Goal: Task Accomplishment & Management: Manage account settings

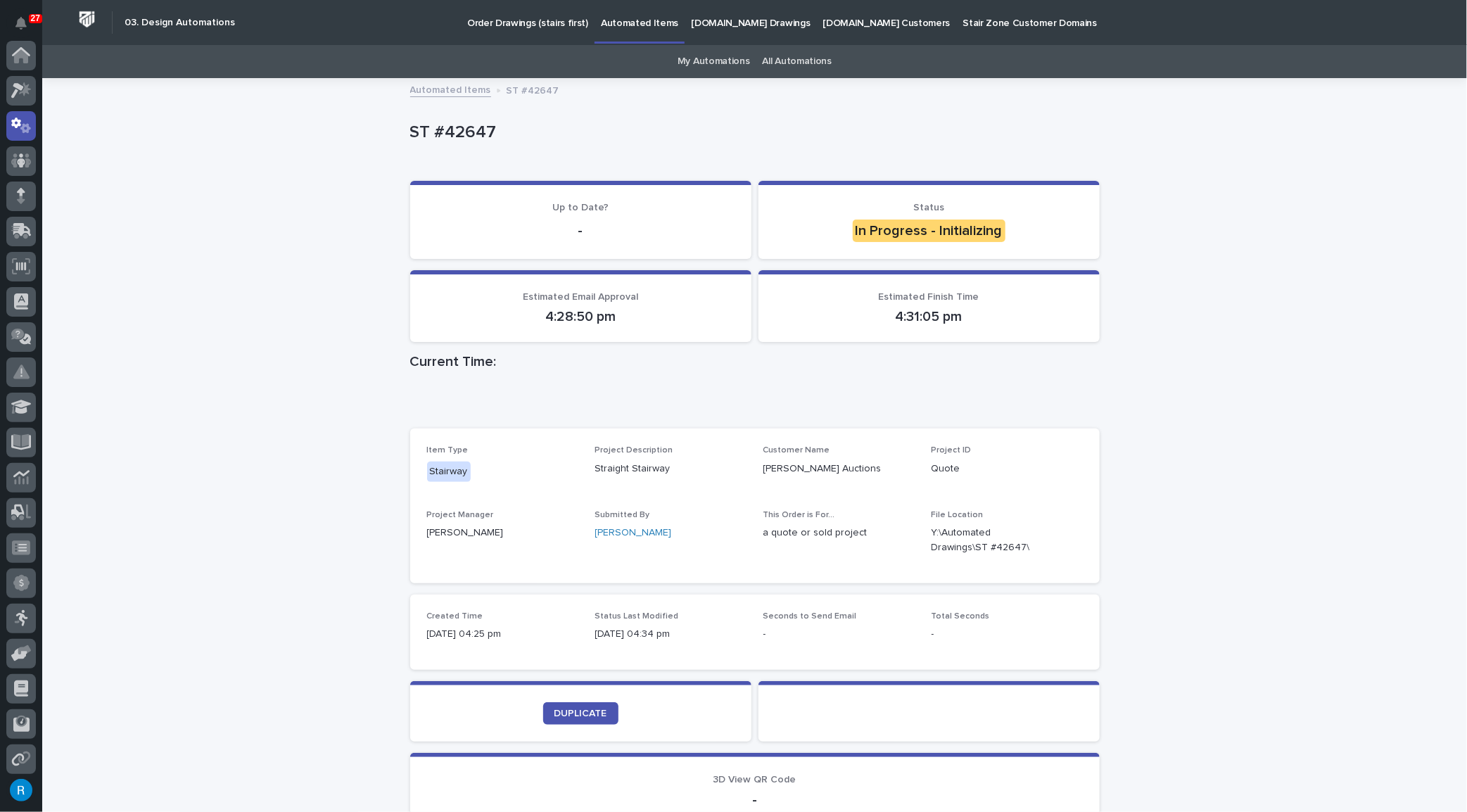
scroll to position [70, 0]
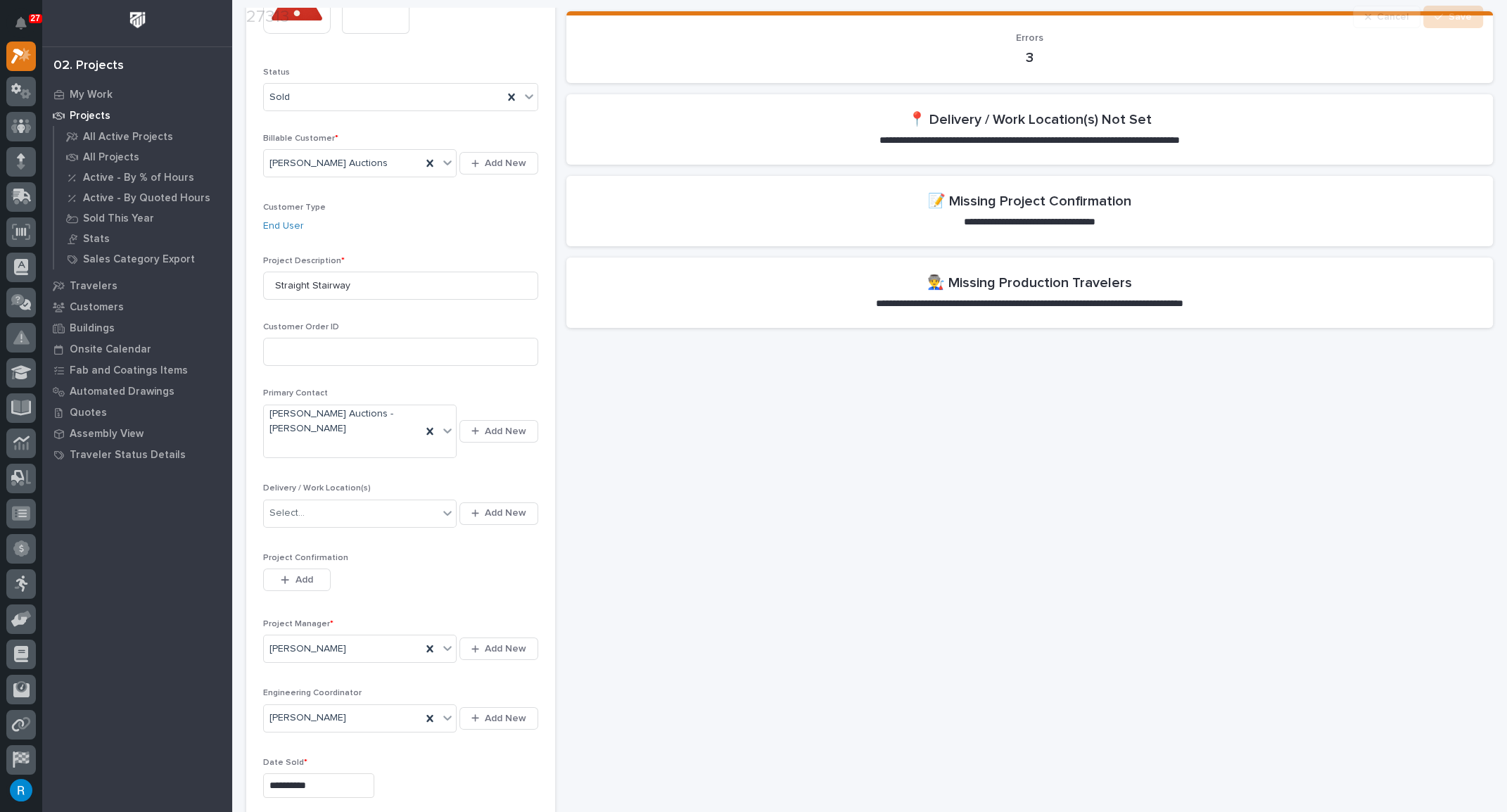
scroll to position [192, 0]
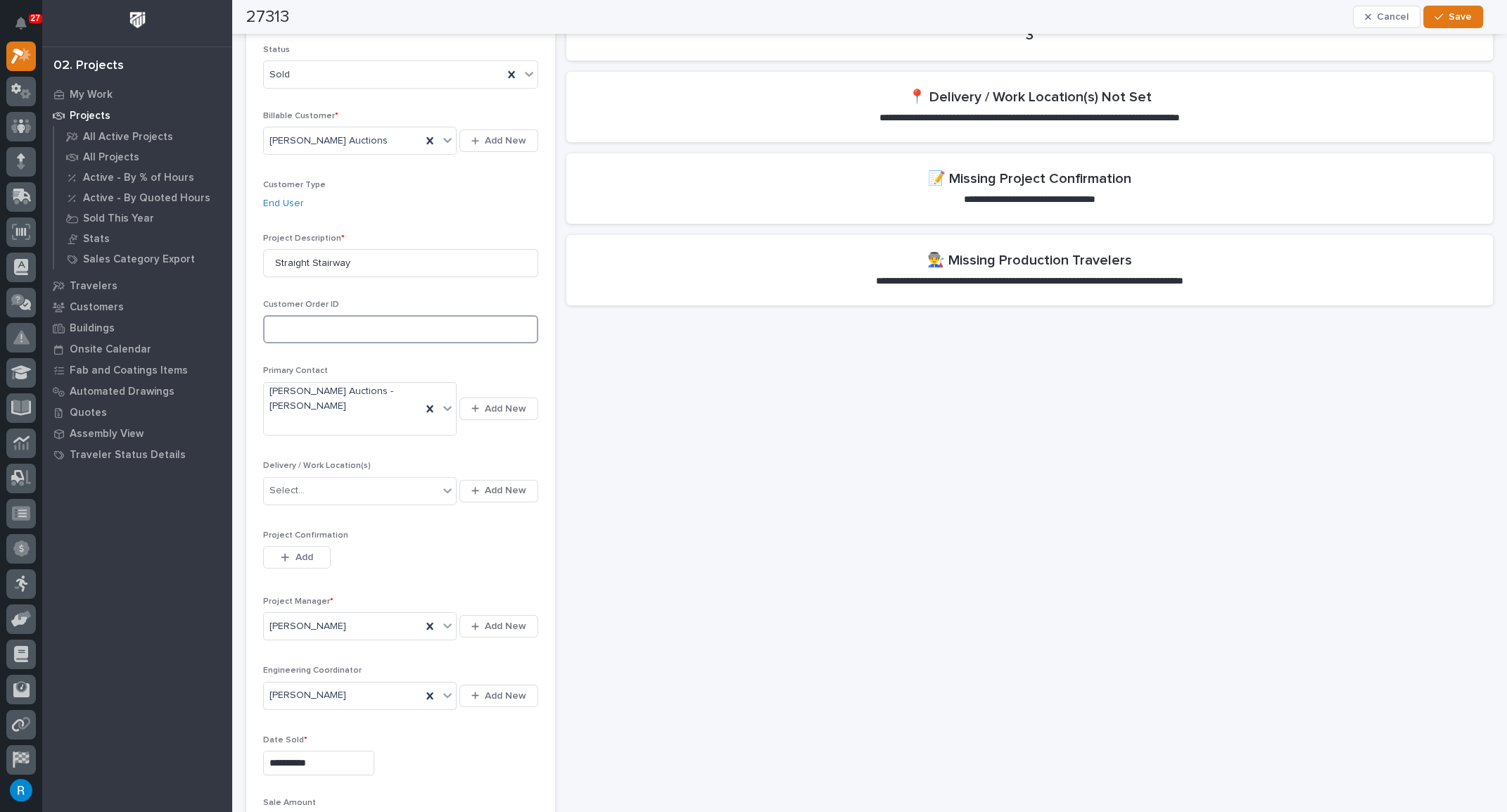
click at [283, 330] on input at bounding box center [401, 329] width 275 height 28
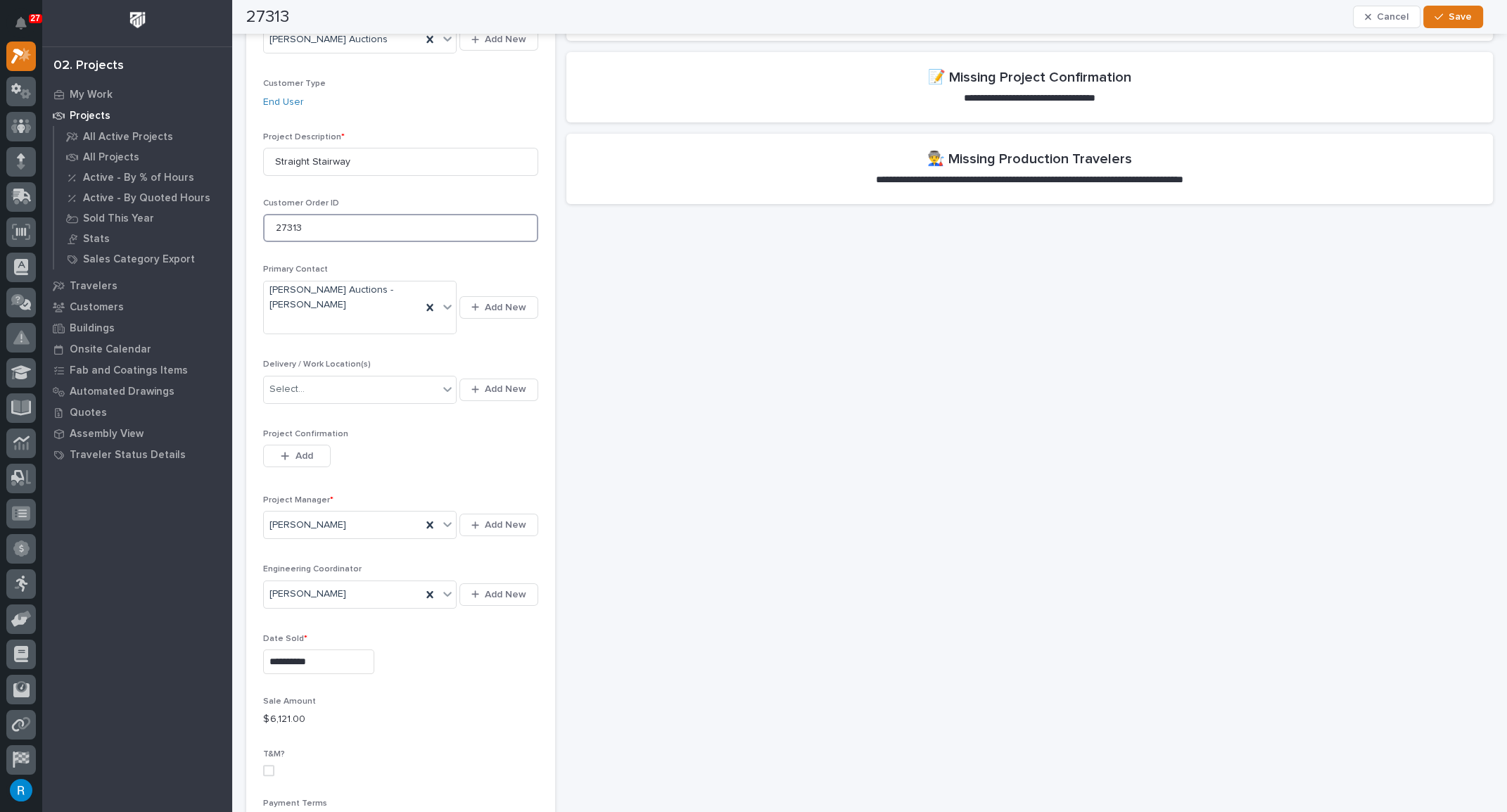
scroll to position [320, 0]
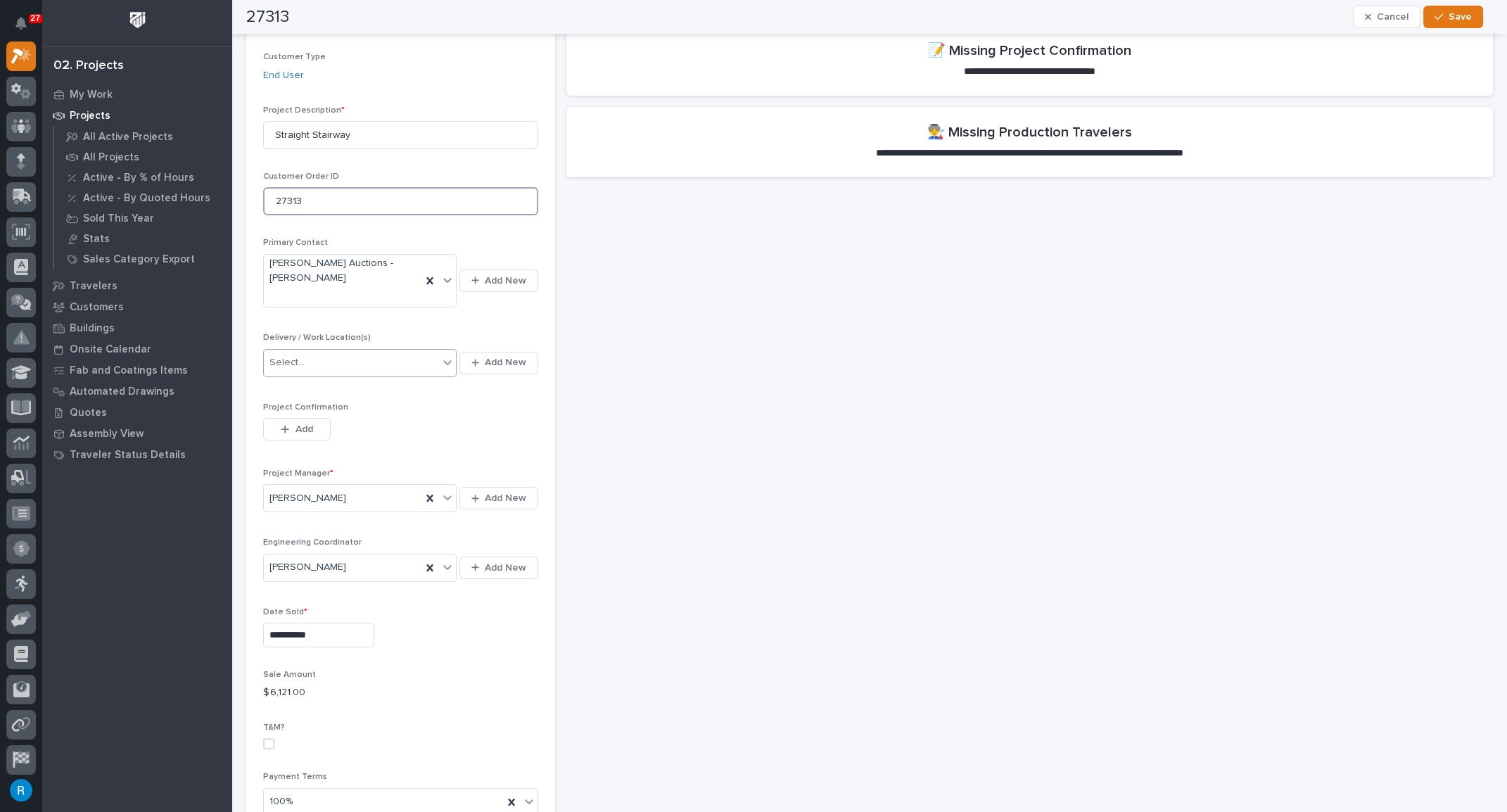
type input "27313"
click at [383, 352] on div "Select..." at bounding box center [352, 363] width 174 height 24
type input "*"
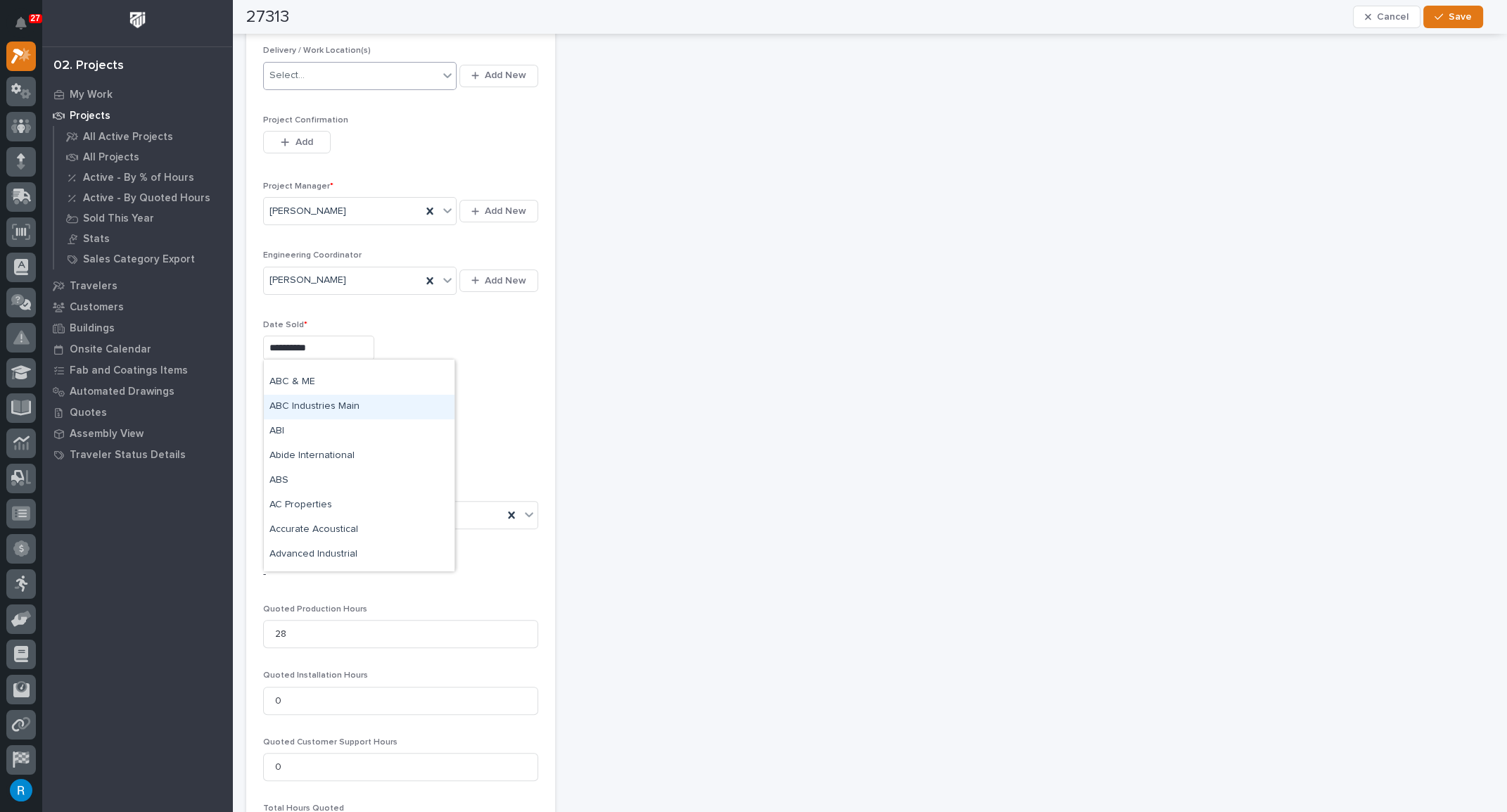
scroll to position [639, 0]
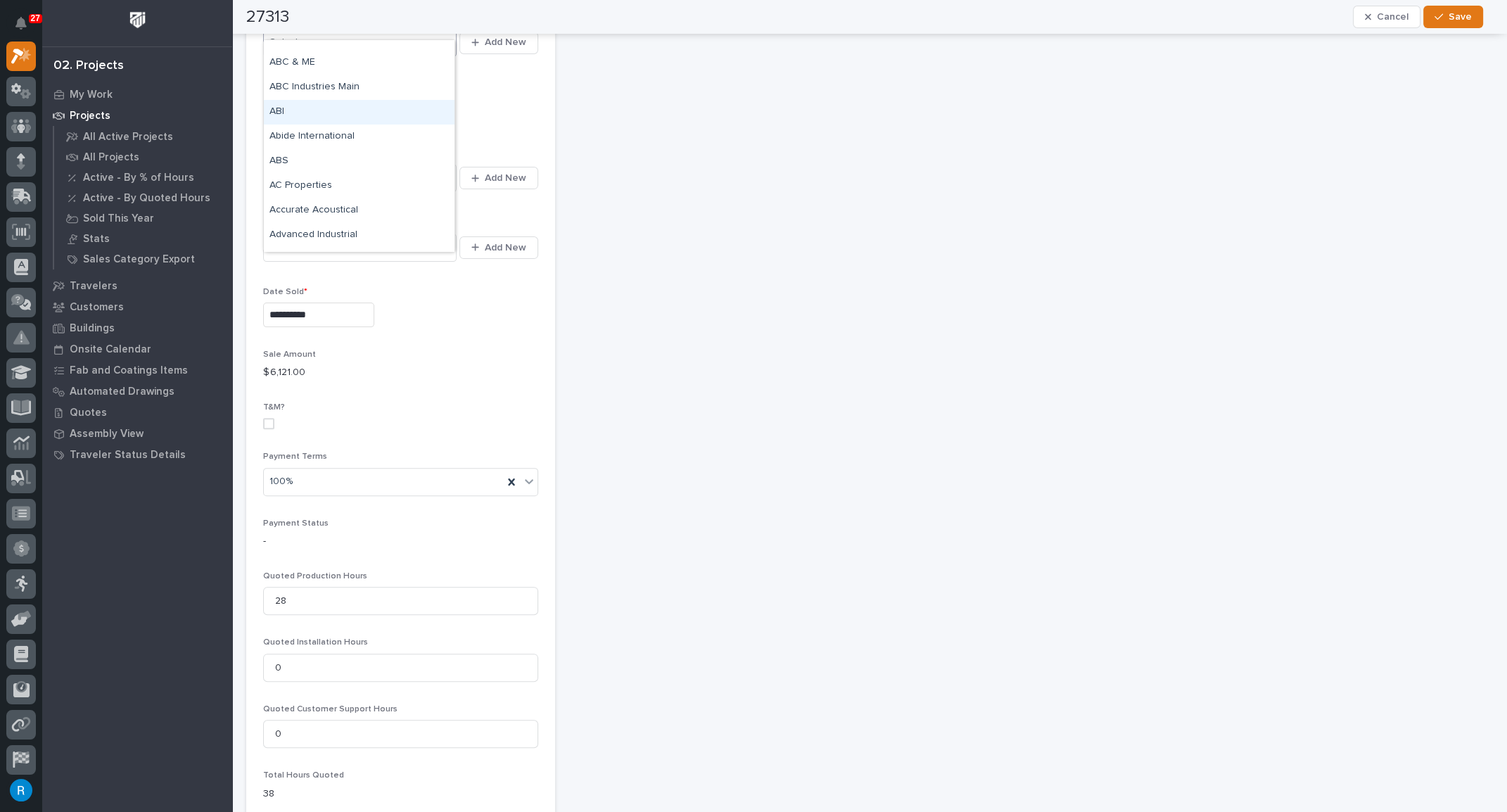
click at [308, 365] on p "$ 6,121.00" at bounding box center [401, 372] width 275 height 15
click at [313, 365] on p "$ 6,121.00" at bounding box center [401, 372] width 275 height 15
click at [278, 365] on p "$ 6,121.00" at bounding box center [401, 372] width 275 height 15
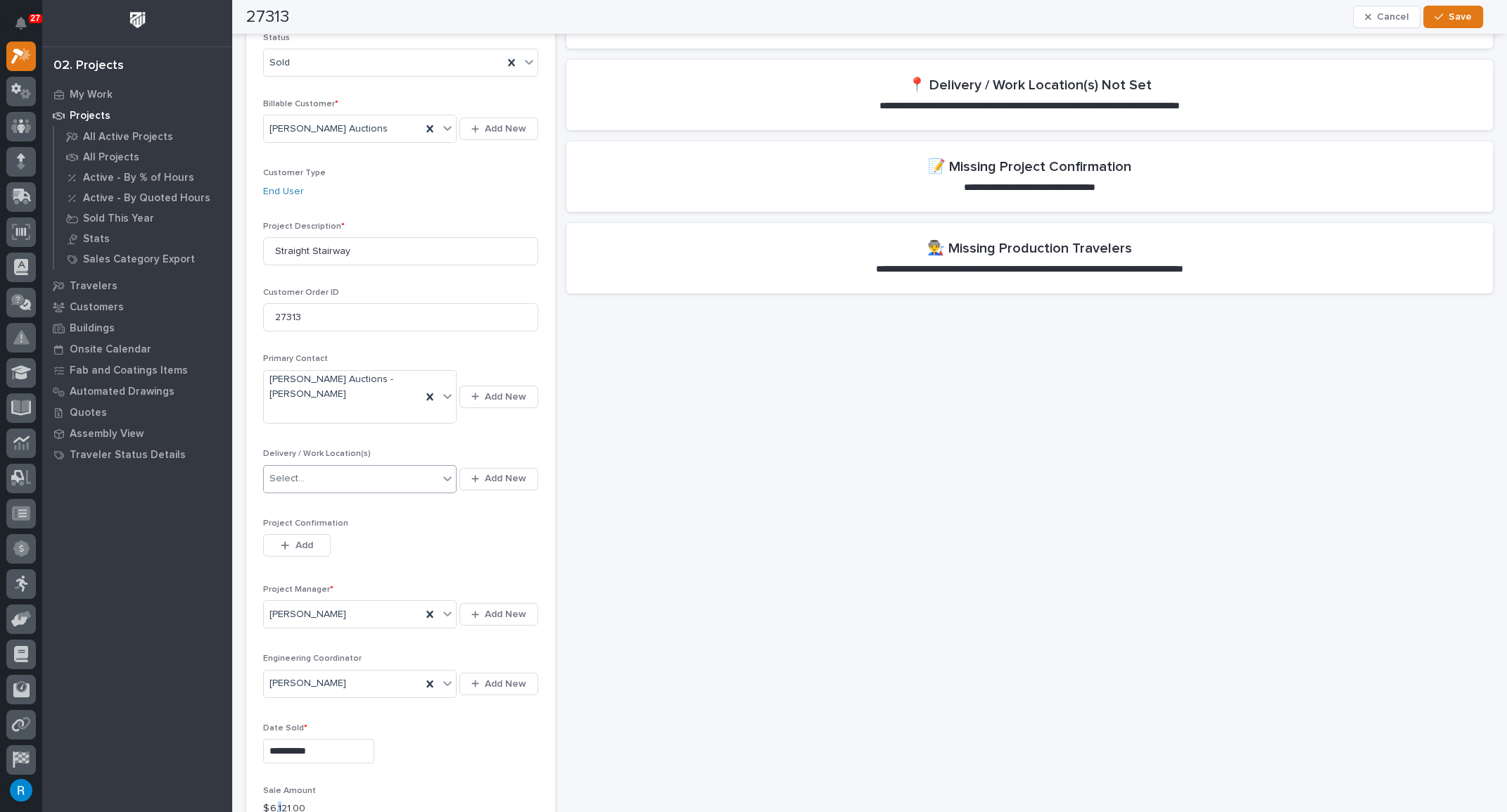
scroll to position [511, 0]
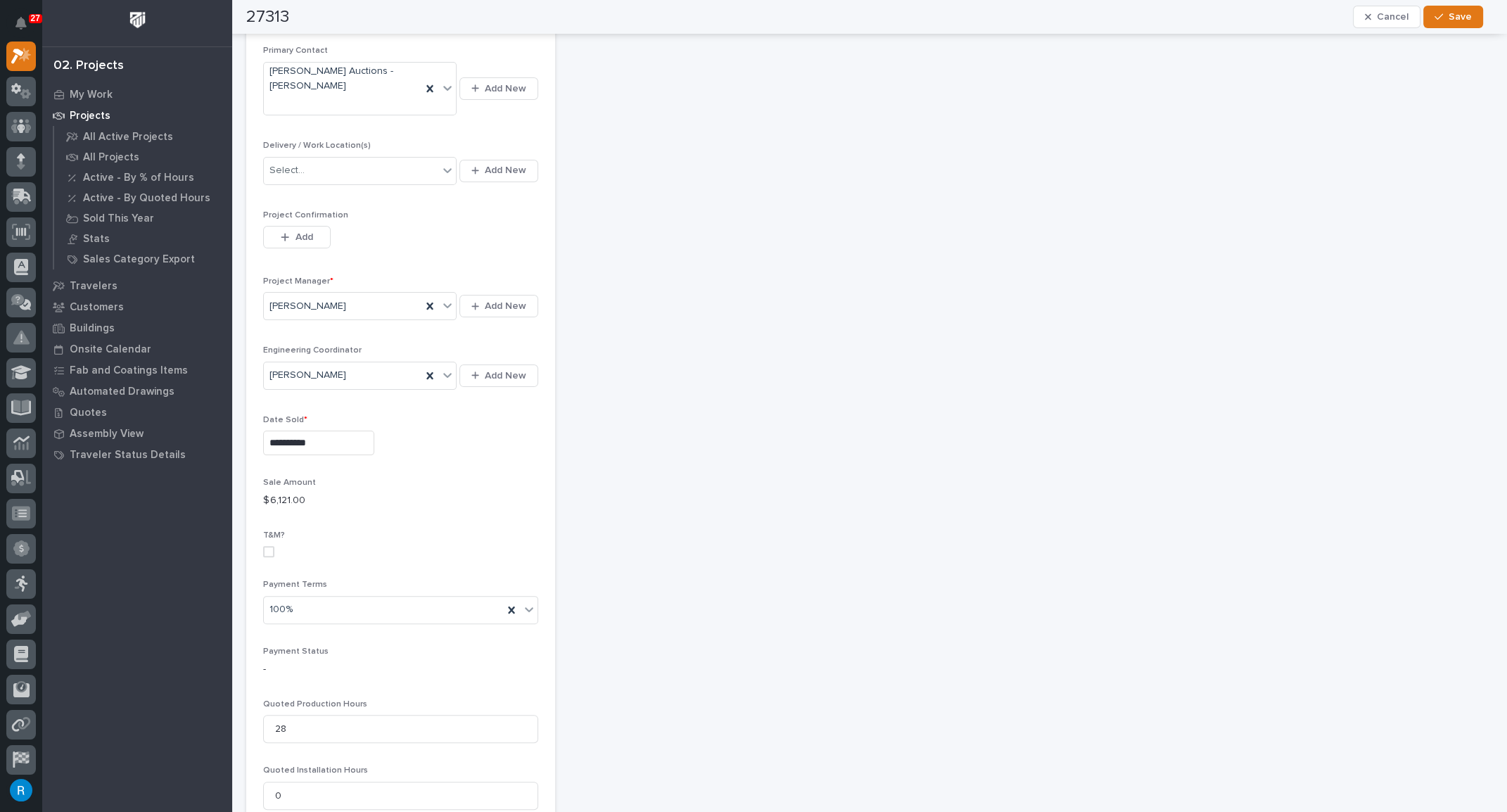
click at [321, 493] on p "$ 6,121.00" at bounding box center [401, 500] width 275 height 15
click at [308, 493] on p "$ 6,121.00" at bounding box center [401, 500] width 275 height 15
click at [270, 493] on p "$ 6,121.00" at bounding box center [401, 500] width 275 height 15
drag, startPoint x: 263, startPoint y: 480, endPoint x: 379, endPoint y: 485, distance: 116.1
click at [379, 493] on p "$ 6,121.00" at bounding box center [401, 500] width 275 height 15
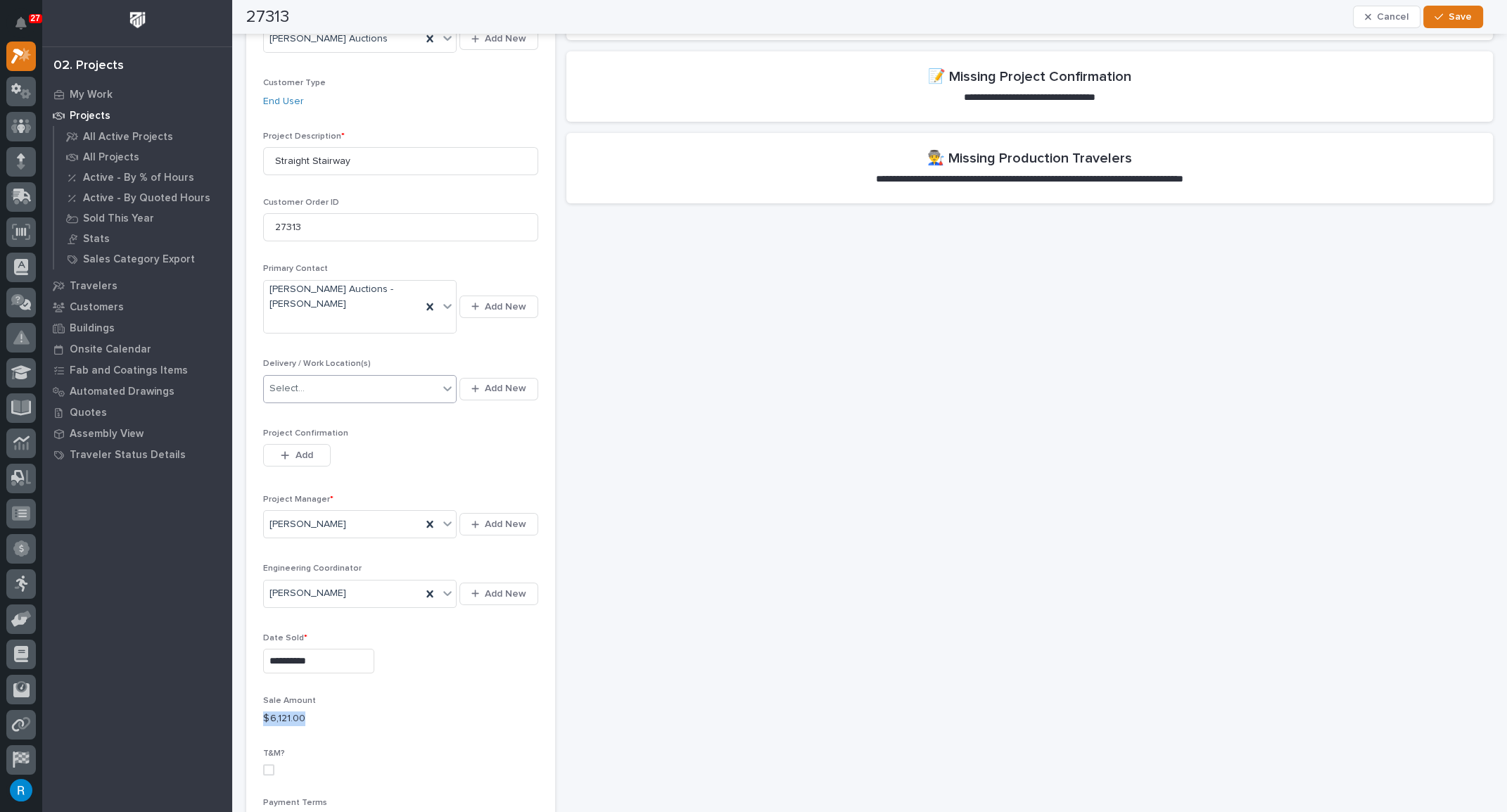
scroll to position [320, 0]
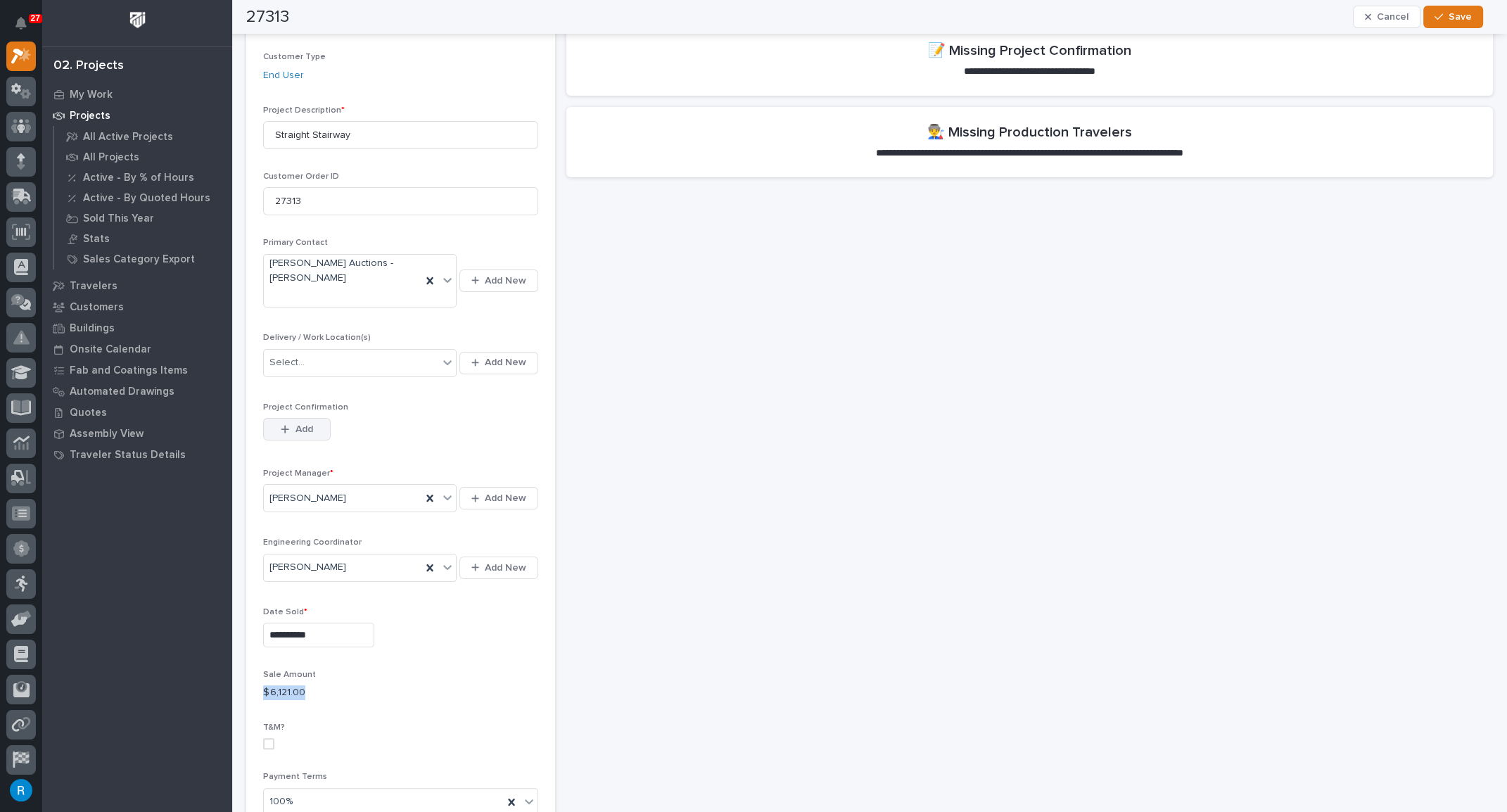
click at [302, 423] on span "Add" at bounding box center [303, 430] width 17 height 13
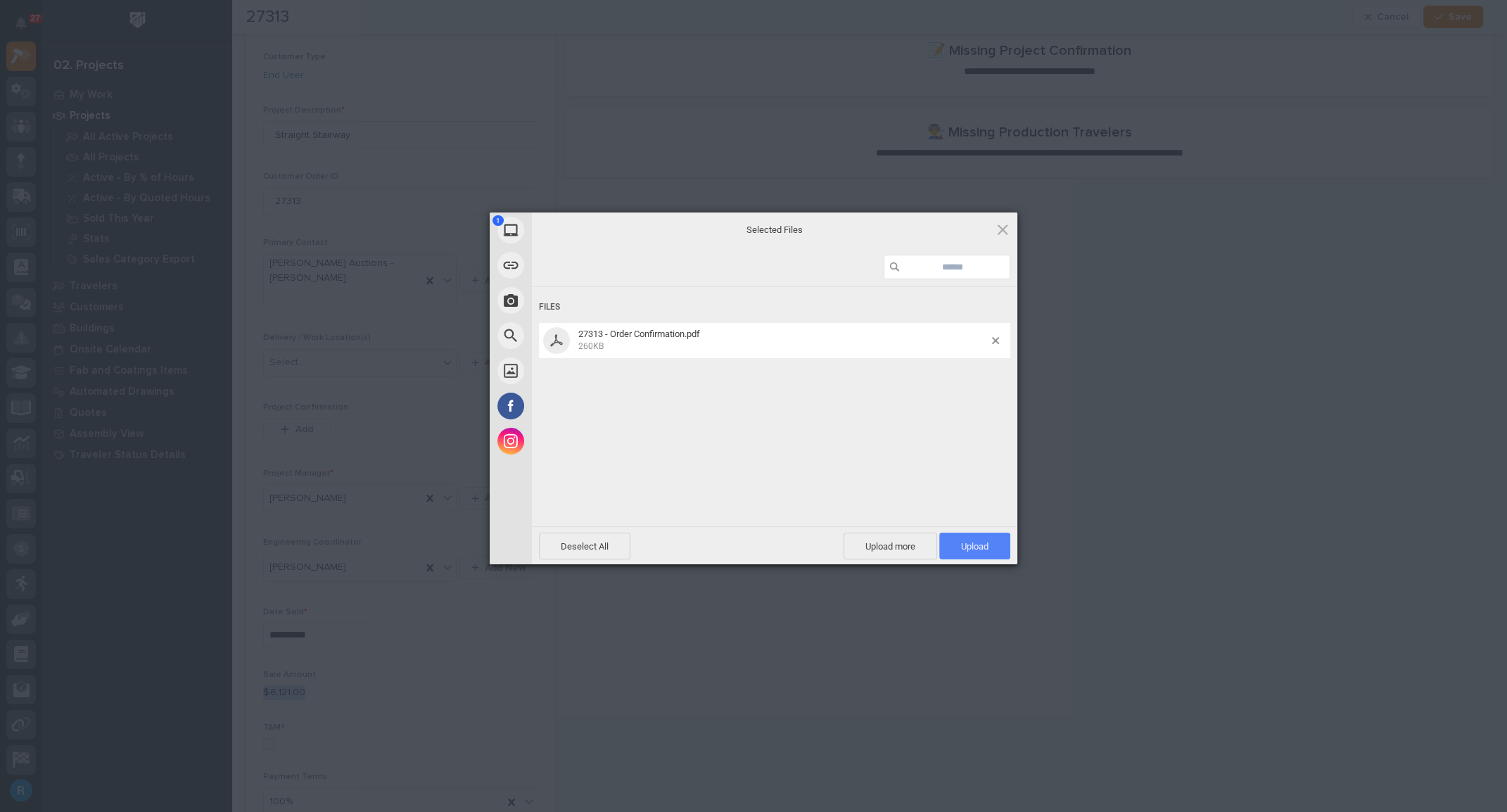
click at [964, 550] on span "Upload 1" at bounding box center [975, 547] width 27 height 11
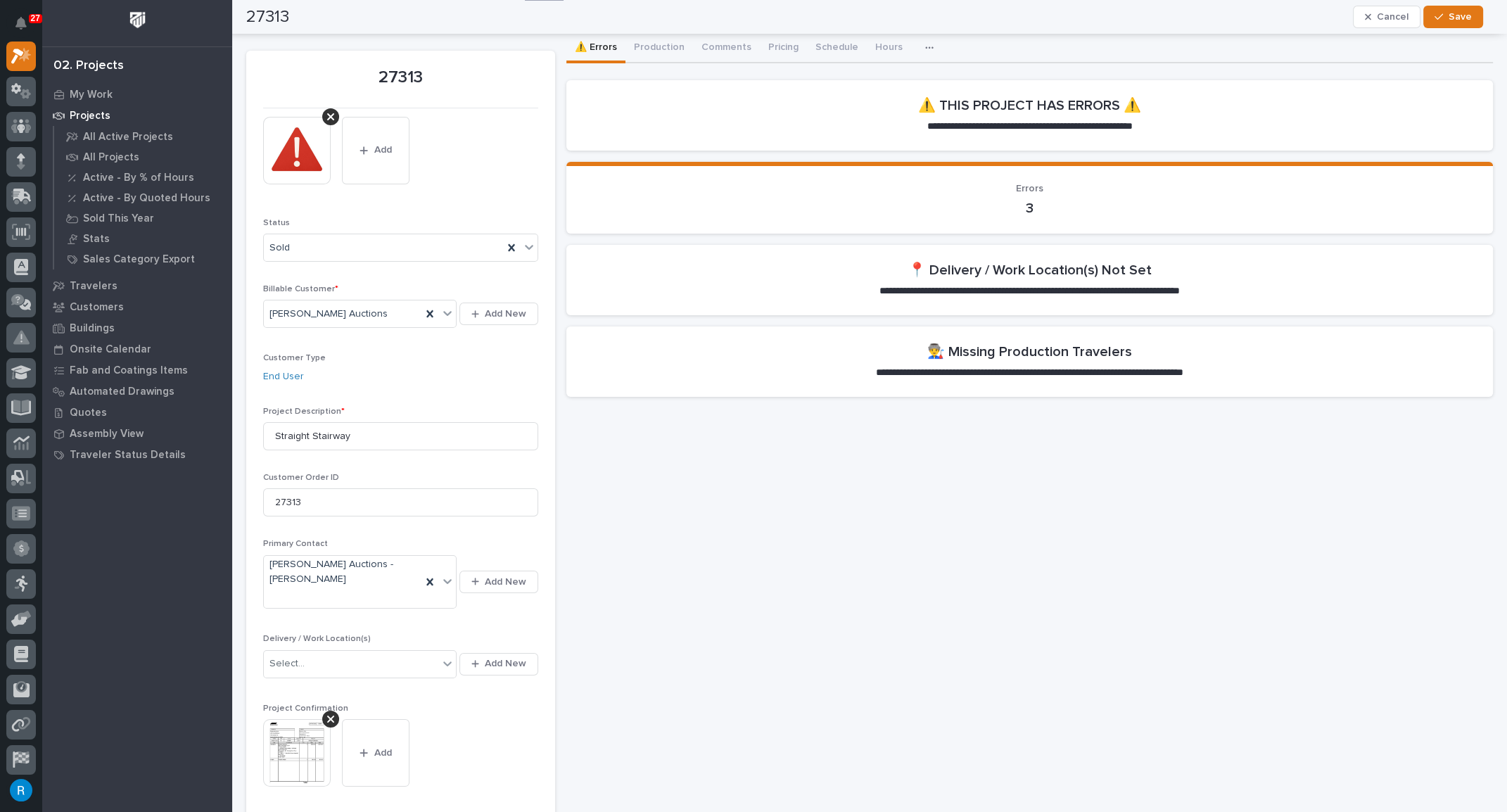
scroll to position [0, 0]
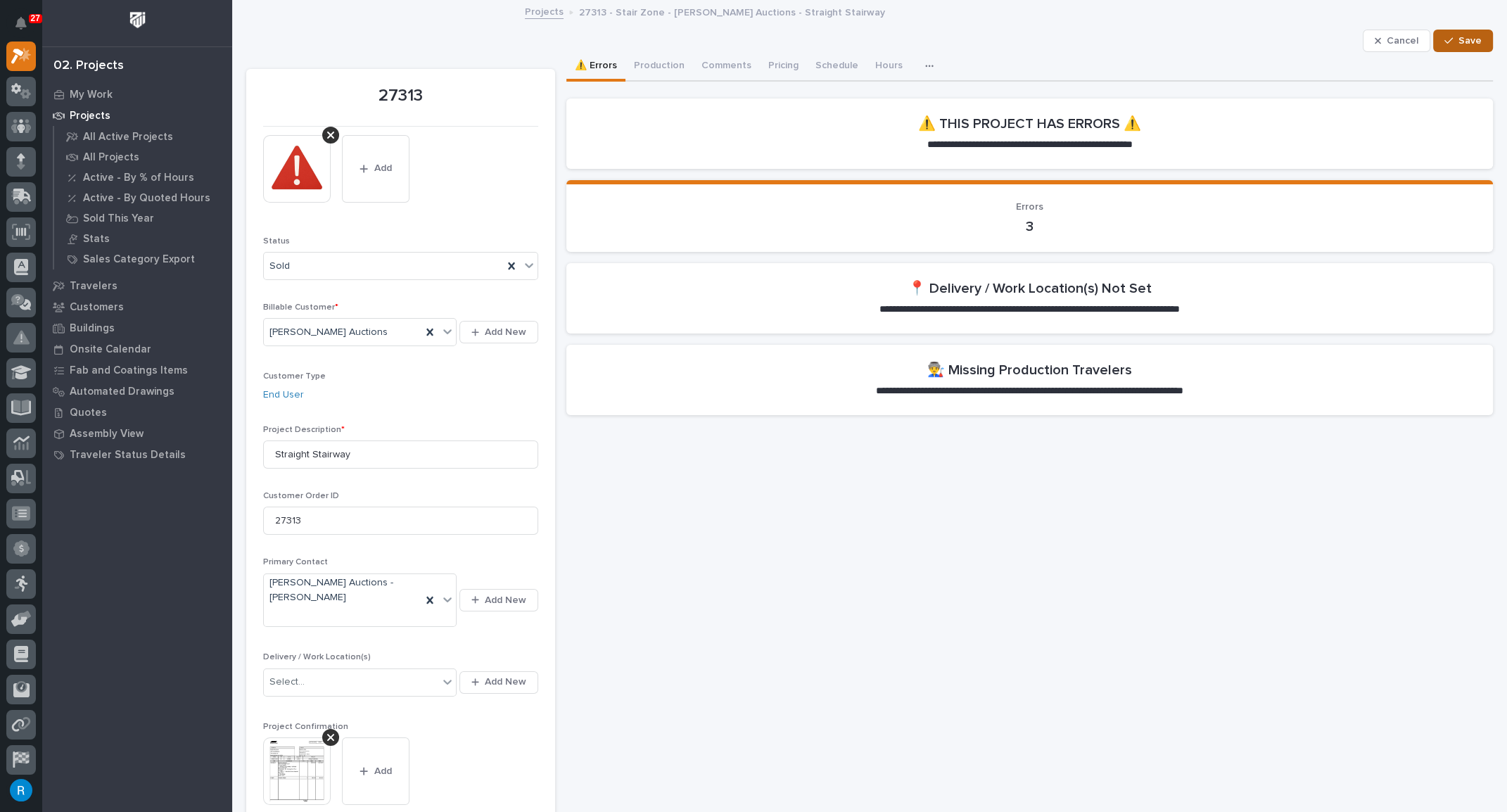
click at [1459, 39] on span "Save" at bounding box center [1471, 41] width 24 height 13
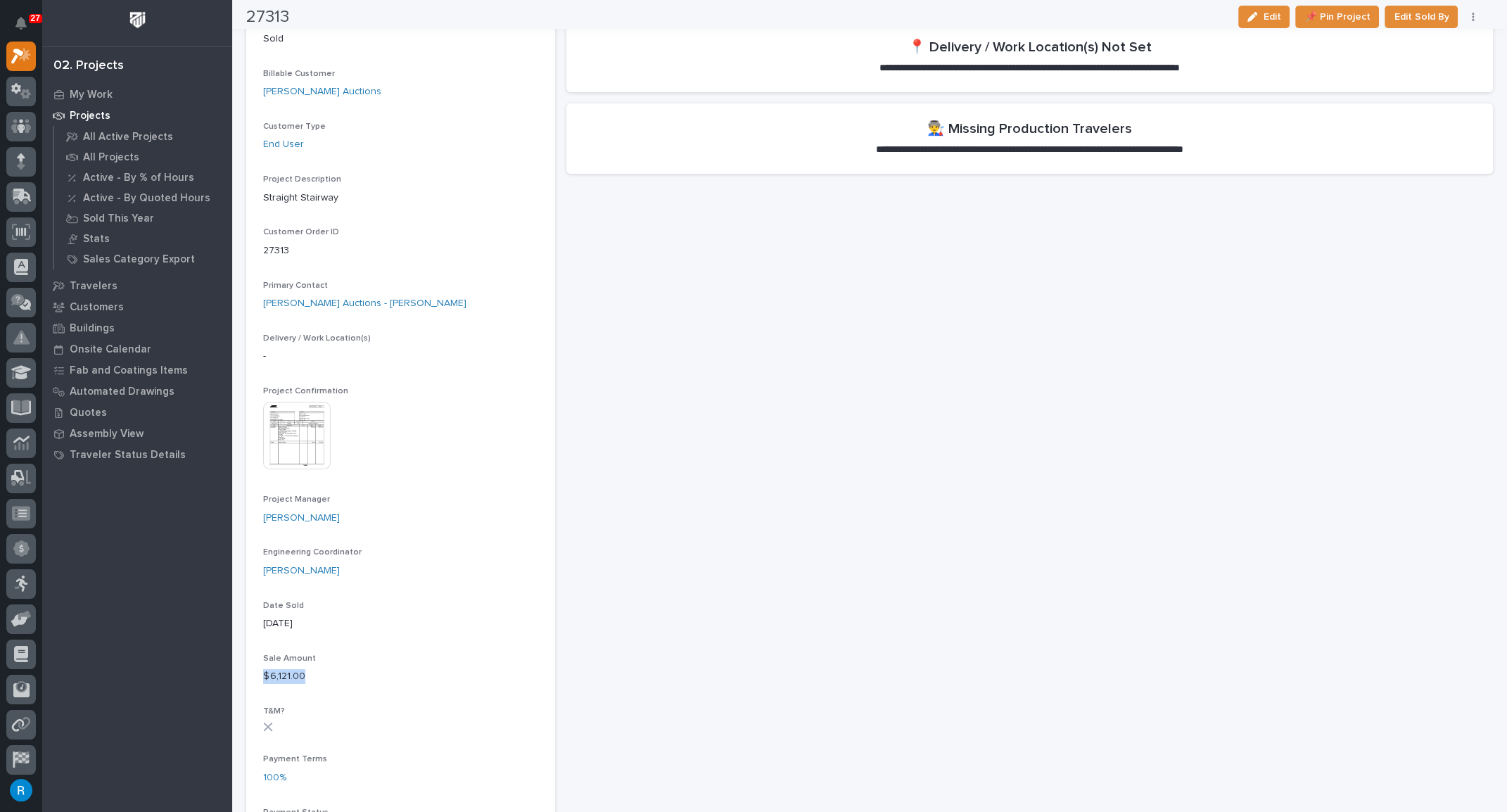
scroll to position [383, 0]
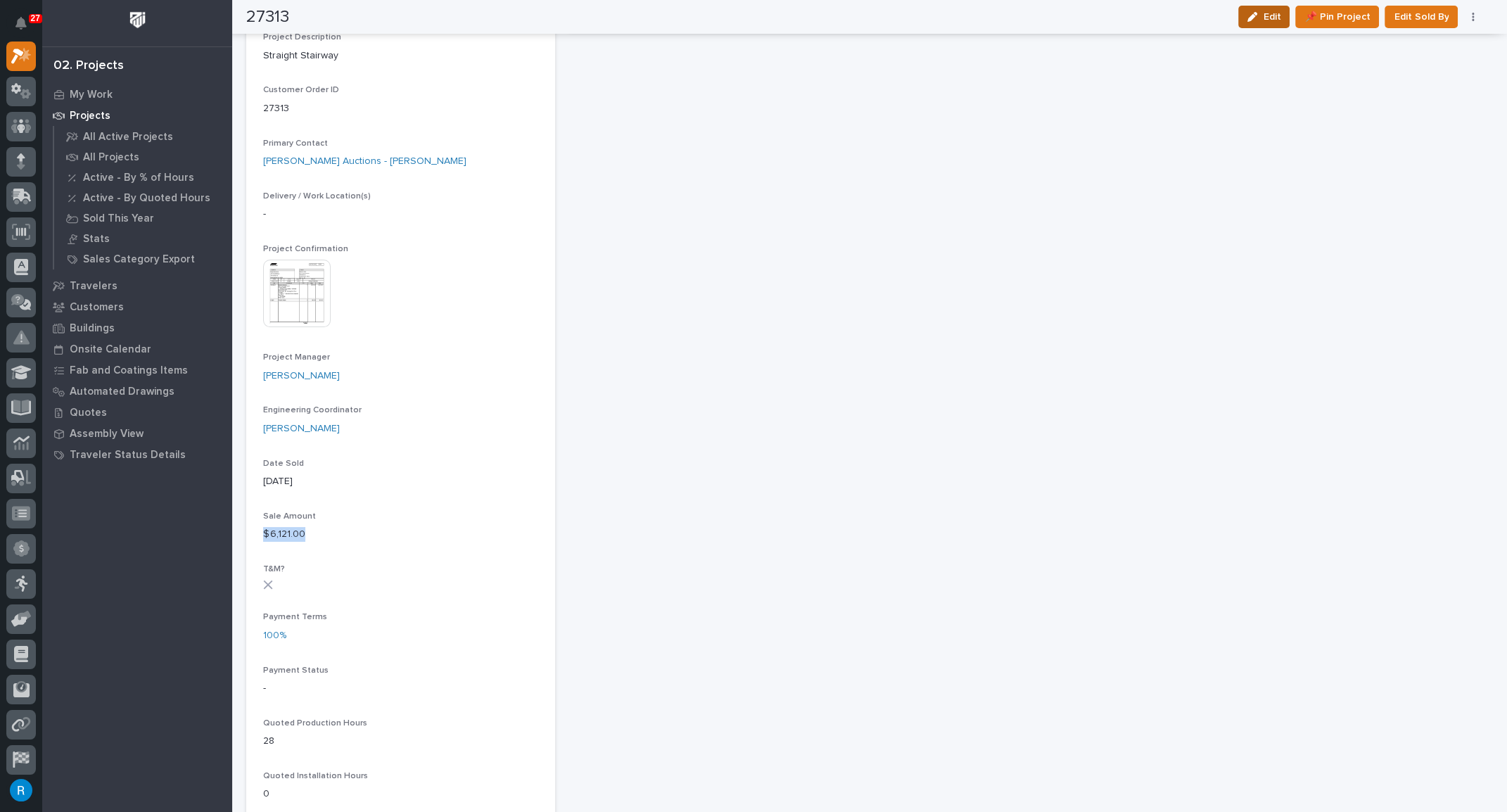
click at [1274, 19] on span "Edit" at bounding box center [1272, 17] width 17 height 13
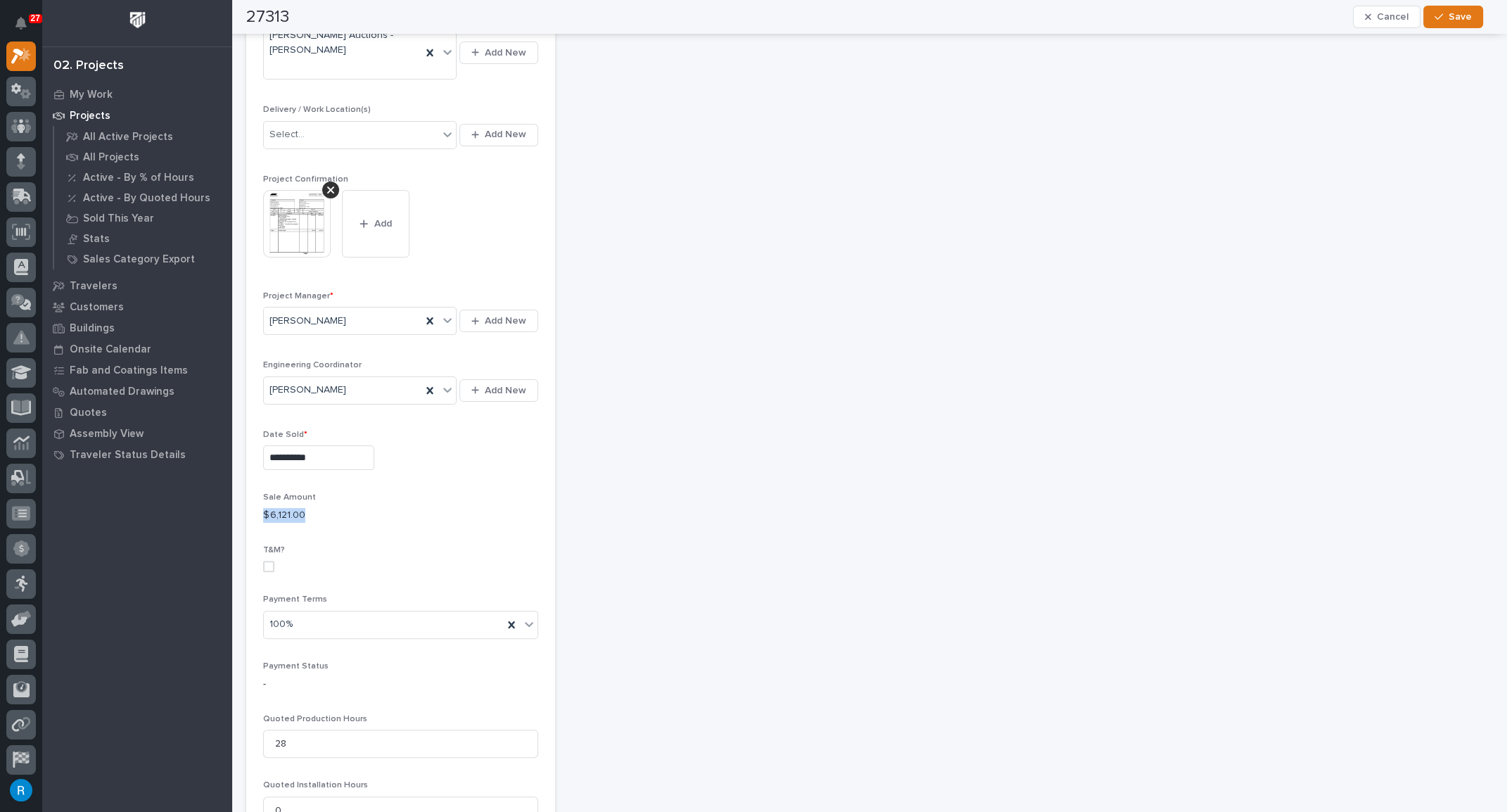
scroll to position [616, 0]
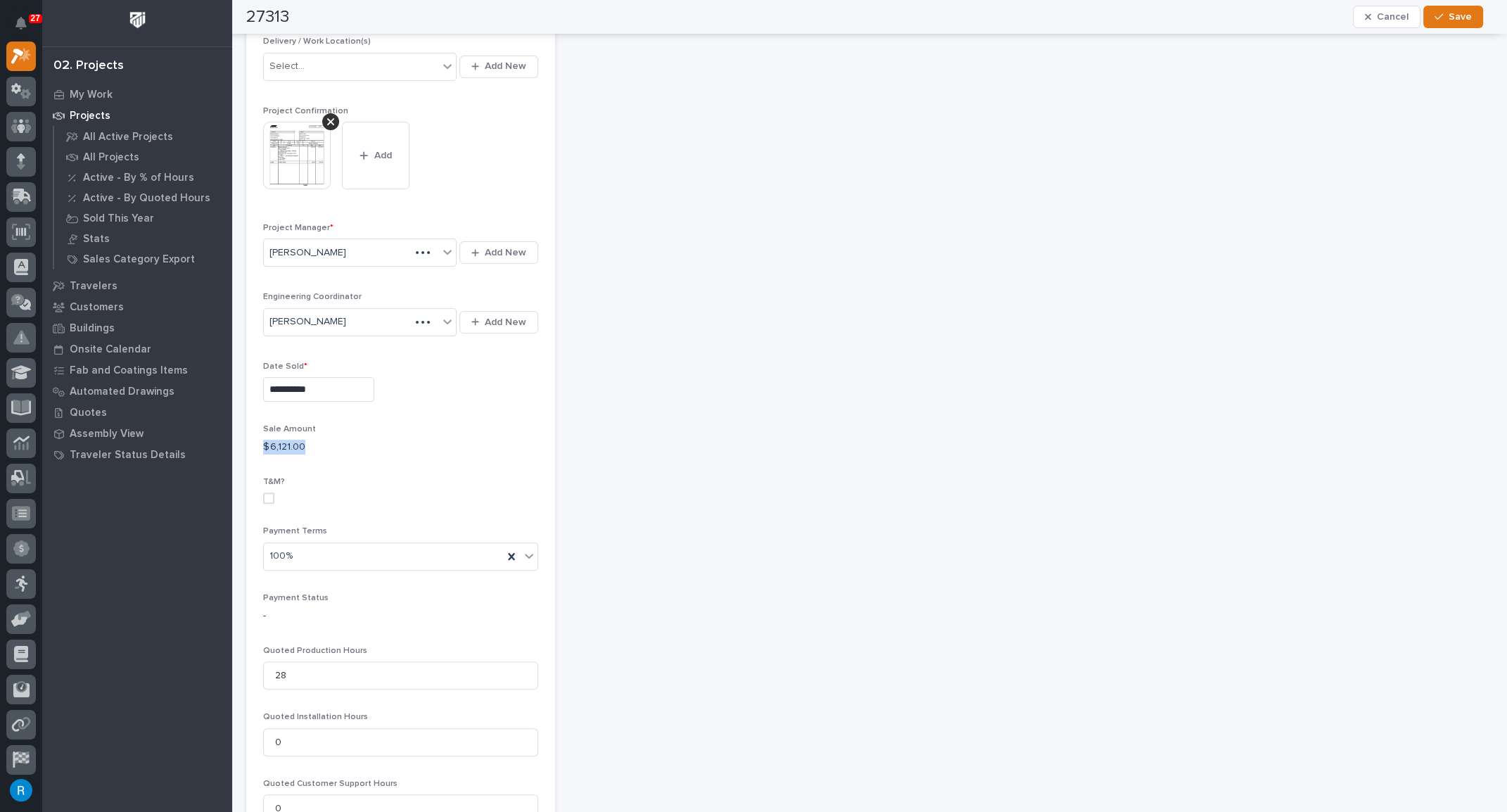
click at [301, 440] on p "$ 6,121.00" at bounding box center [401, 447] width 275 height 15
click at [326, 440] on p "$ 6,121.00" at bounding box center [401, 447] width 275 height 15
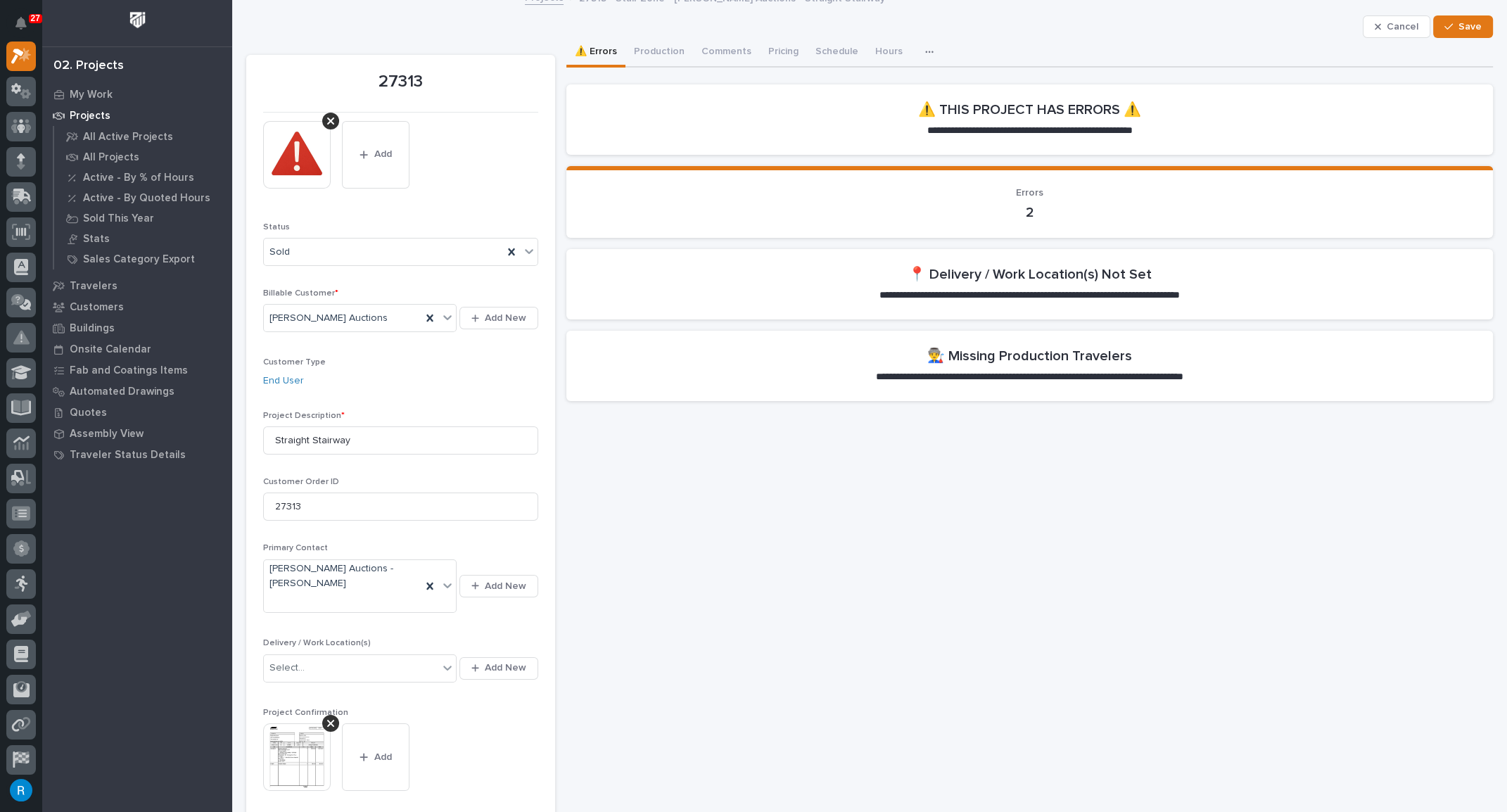
scroll to position [0, 0]
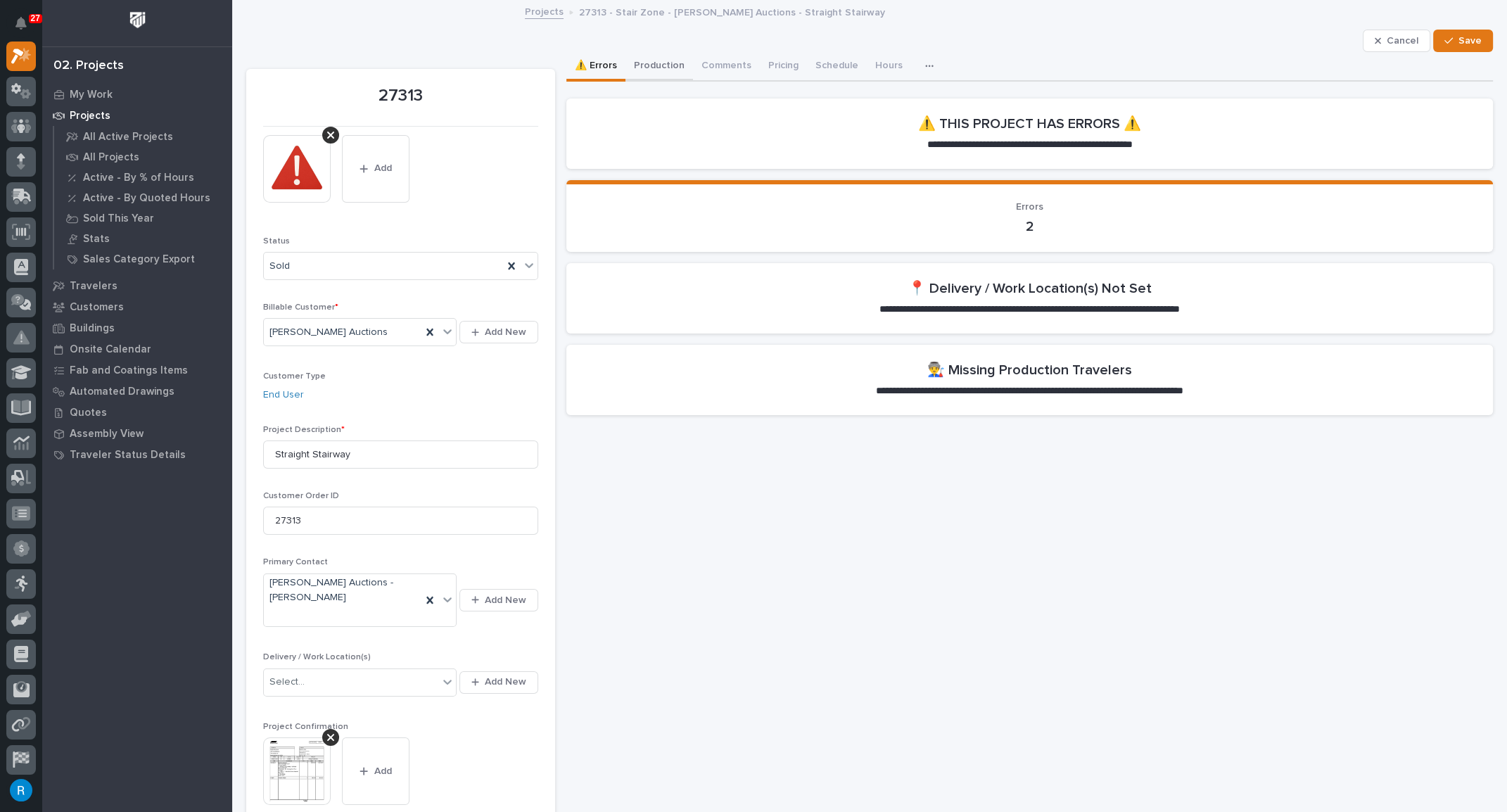
click at [653, 67] on button "Production" at bounding box center [659, 66] width 67 height 30
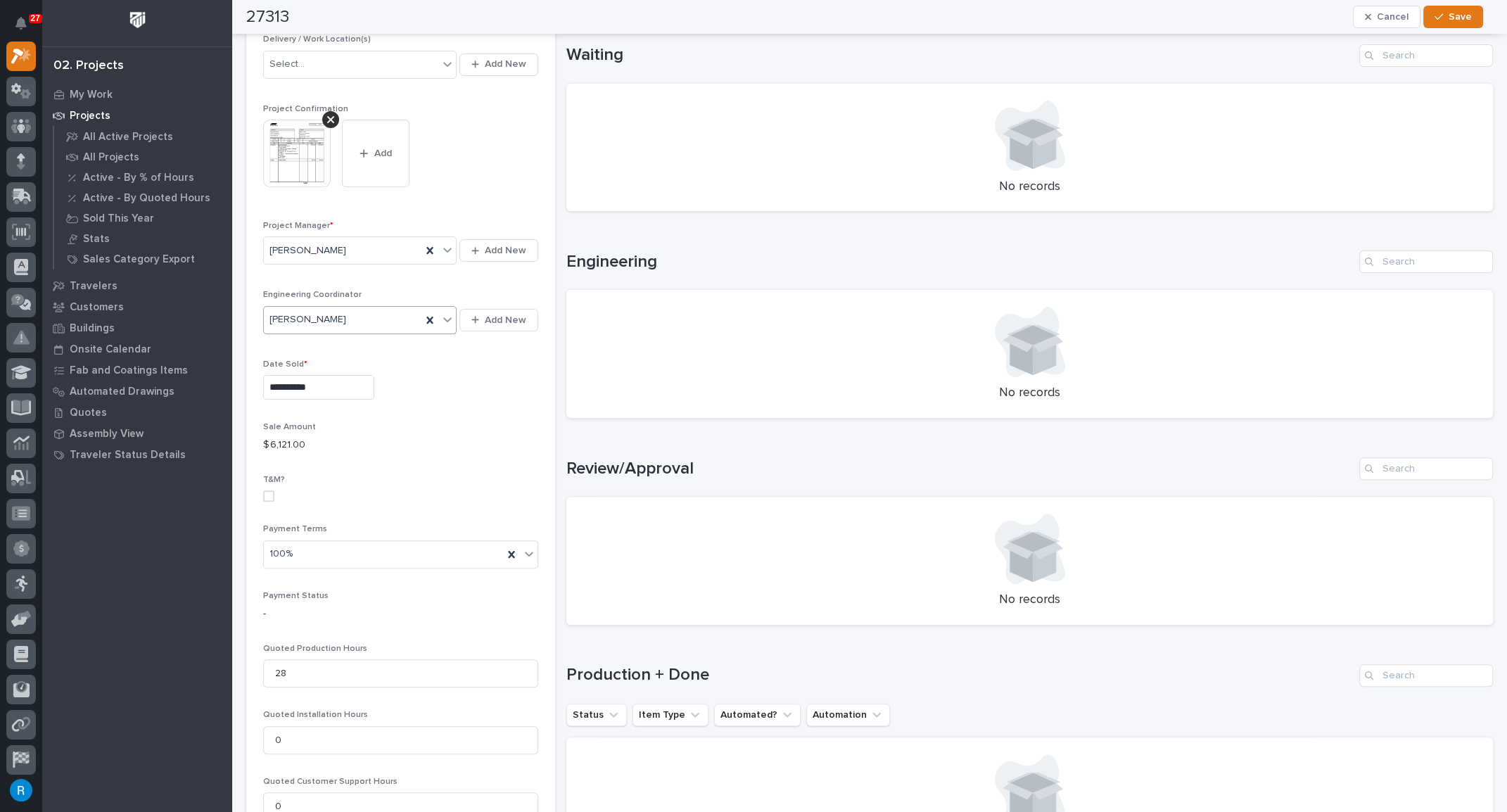
scroll to position [703, 0]
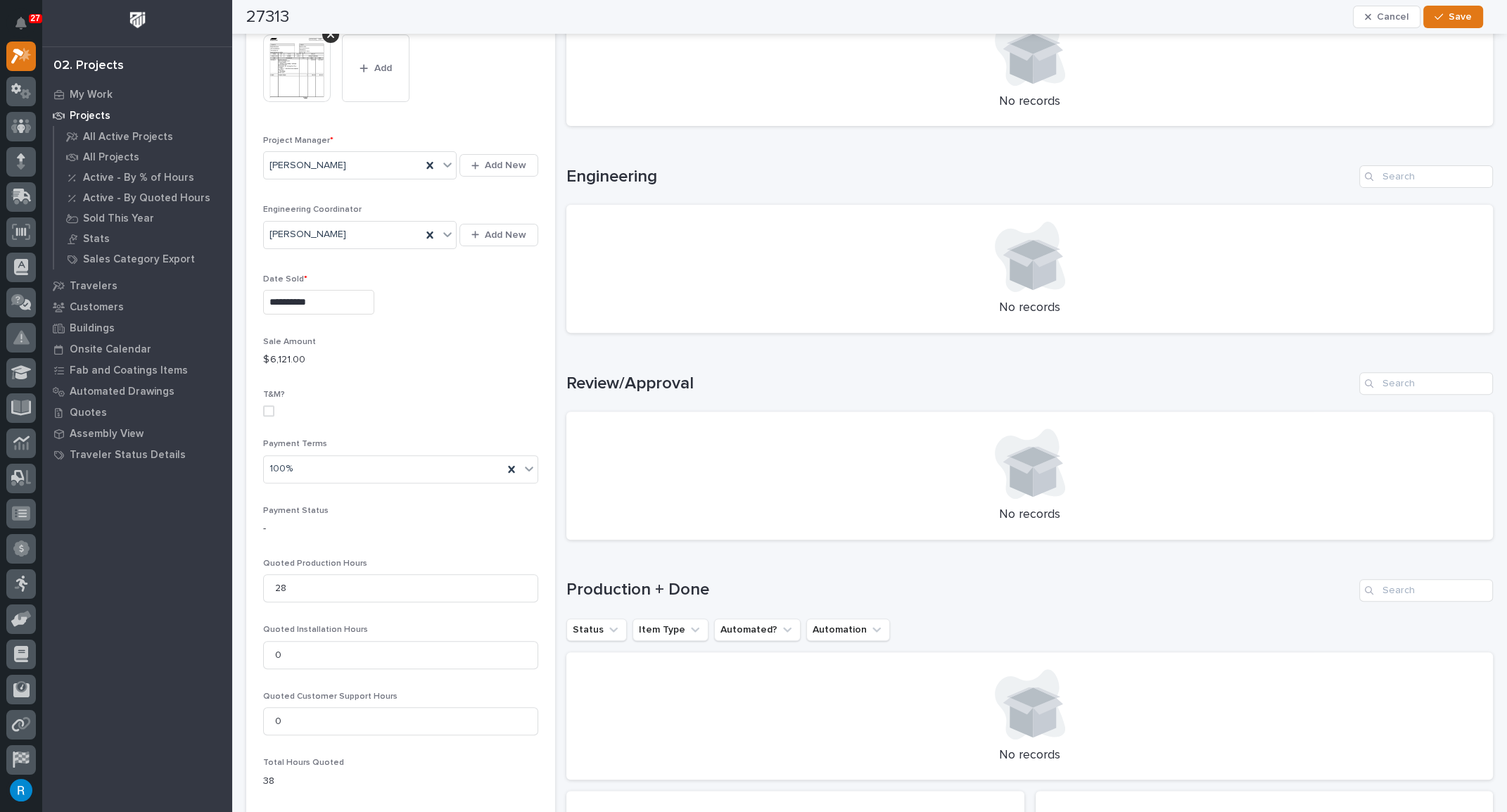
click at [324, 352] on p "$ 6,121.00" at bounding box center [401, 360] width 275 height 15
click at [382, 352] on p "$ 6,121.00" at bounding box center [401, 360] width 275 height 15
click at [326, 337] on p "Sale Amount" at bounding box center [401, 342] width 275 height 10
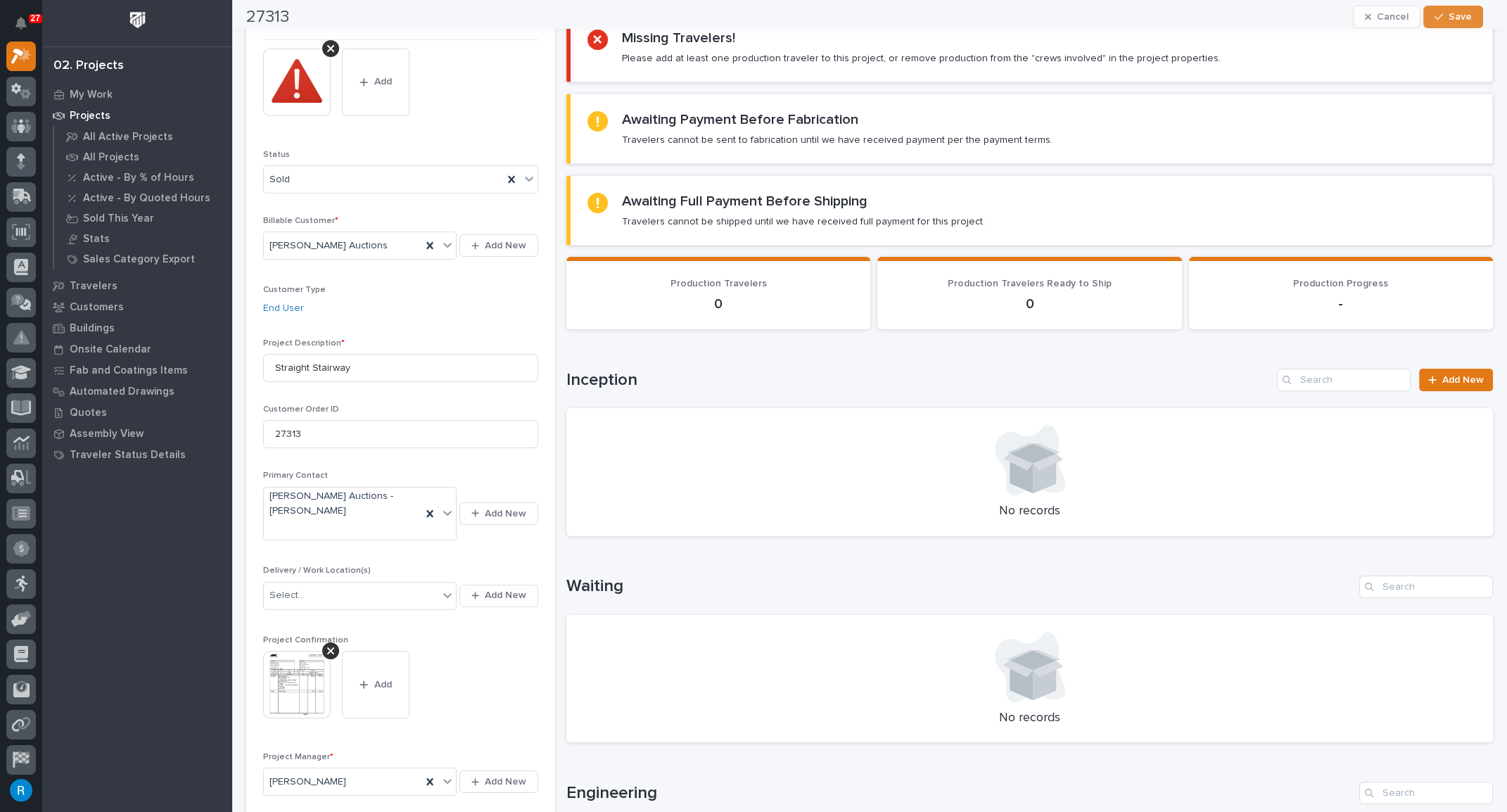
scroll to position [0, 0]
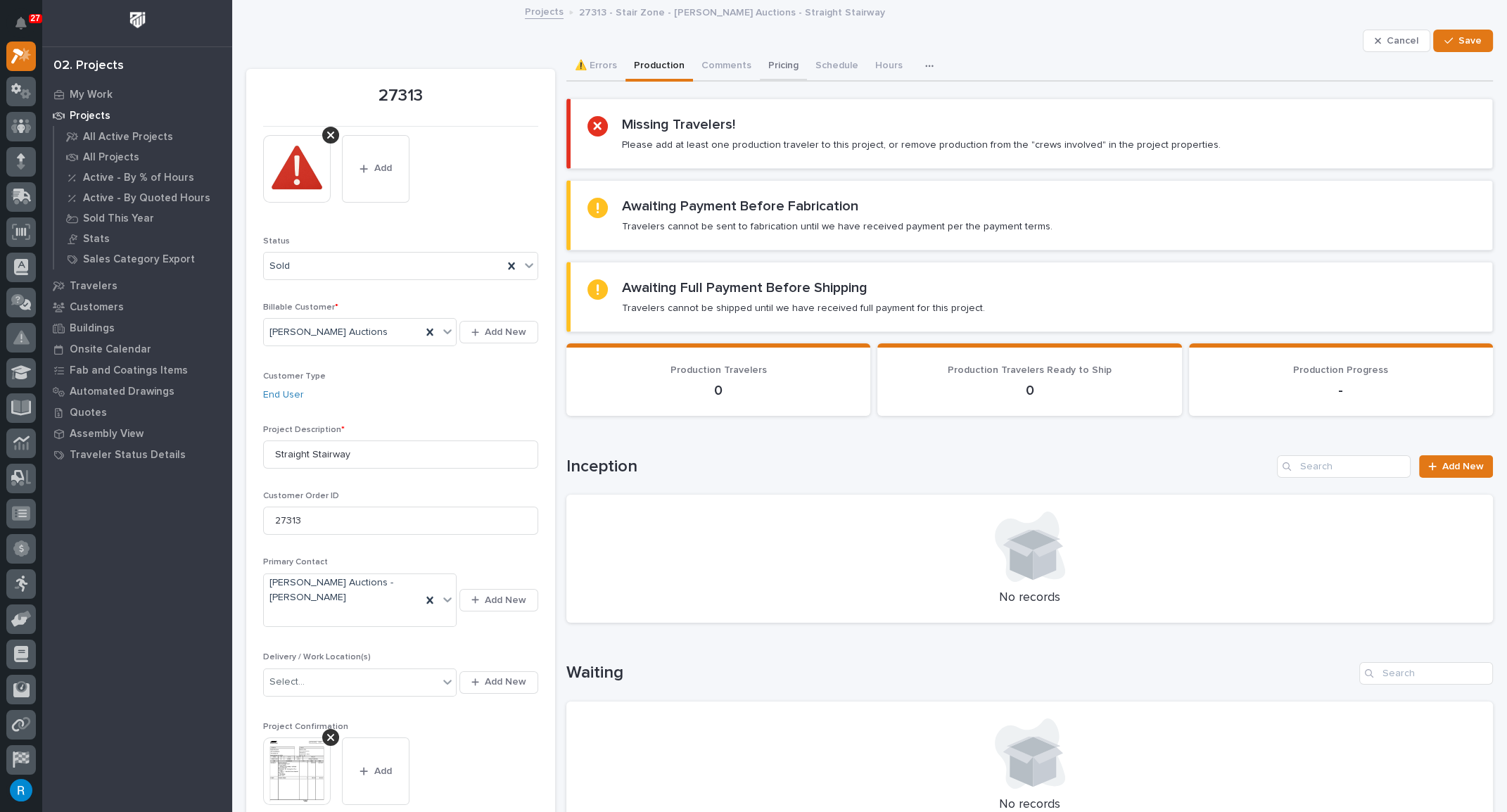
click at [773, 64] on button "Pricing" at bounding box center [784, 66] width 47 height 30
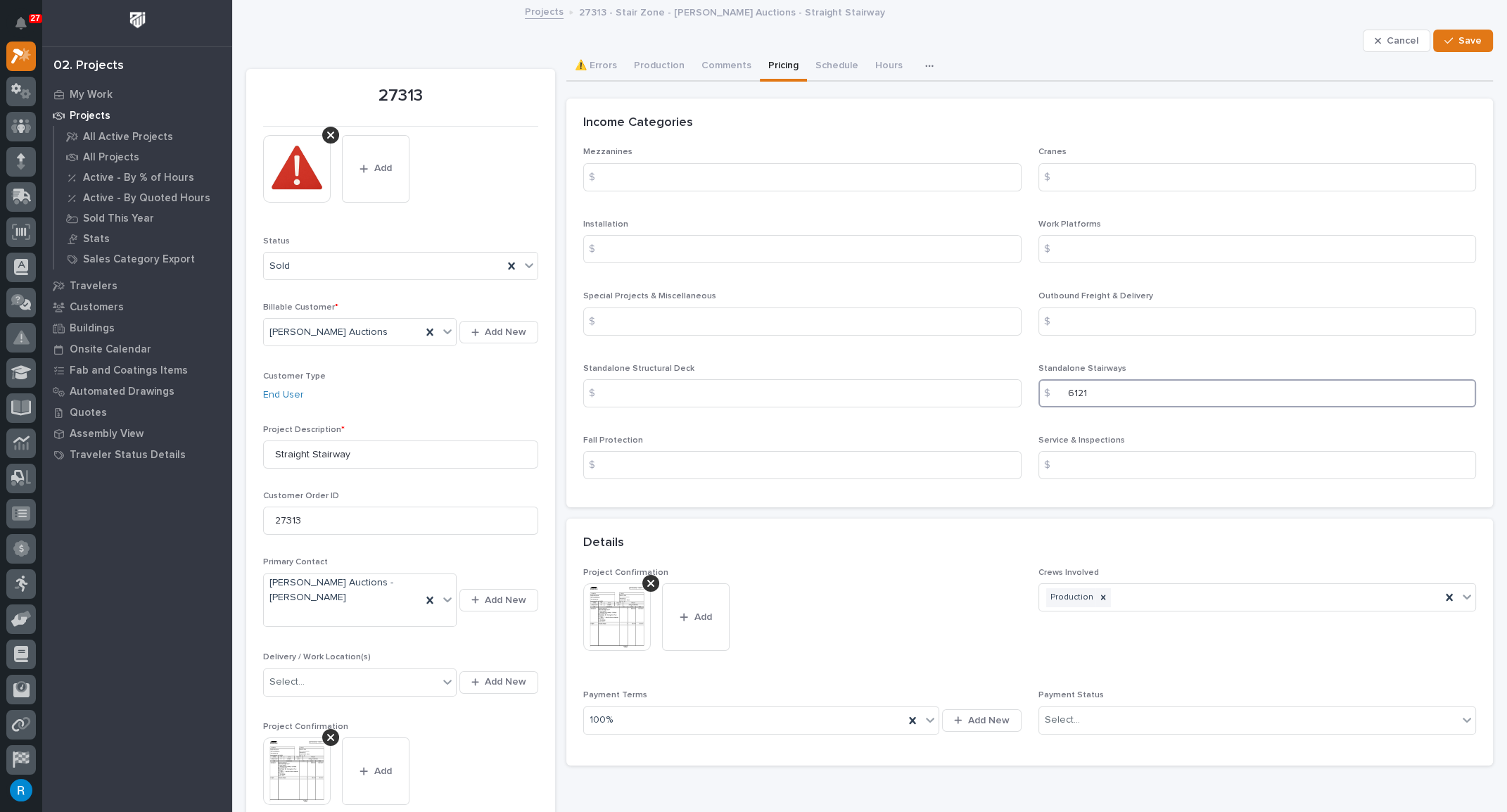
click at [1101, 391] on input "6121" at bounding box center [1258, 393] width 439 height 28
drag, startPoint x: 1105, startPoint y: 391, endPoint x: 1034, endPoint y: 394, distance: 71.1
click at [1039, 394] on div "$ 6121" at bounding box center [1258, 393] width 439 height 28
click at [1116, 392] on input "6121" at bounding box center [1258, 393] width 439 height 28
drag, startPoint x: 1095, startPoint y: 397, endPoint x: 998, endPoint y: 386, distance: 97.6
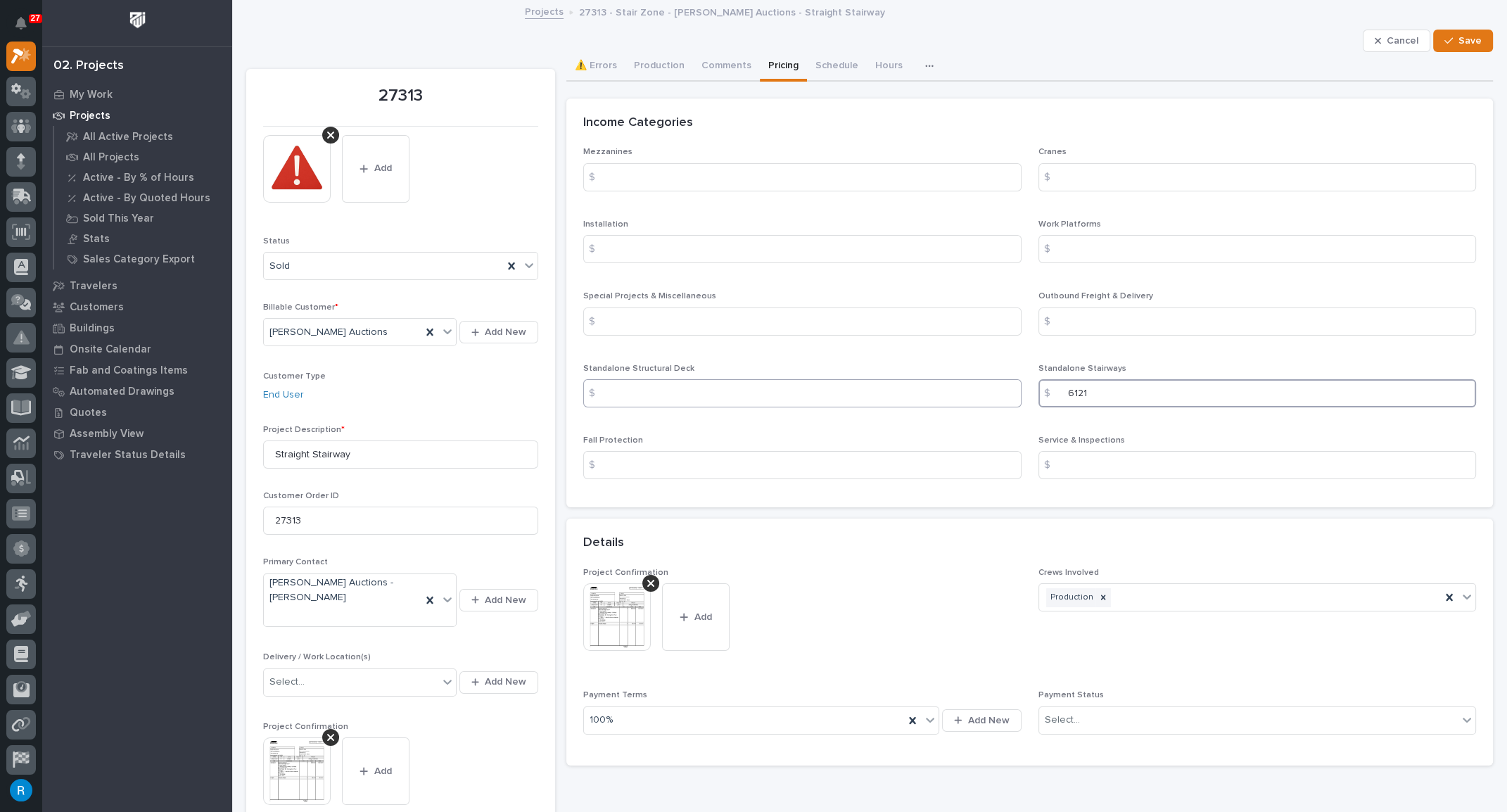
click at [999, 385] on div "Mezzanines $ Cranes $ Installation $ Work Platforms $ Special Projects & Miscel…" at bounding box center [1029, 319] width 893 height 343
type input "7"
type input "1"
type input "7108.00"
click at [1459, 44] on span "Save" at bounding box center [1471, 41] width 24 height 13
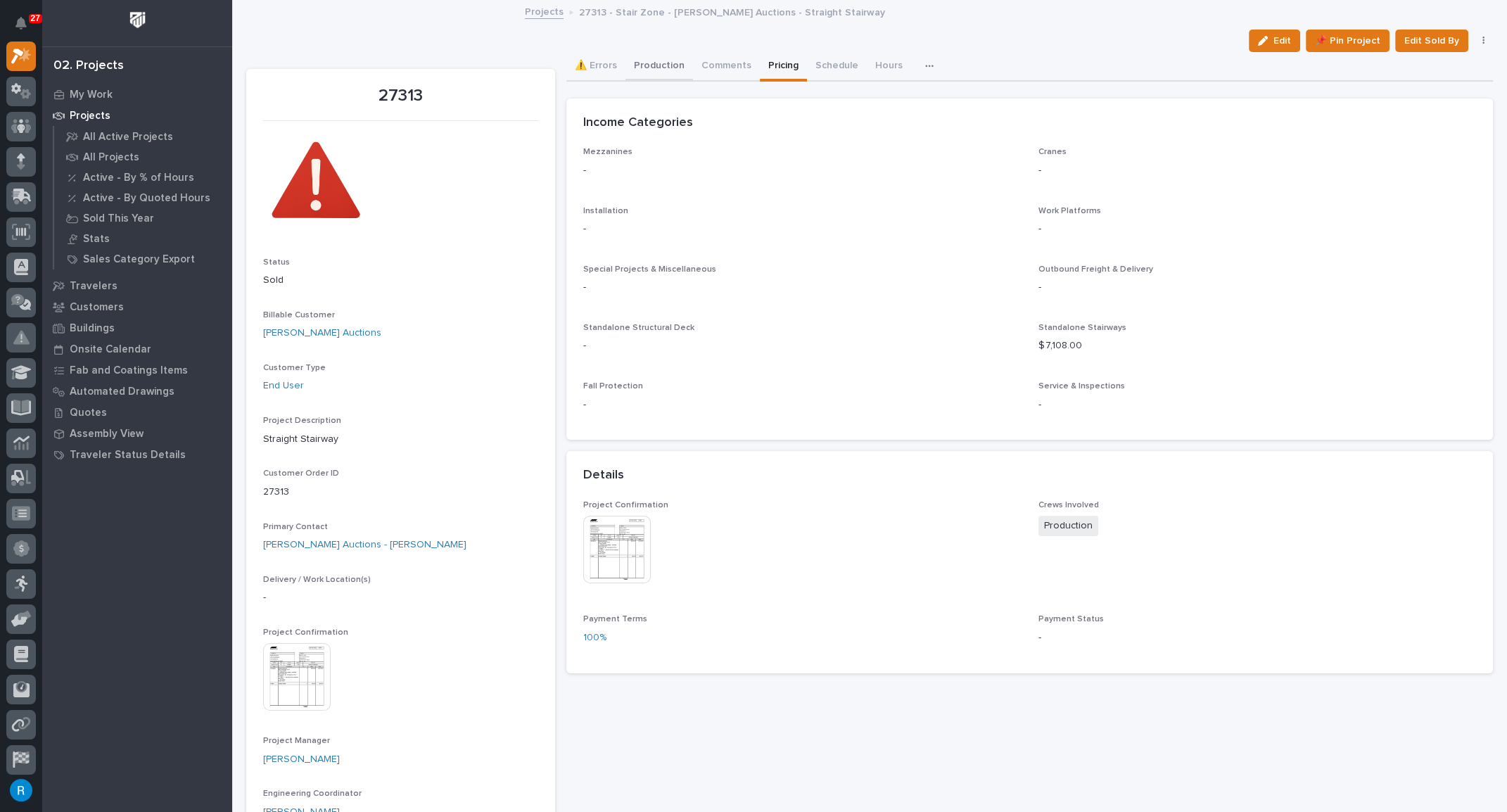
click at [655, 67] on button "Production" at bounding box center [659, 66] width 67 height 30
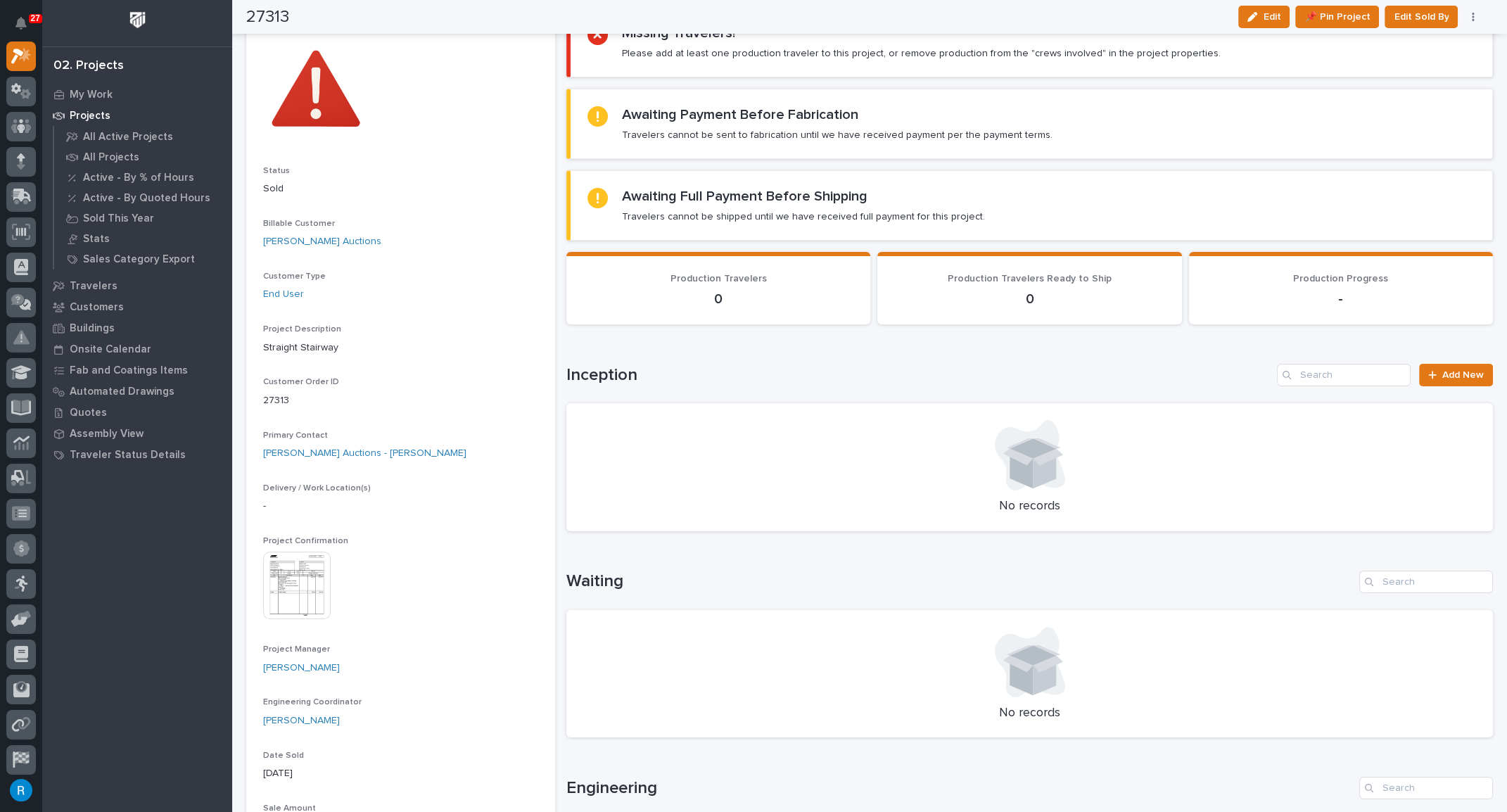
scroll to position [64, 0]
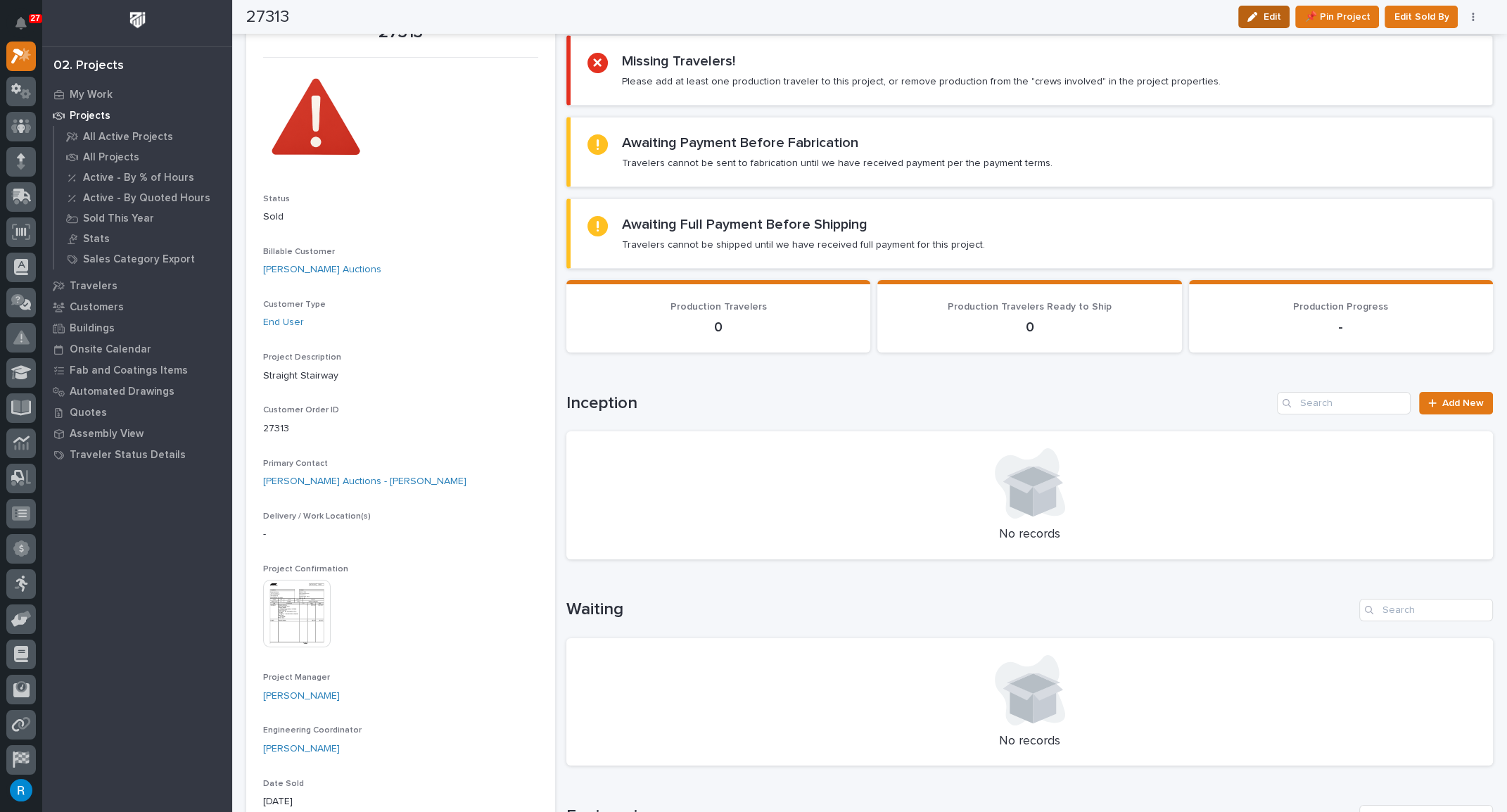
click at [1280, 20] on span "Edit" at bounding box center [1272, 17] width 17 height 13
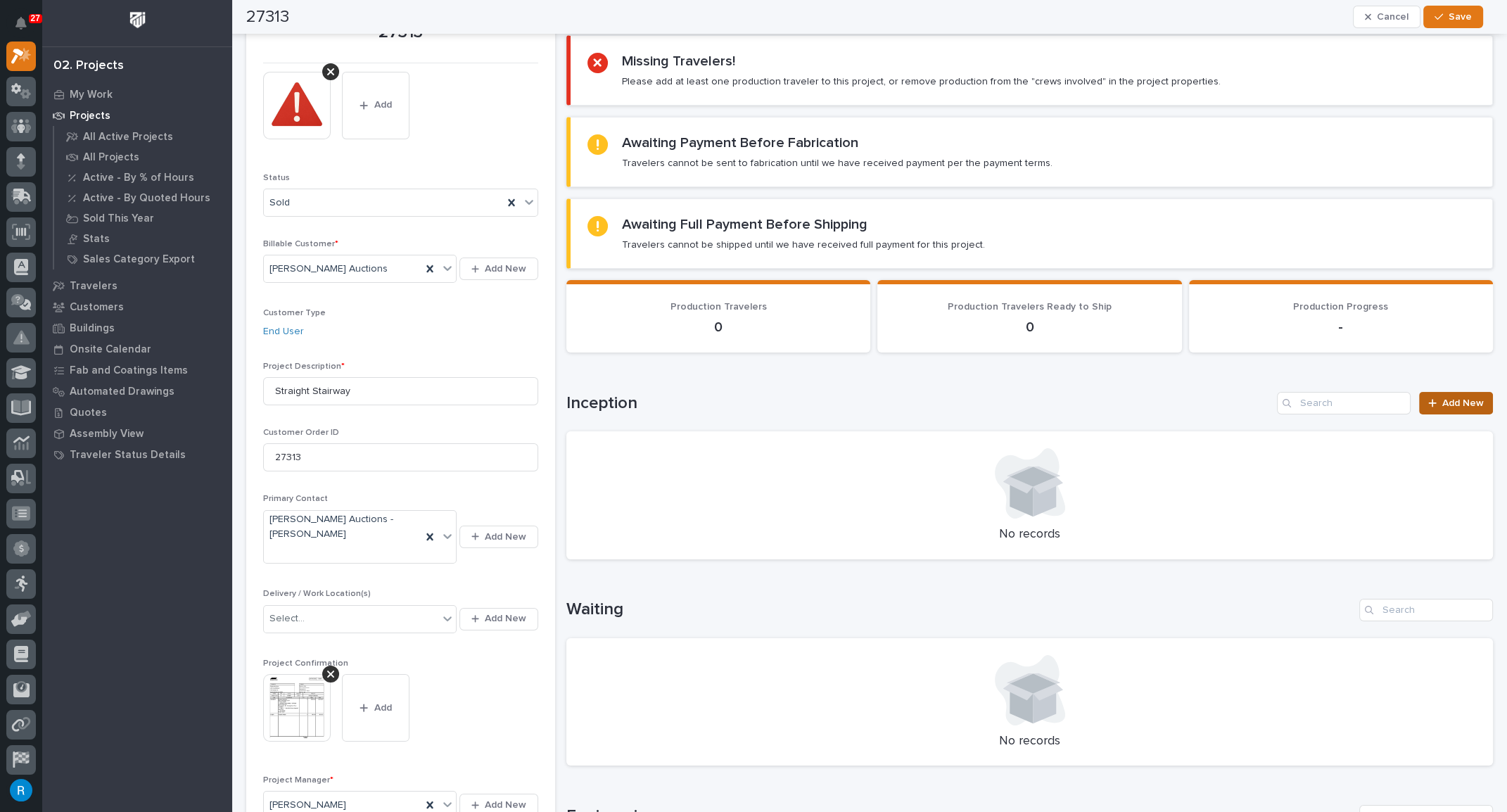
click at [1447, 399] on span "Add New" at bounding box center [1463, 403] width 42 height 10
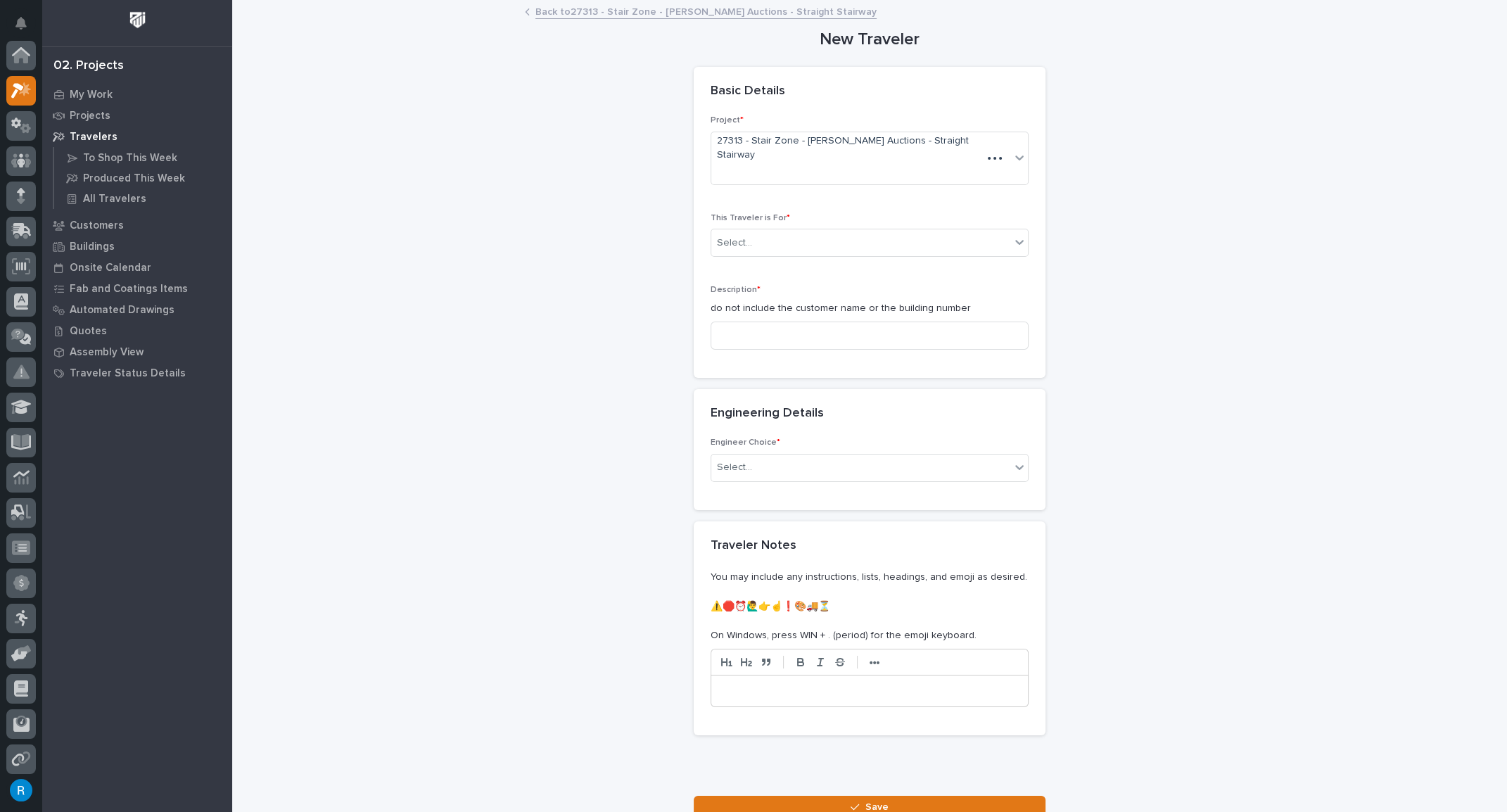
scroll to position [35, 0]
click at [873, 232] on div "Select..." at bounding box center [860, 243] width 299 height 24
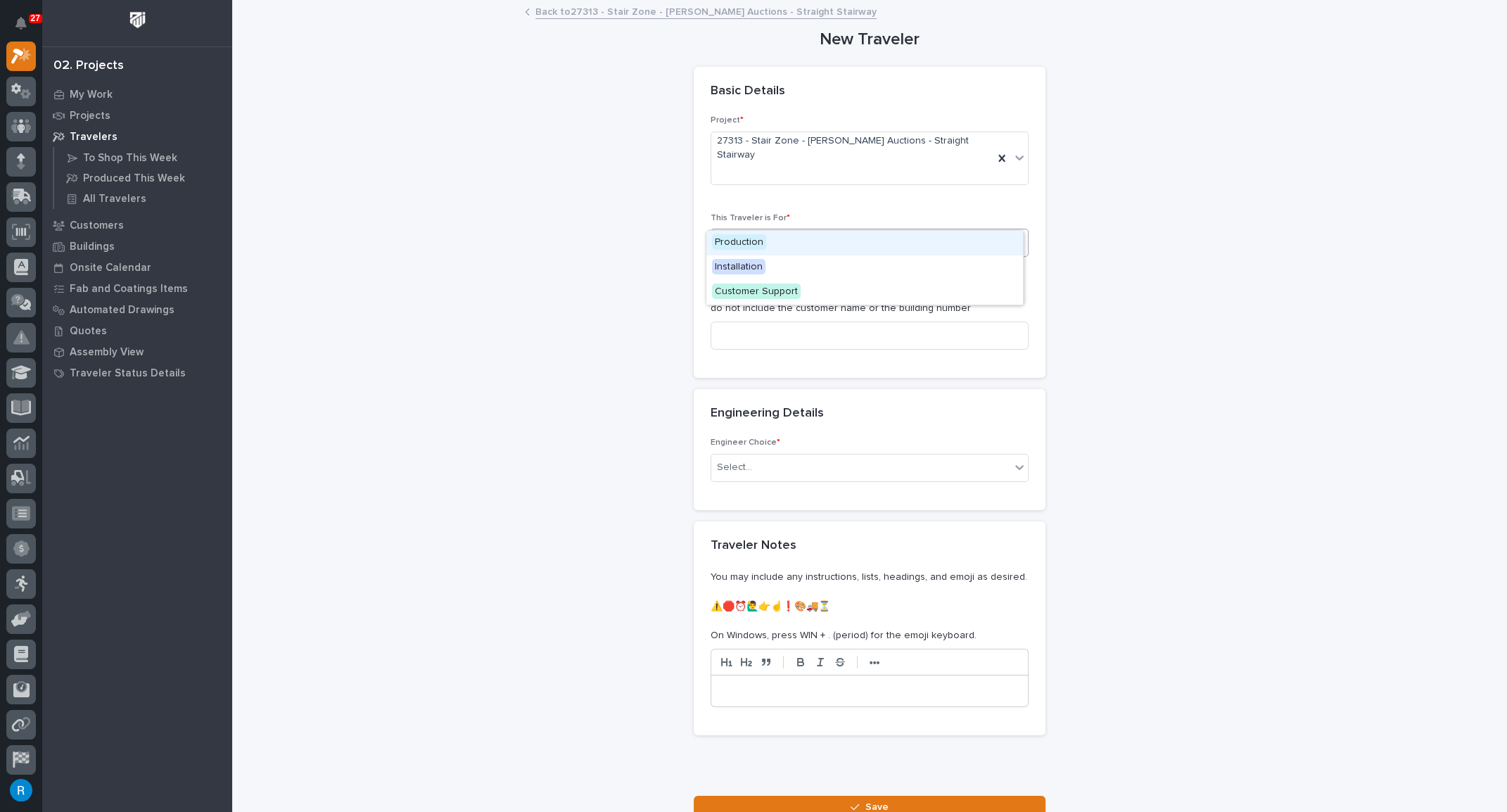
click at [730, 240] on span "Production" at bounding box center [739, 242] width 55 height 15
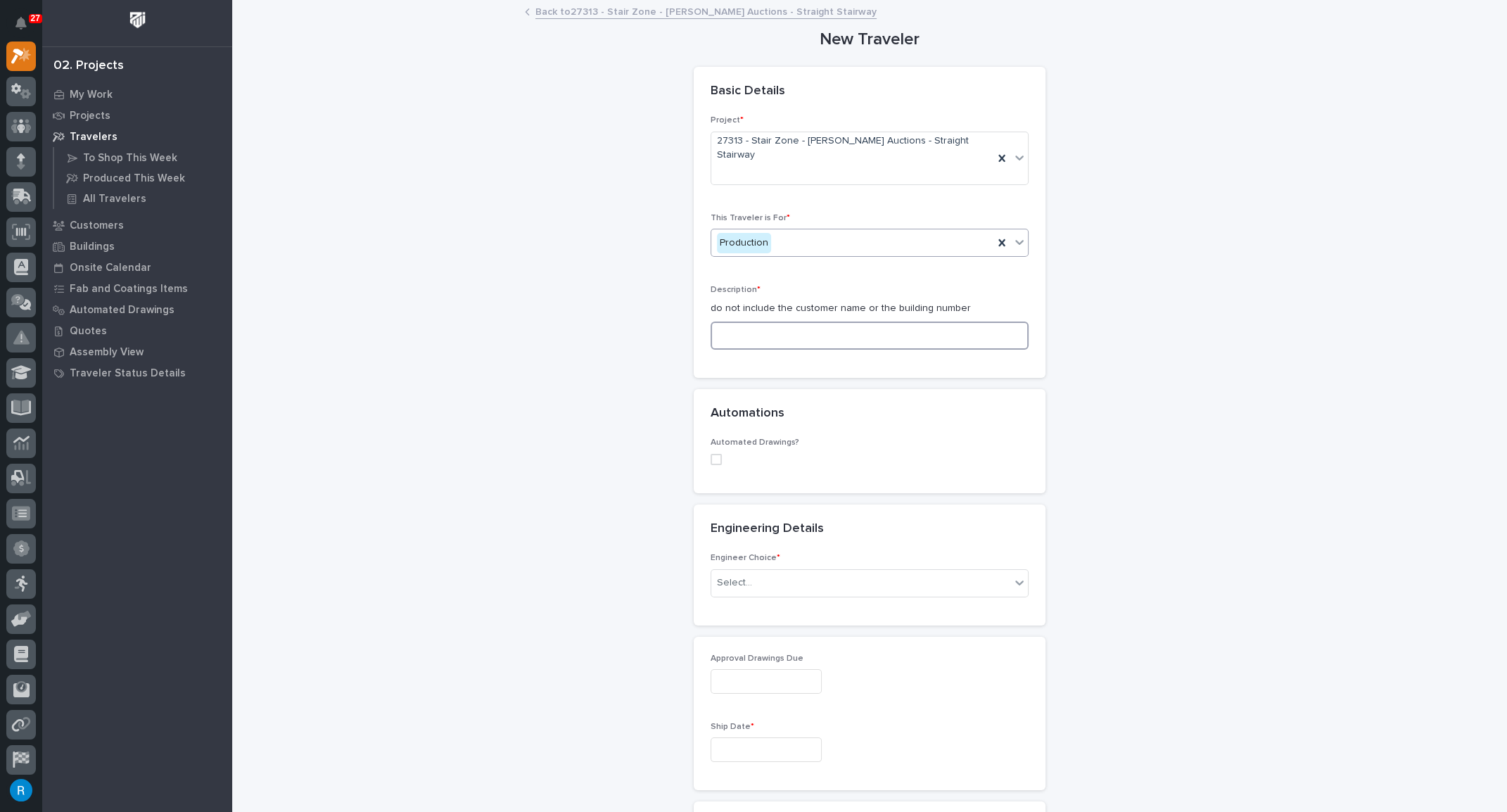
click at [723, 322] on input at bounding box center [869, 335] width 318 height 28
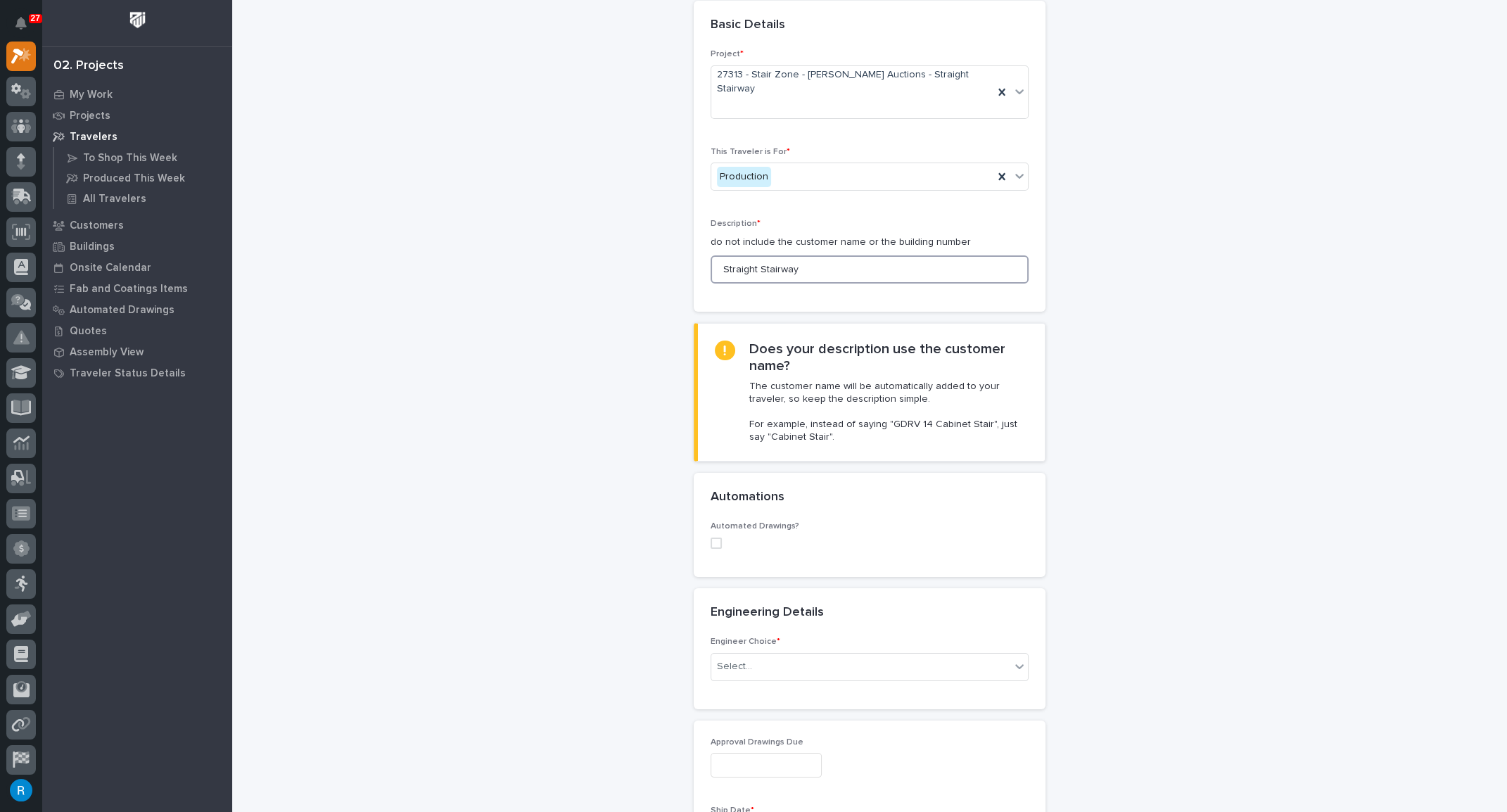
scroll to position [192, 0]
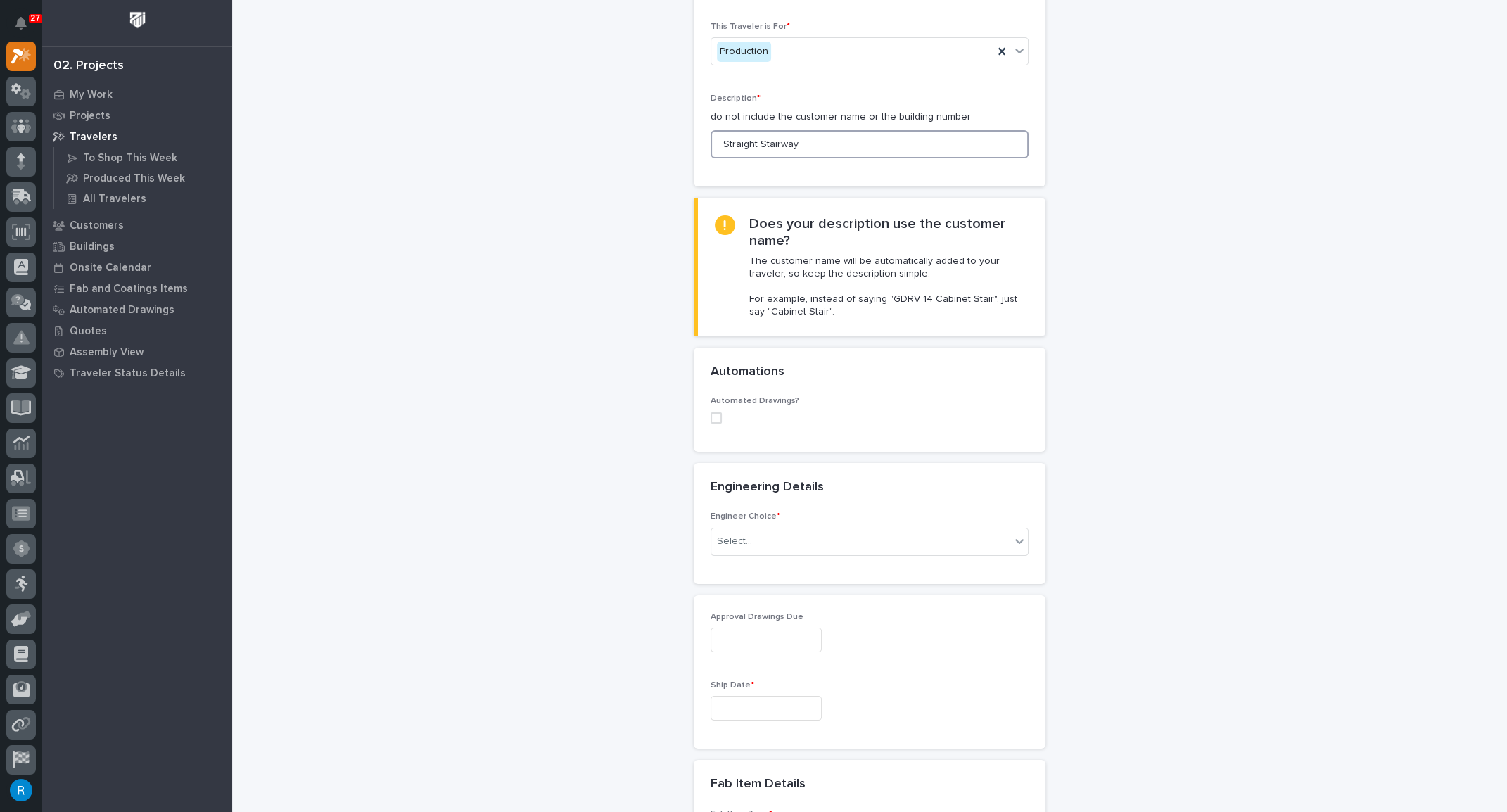
click at [710, 412] on span at bounding box center [716, 418] width 11 height 11
type input "Straight Stairway"
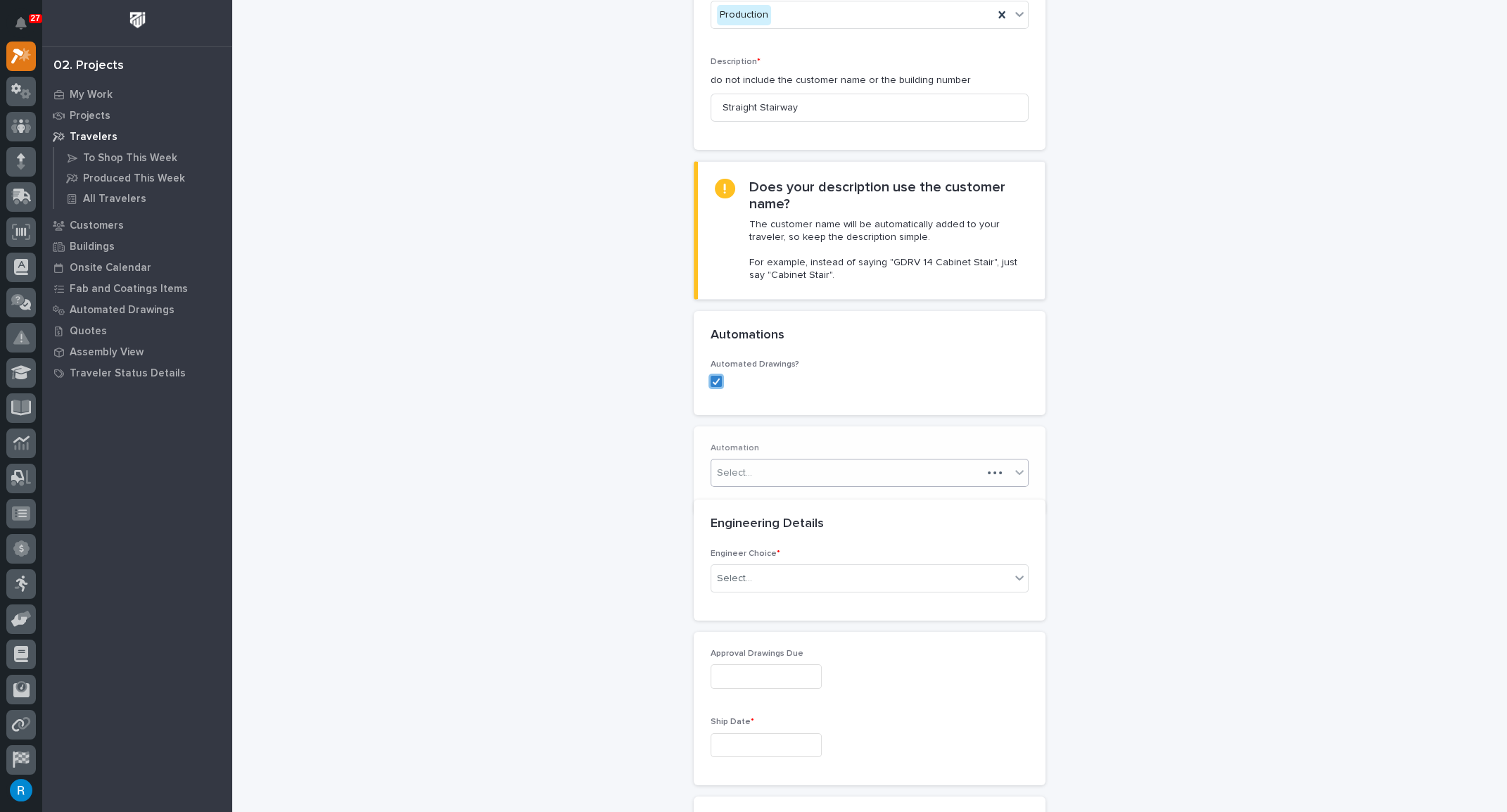
scroll to position [242, 0]
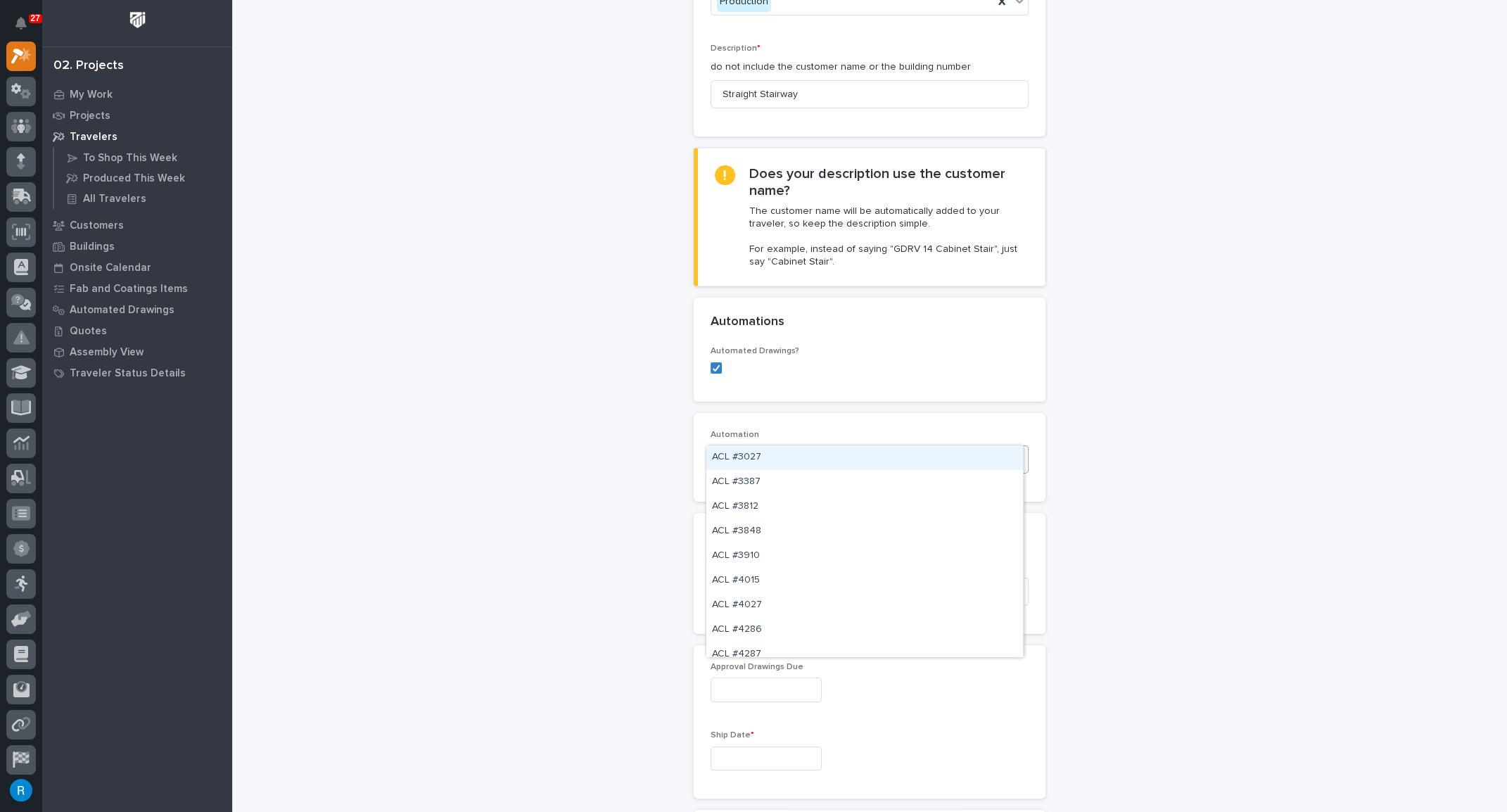
click at [792, 449] on div "Select..." at bounding box center [860, 460] width 299 height 24
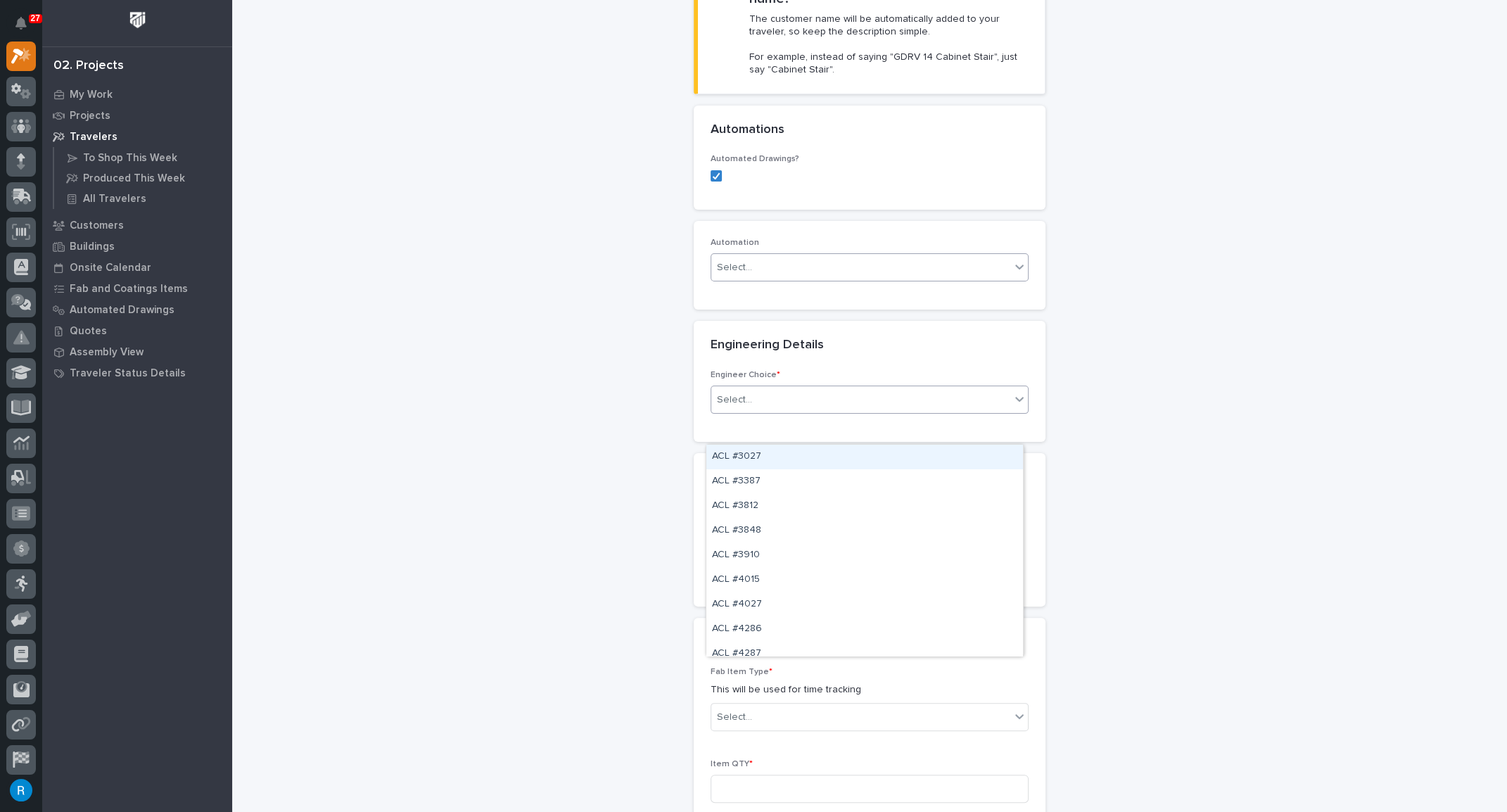
click at [829, 389] on div "Select..." at bounding box center [860, 401] width 299 height 24
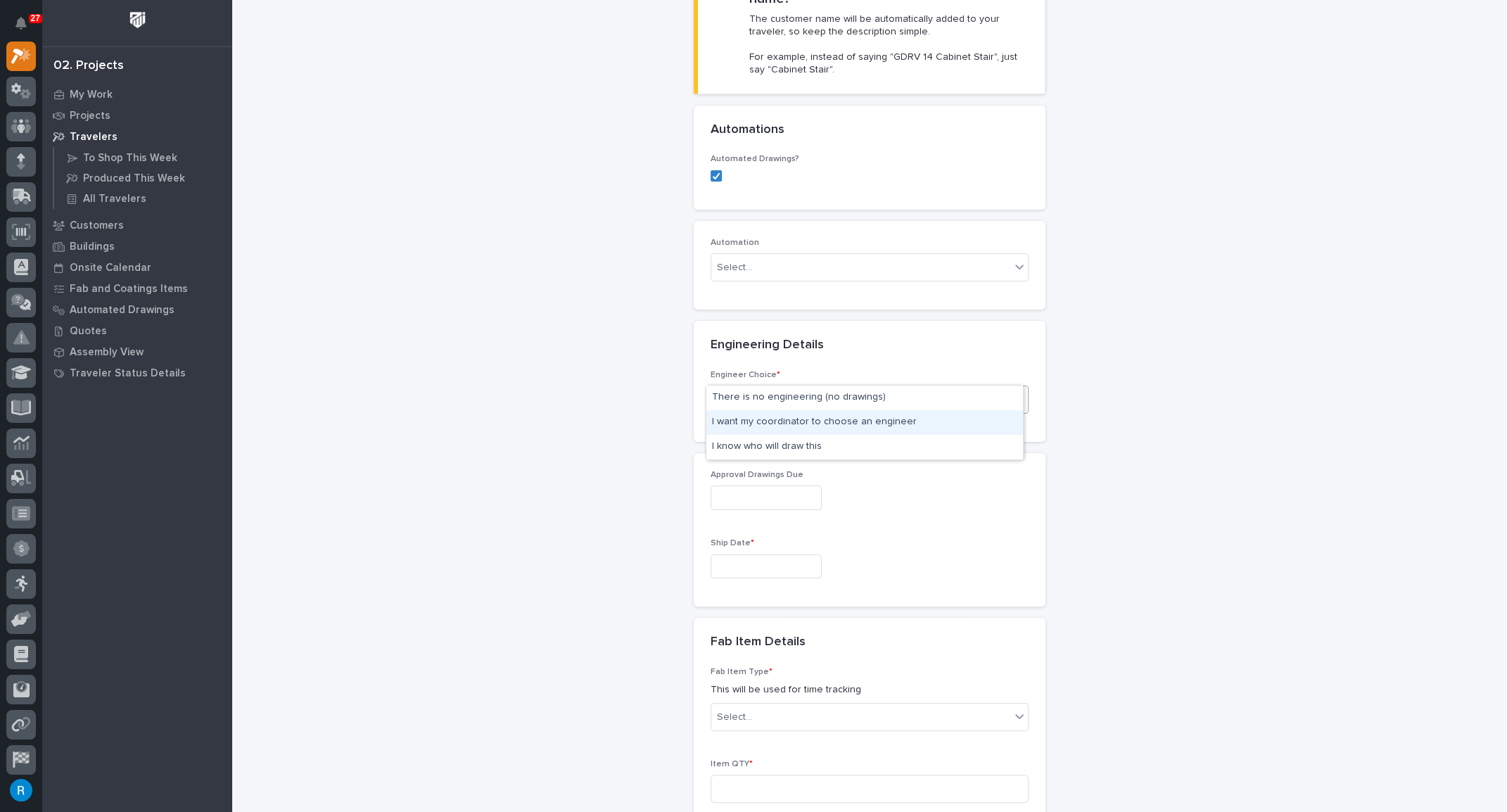
click at [773, 421] on div "I want my coordinator to choose an engineer" at bounding box center [865, 422] width 317 height 25
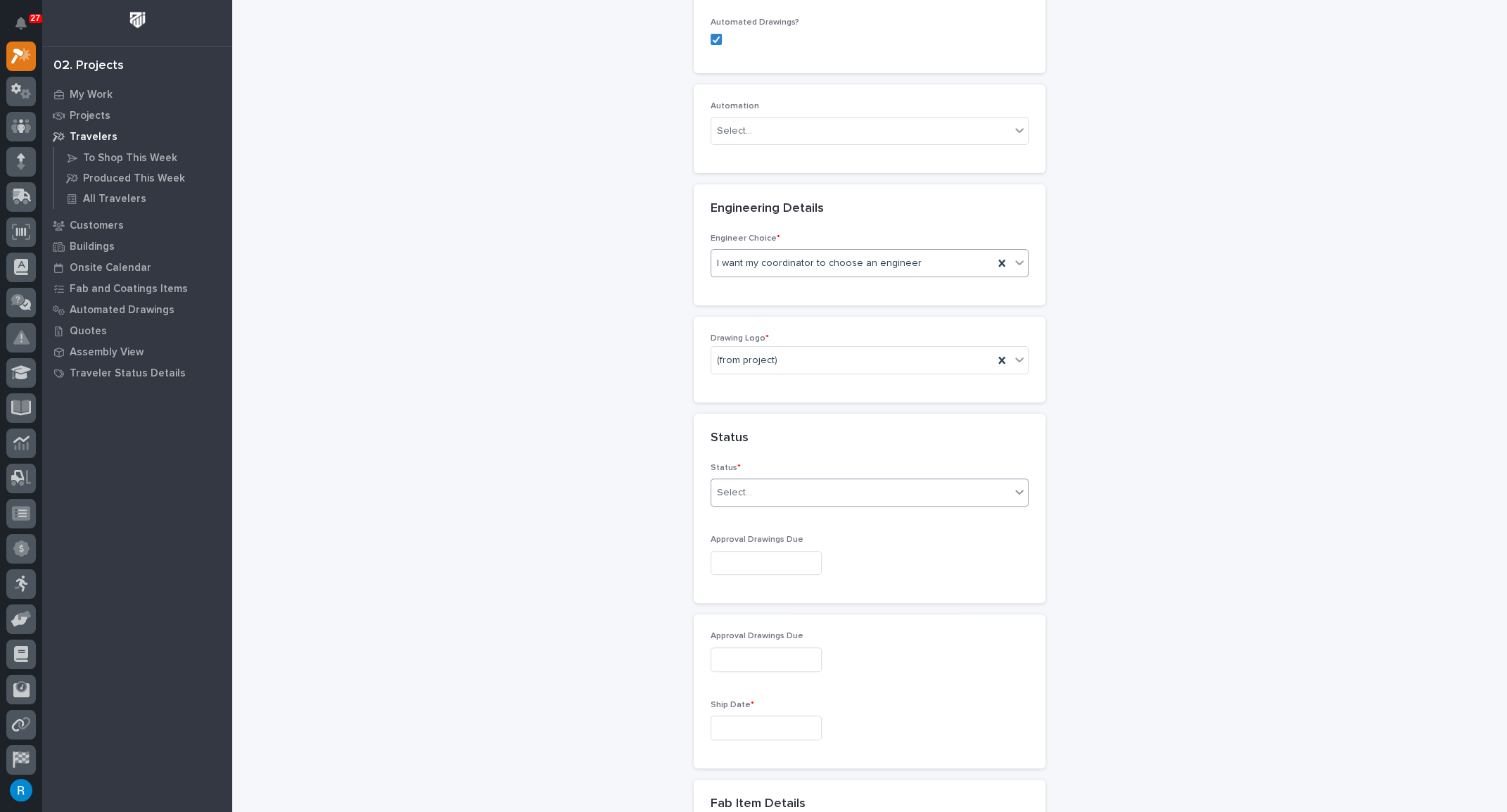
scroll to position [581, 0]
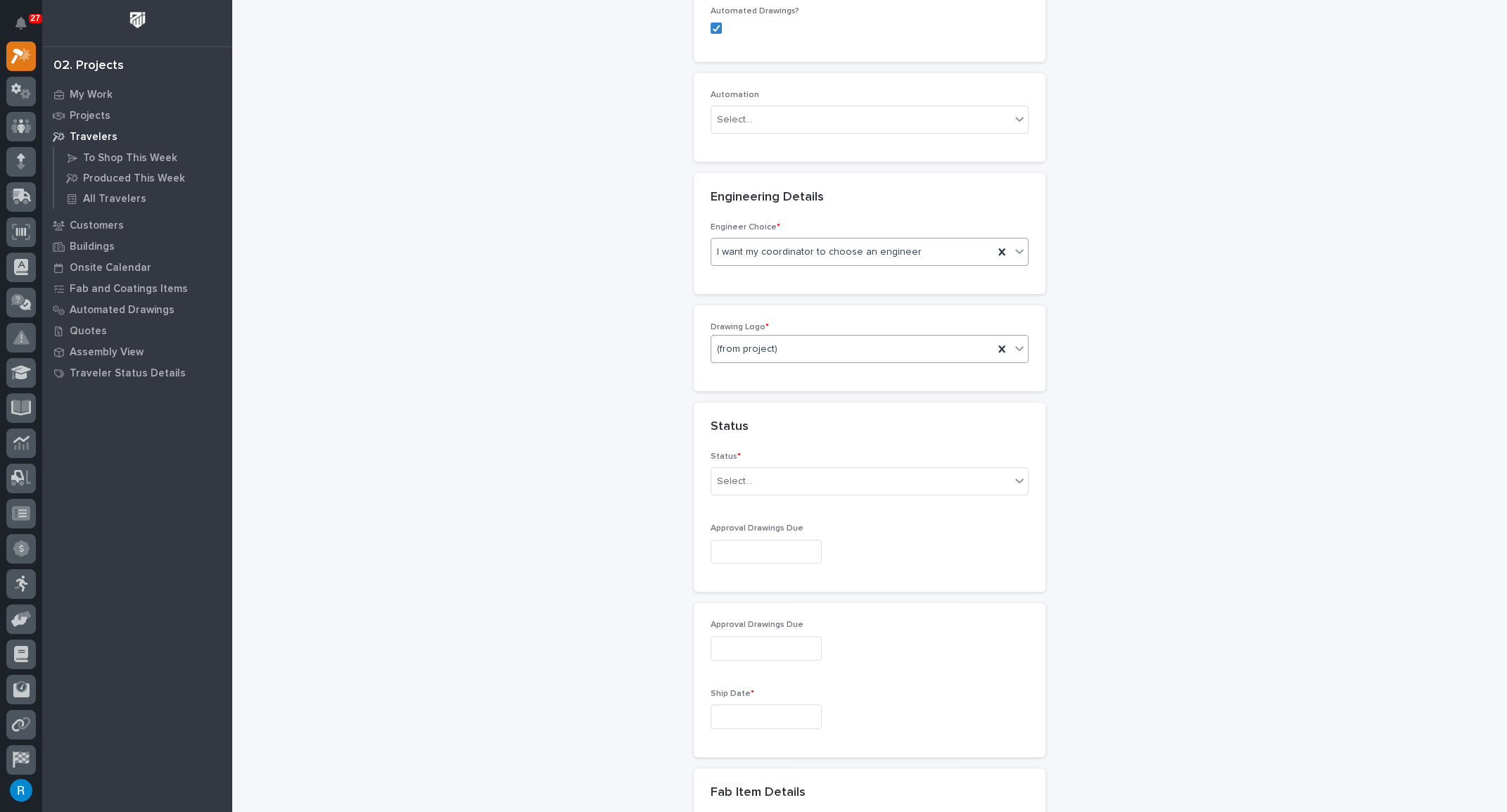
click at [821, 338] on div "(from project)" at bounding box center [852, 350] width 283 height 24
click at [738, 439] on div "Stair Zone" at bounding box center [865, 444] width 317 height 25
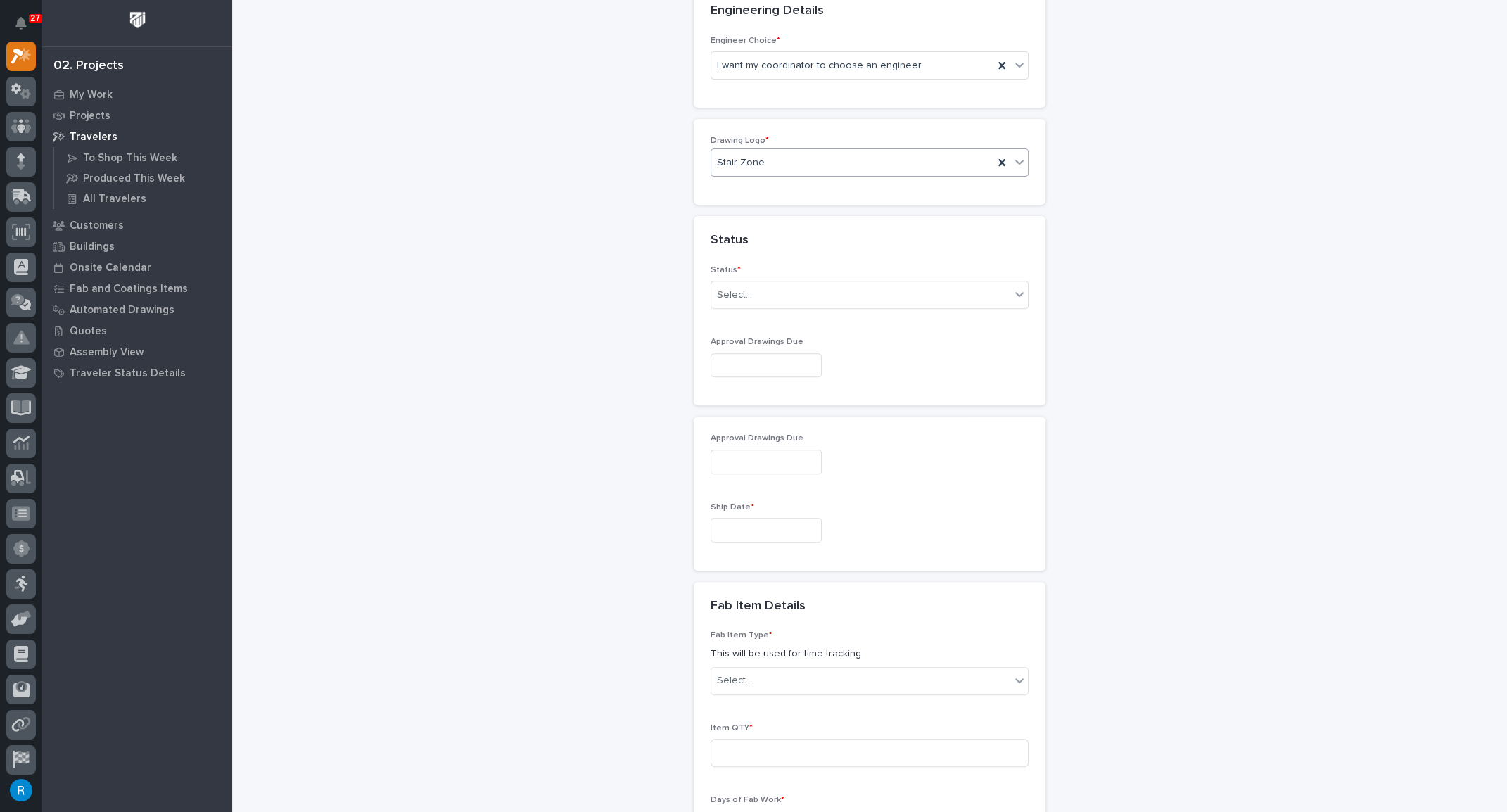
scroll to position [773, 0]
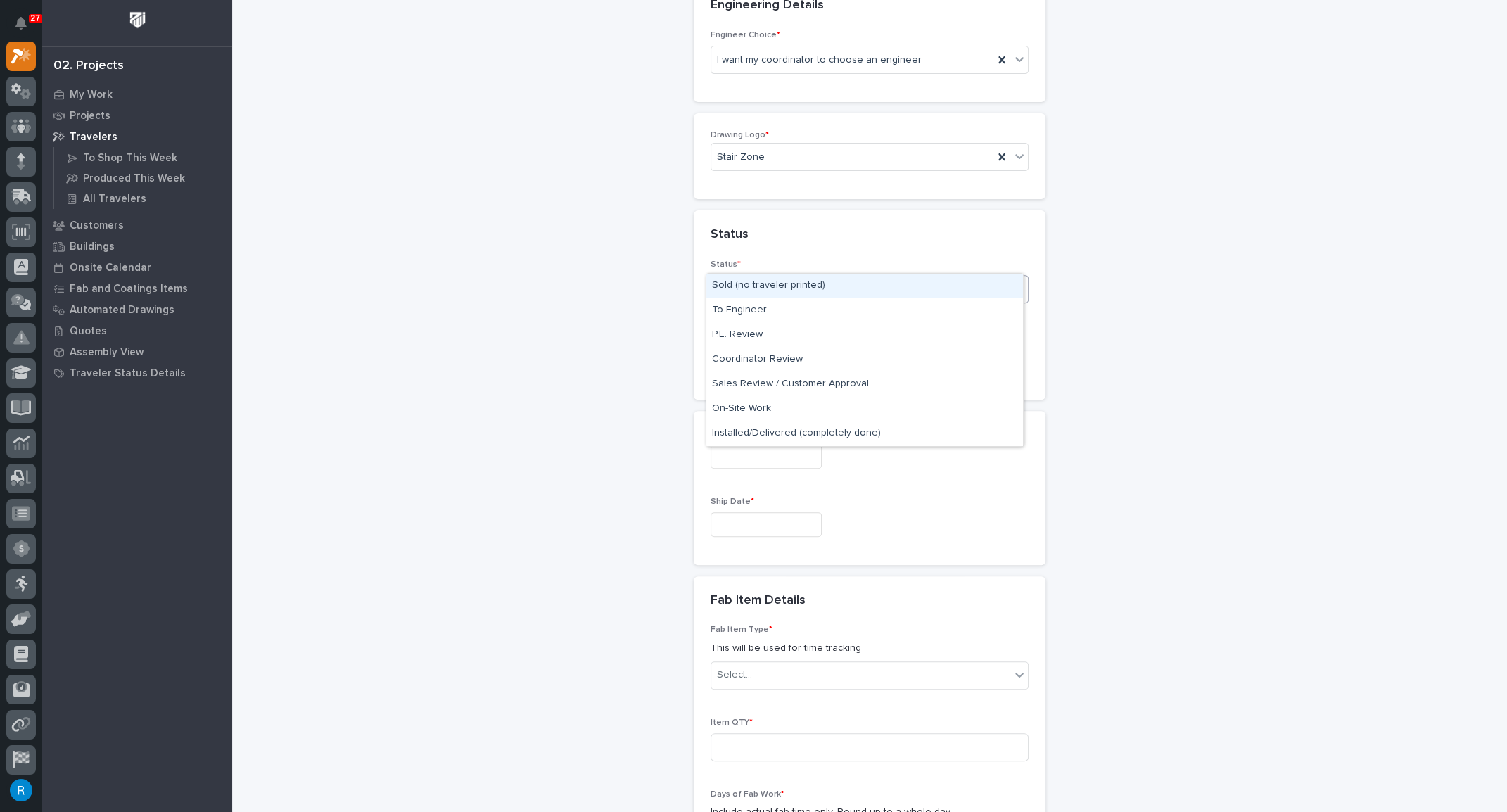
click at [804, 278] on div "Select..." at bounding box center [860, 290] width 299 height 24
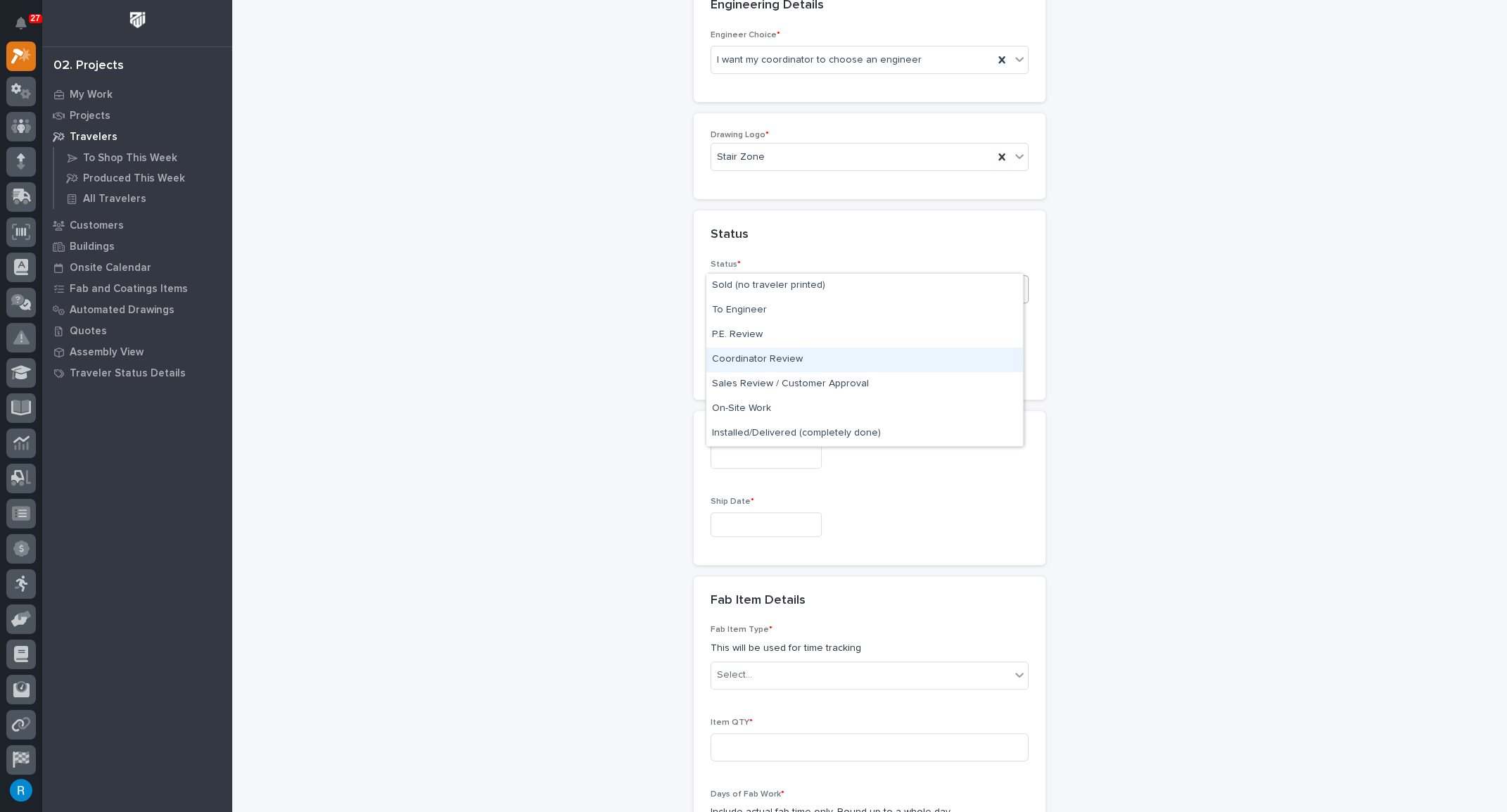
click at [773, 358] on div "Coordinator Review" at bounding box center [865, 360] width 317 height 25
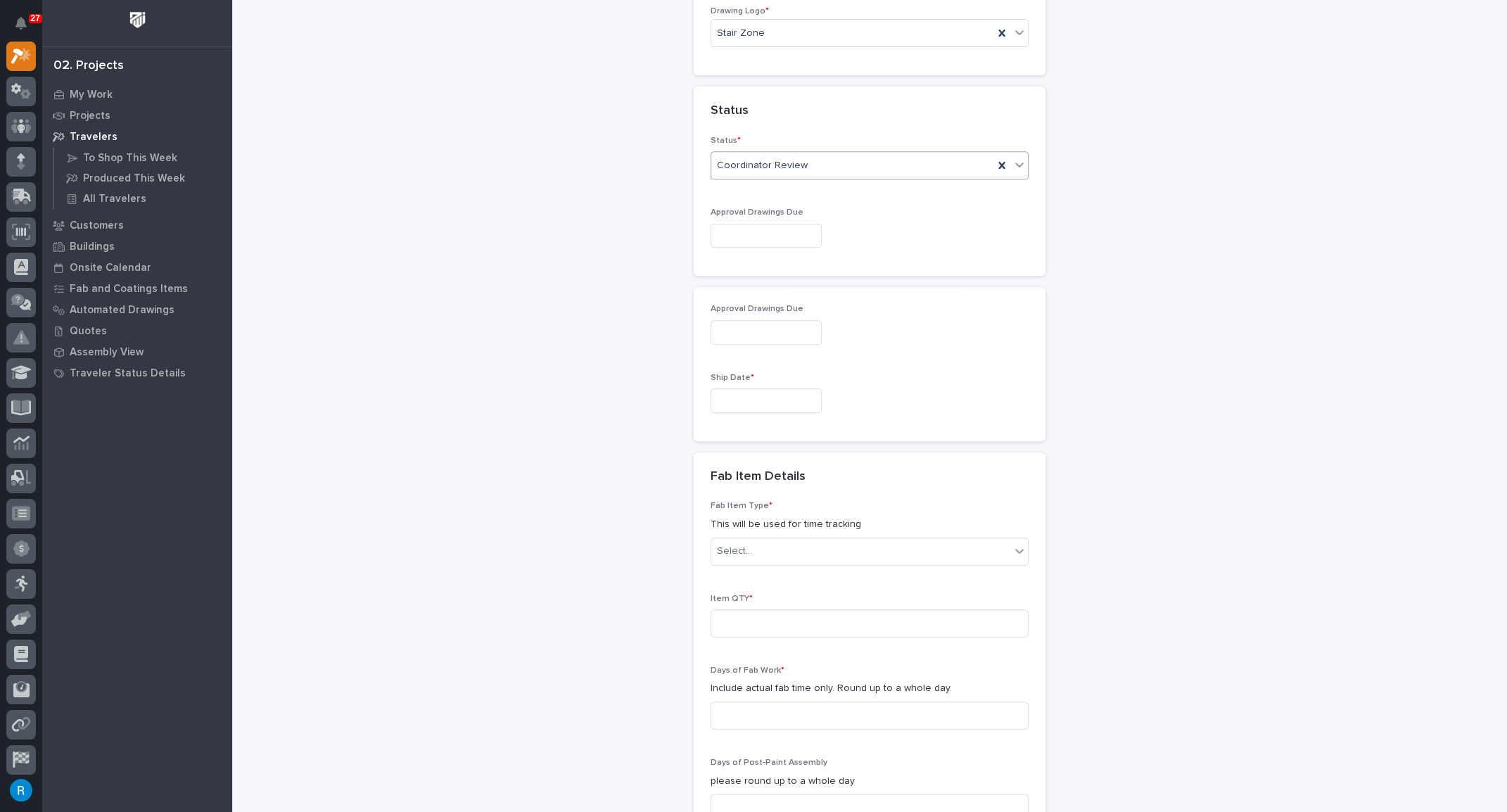
scroll to position [901, 0]
click at [745, 316] on input "text" at bounding box center [766, 328] width 111 height 25
click at [757, 160] on div "8" at bounding box center [756, 158] width 19 height 19
type input "**********"
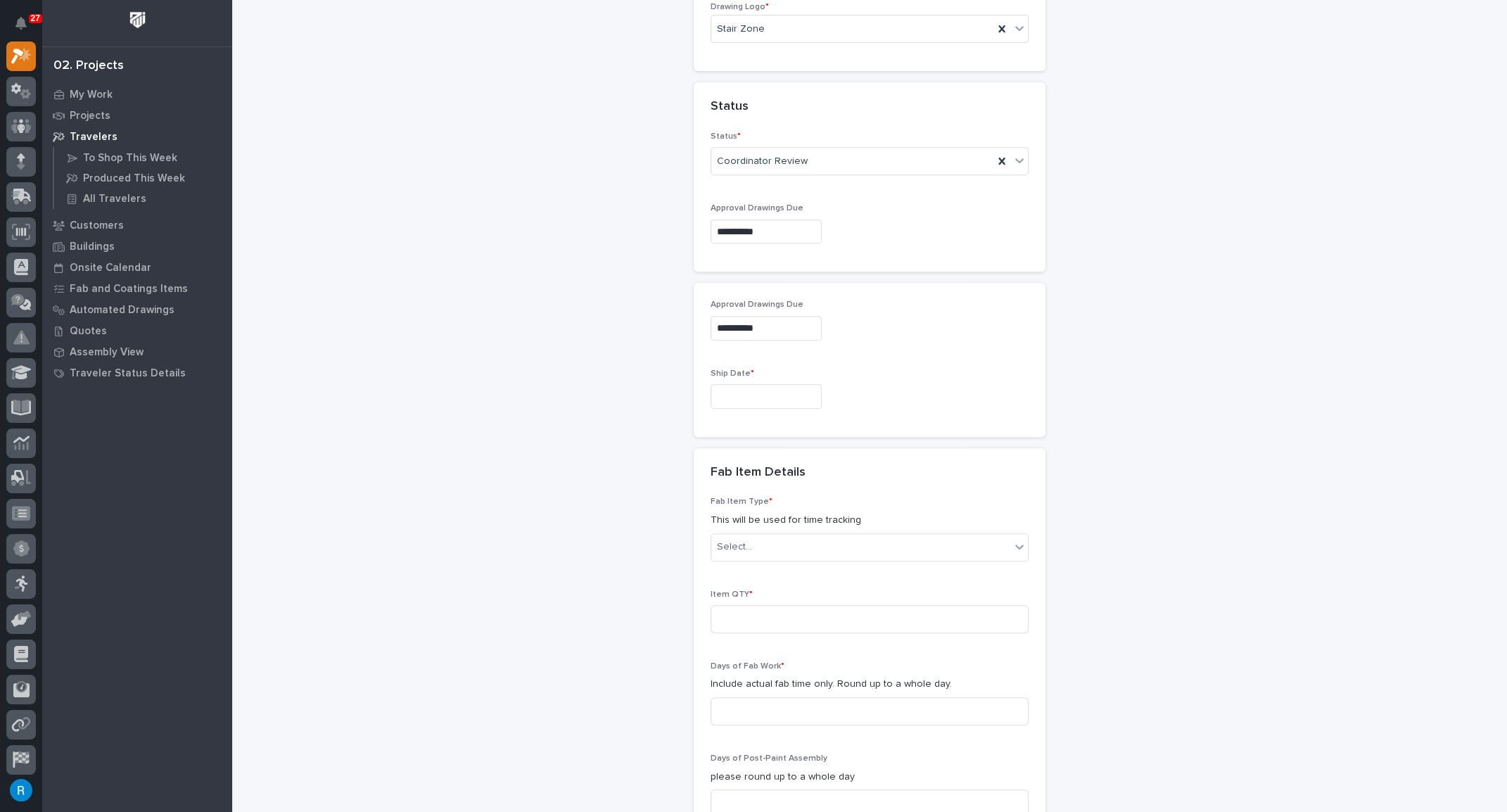
click at [739, 384] on input "text" at bounding box center [766, 396] width 111 height 25
click at [827, 144] on span "Next Month" at bounding box center [827, 145] width 0 height 18
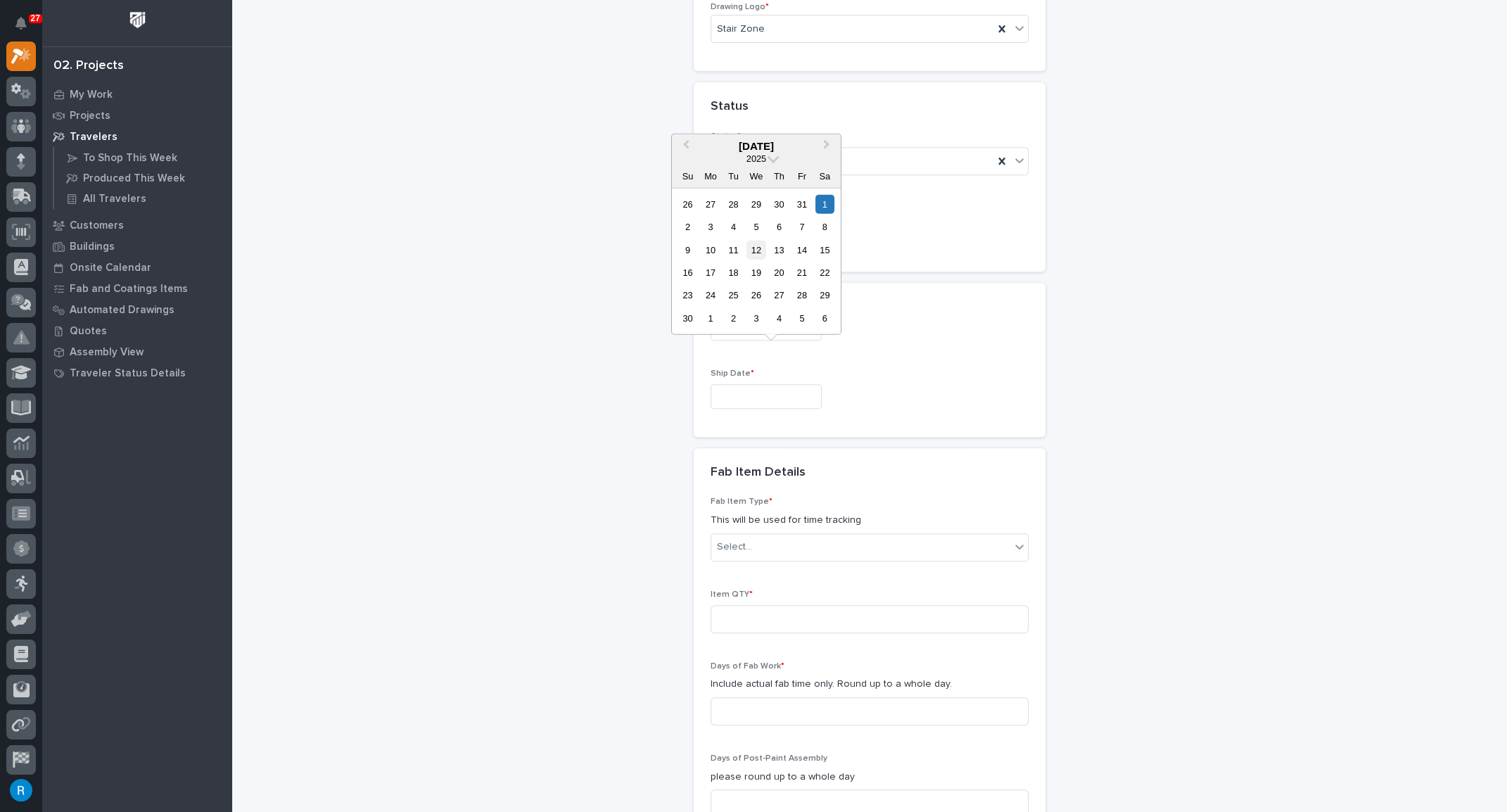
click at [757, 252] on div "12" at bounding box center [756, 249] width 19 height 19
click at [817, 384] on input "**********" at bounding box center [766, 396] width 111 height 25
click at [753, 230] on div "5" at bounding box center [756, 226] width 19 height 19
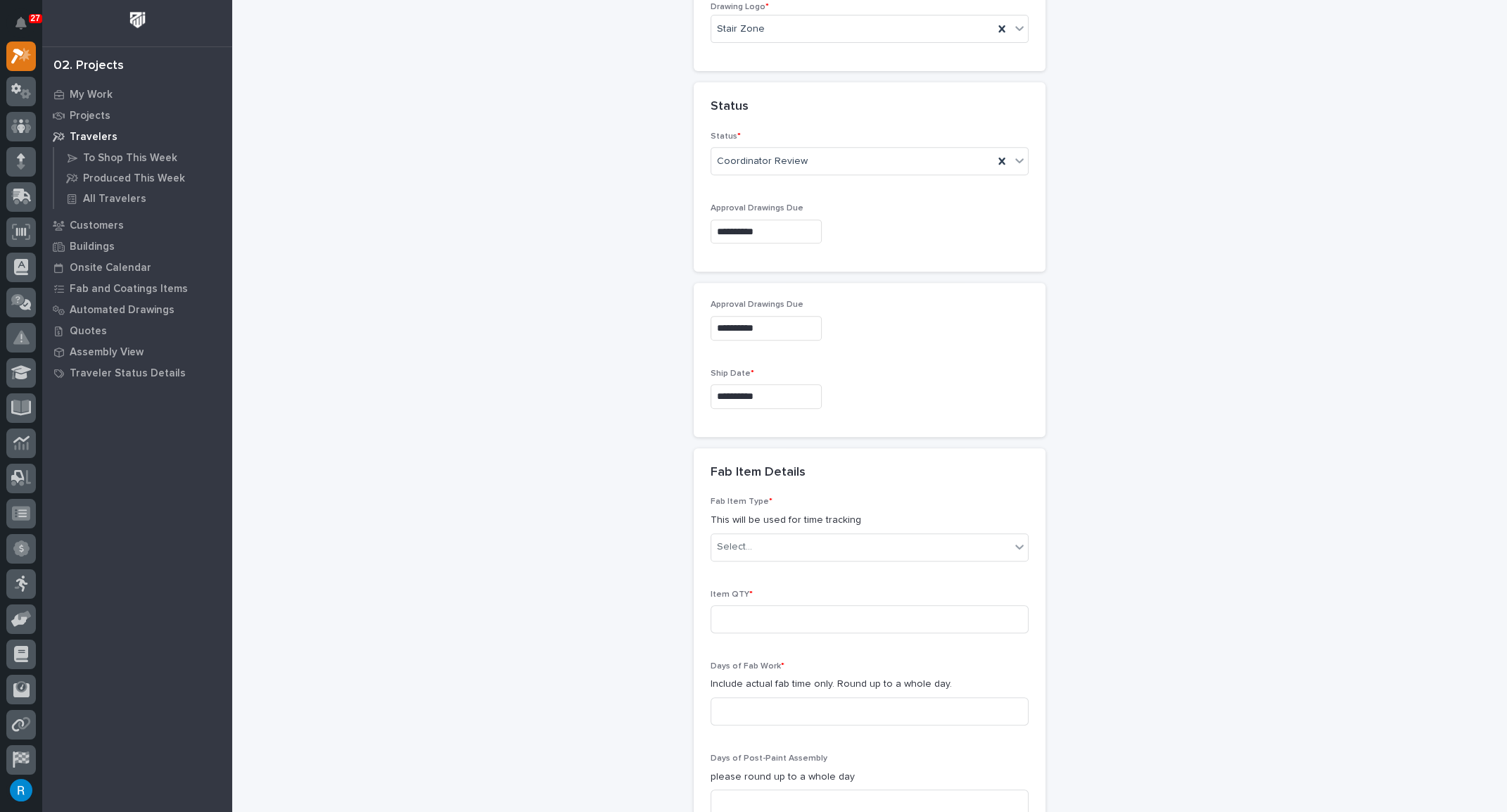
type input "**********"
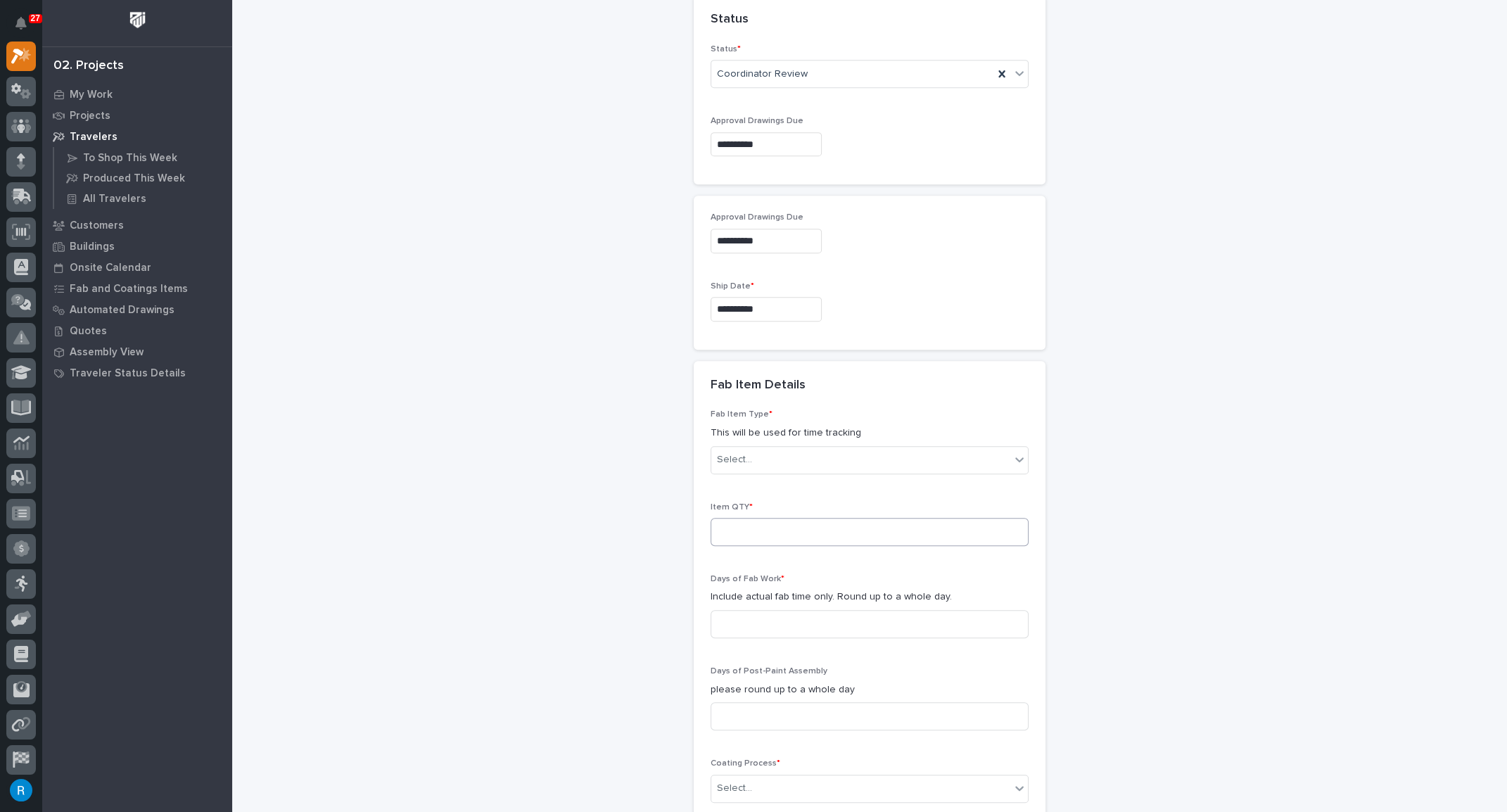
scroll to position [1029, 0]
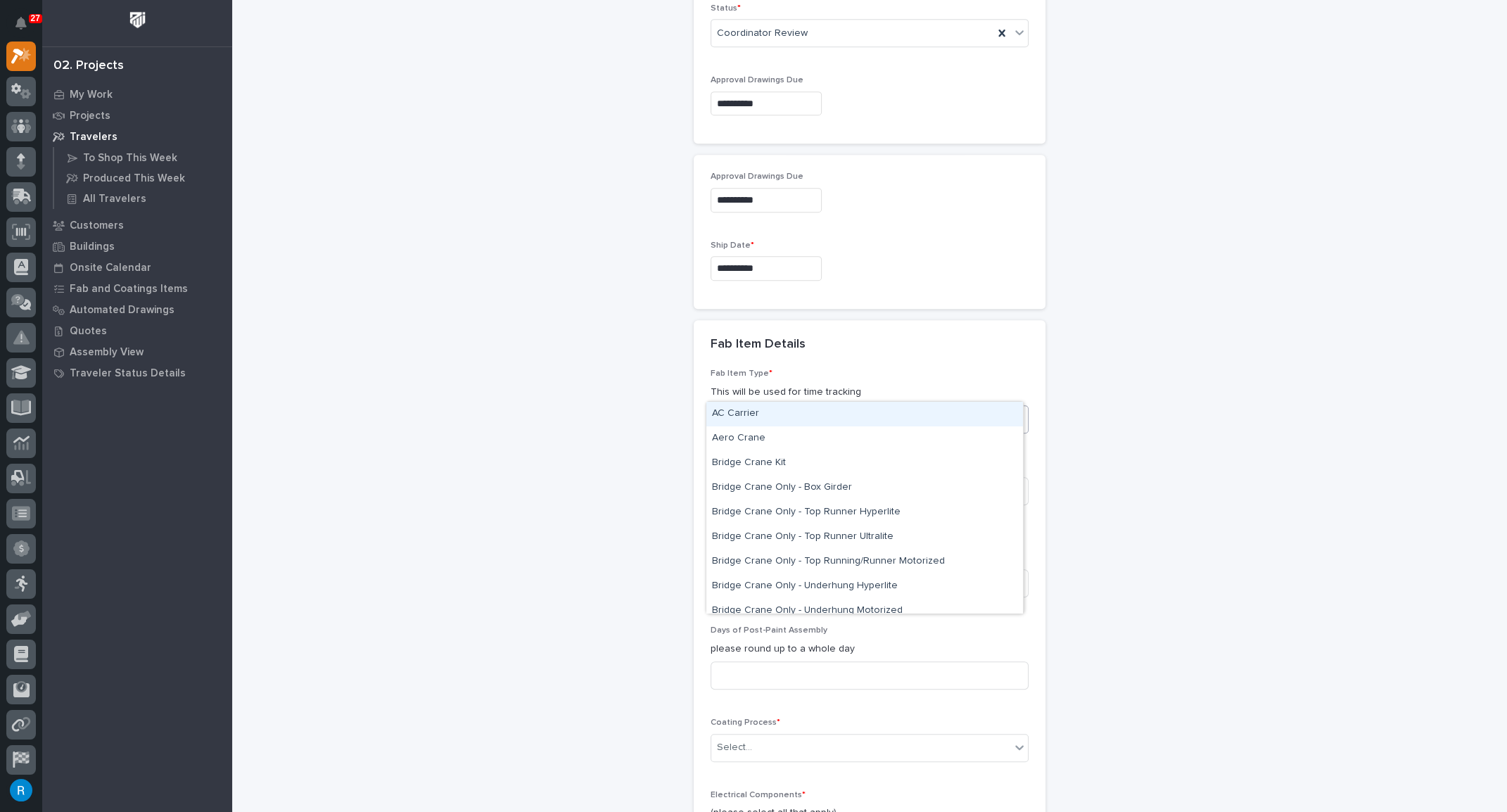
click at [724, 411] on div "Select..." at bounding box center [734, 419] width 35 height 15
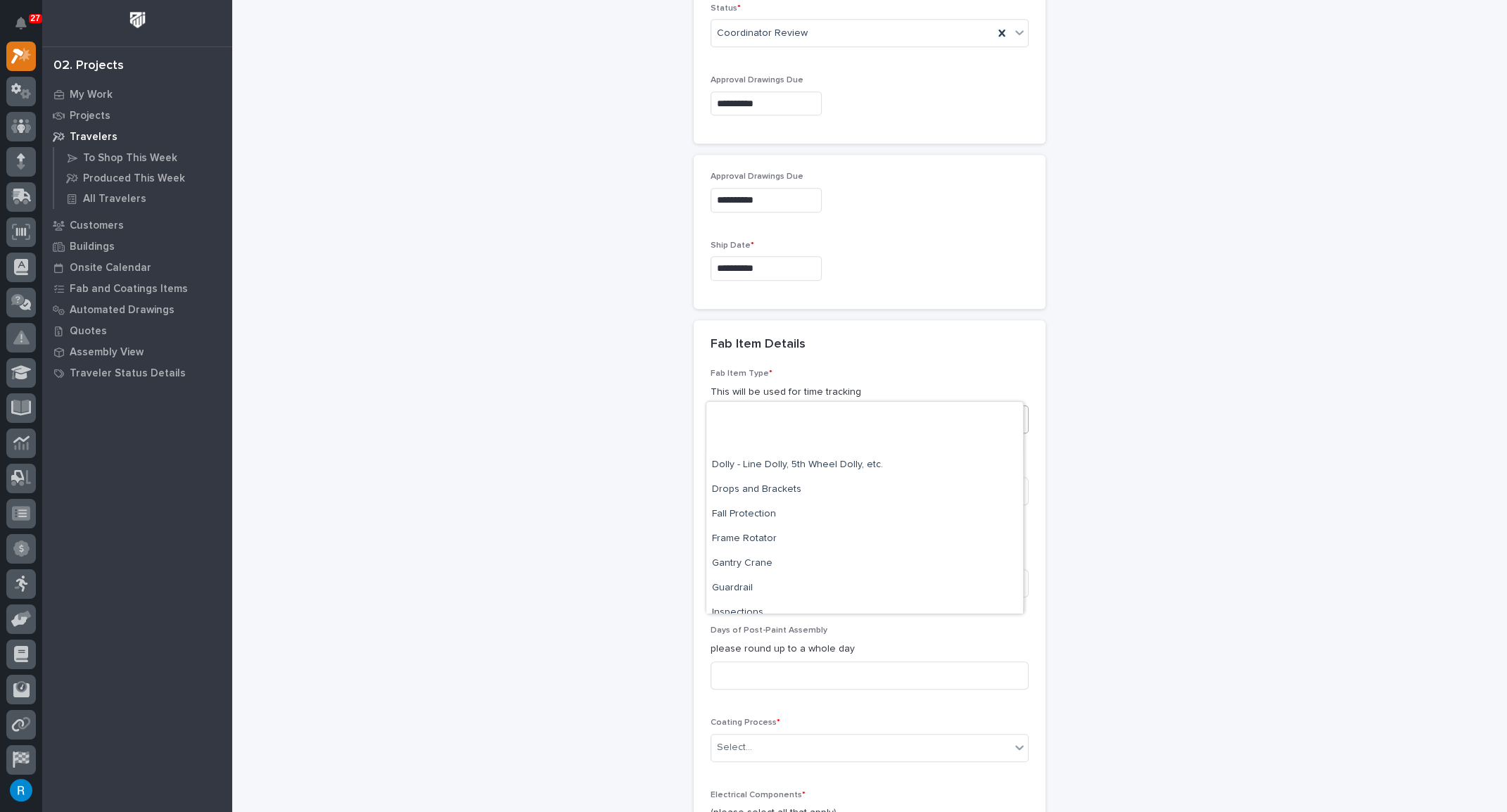
scroll to position [767, 0]
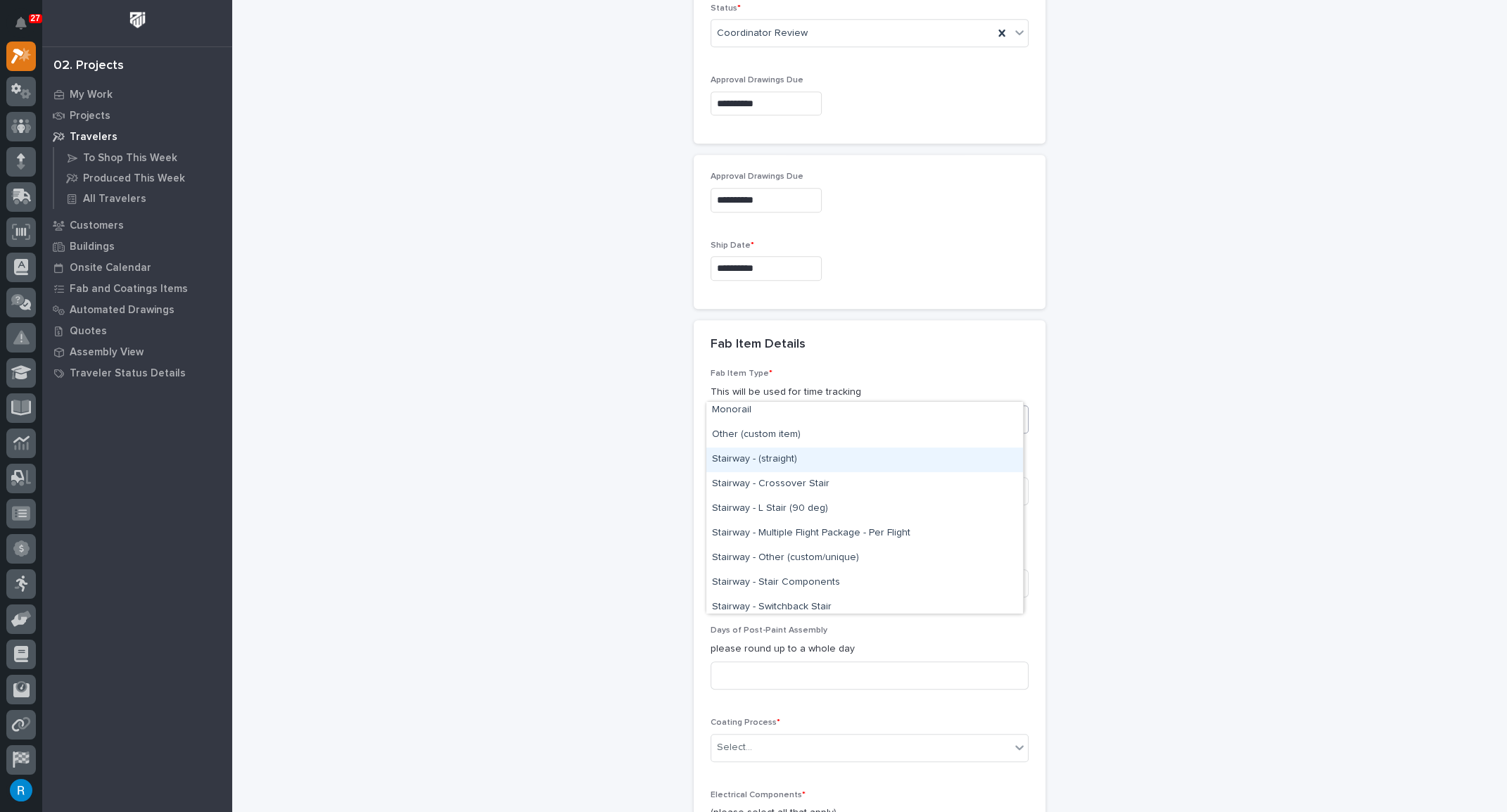
click at [729, 457] on div "Stairway - (straight)" at bounding box center [865, 460] width 317 height 25
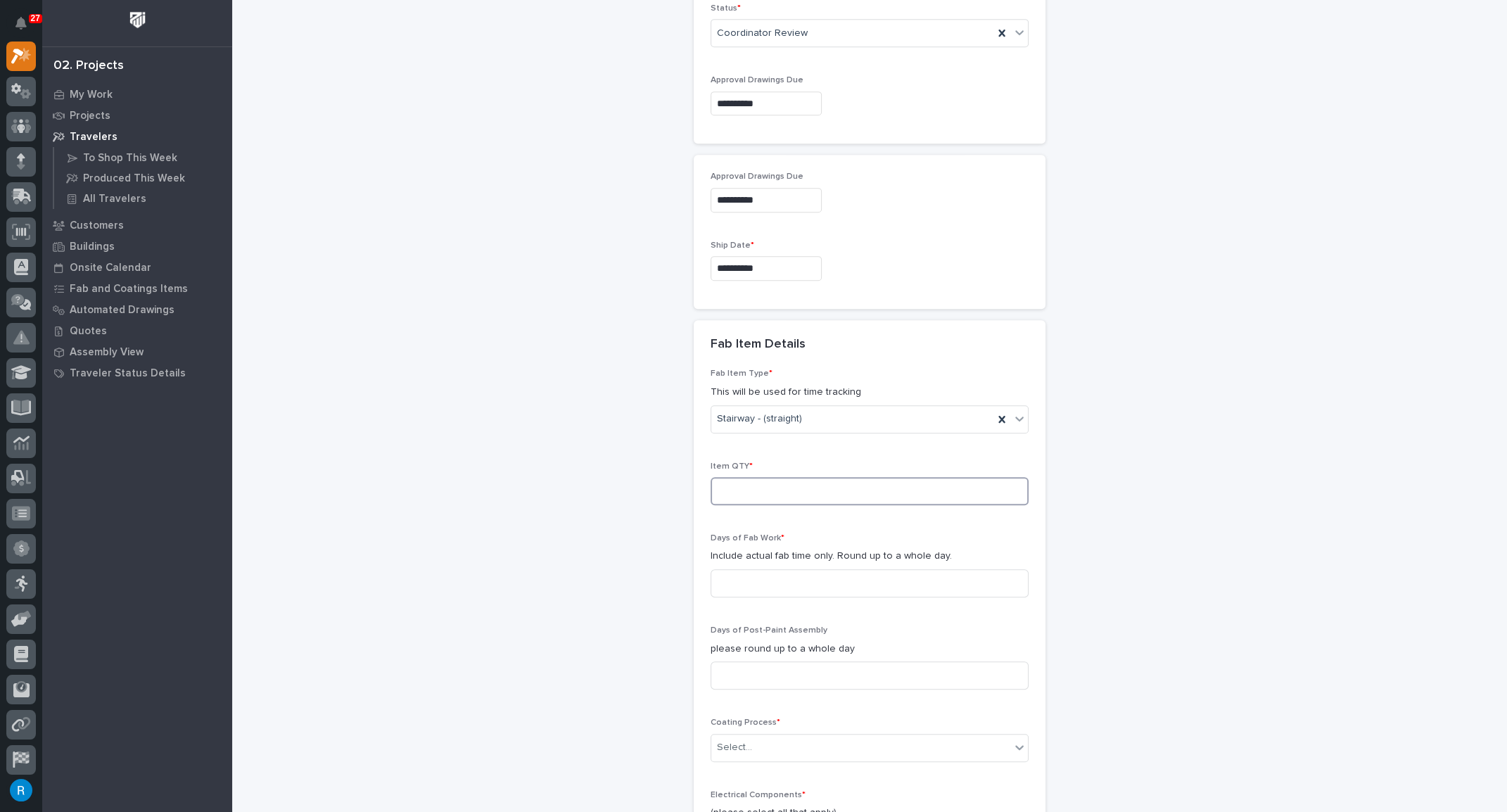
click at [739, 477] on input at bounding box center [869, 490] width 318 height 28
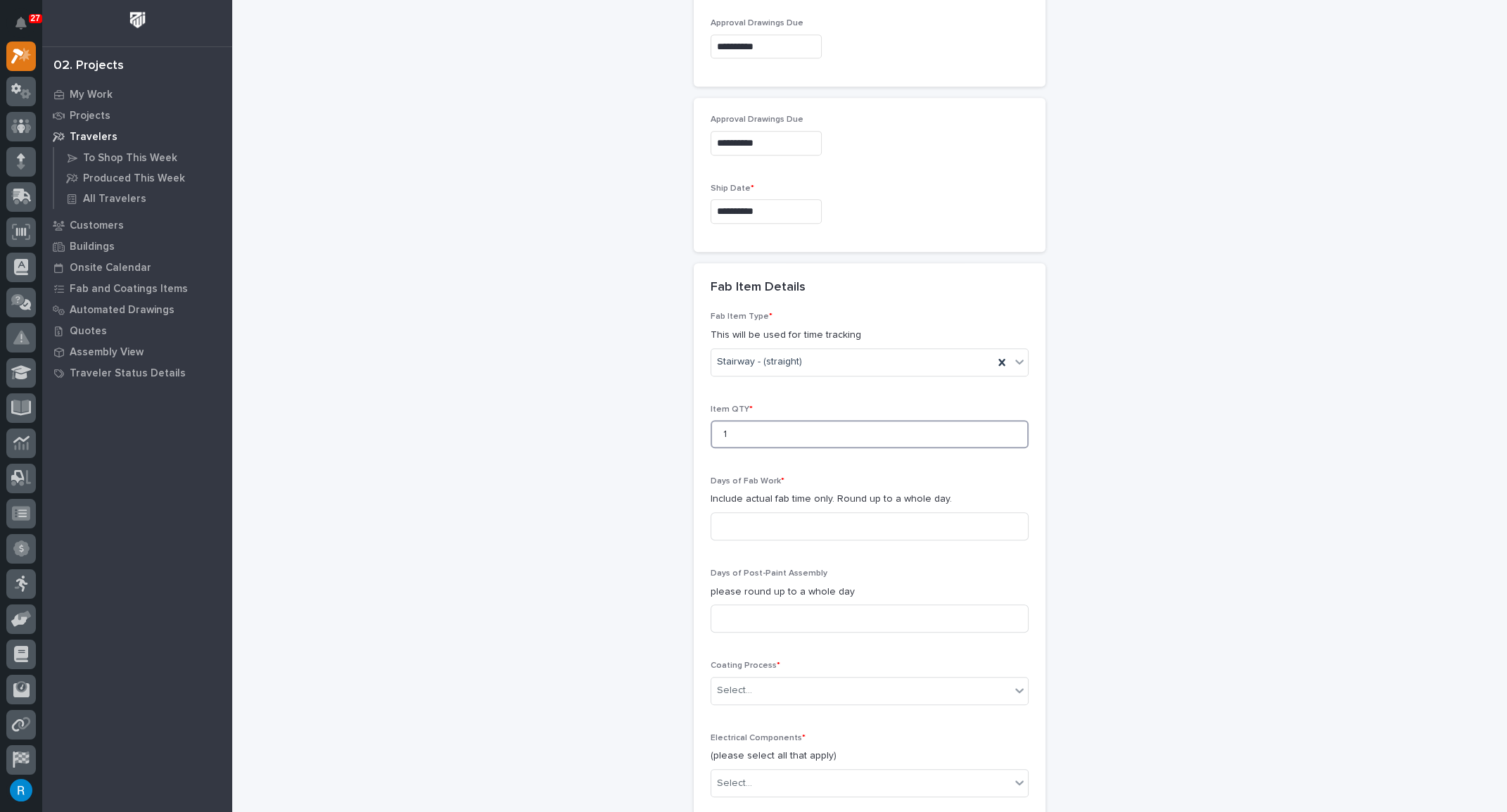
scroll to position [1157, 0]
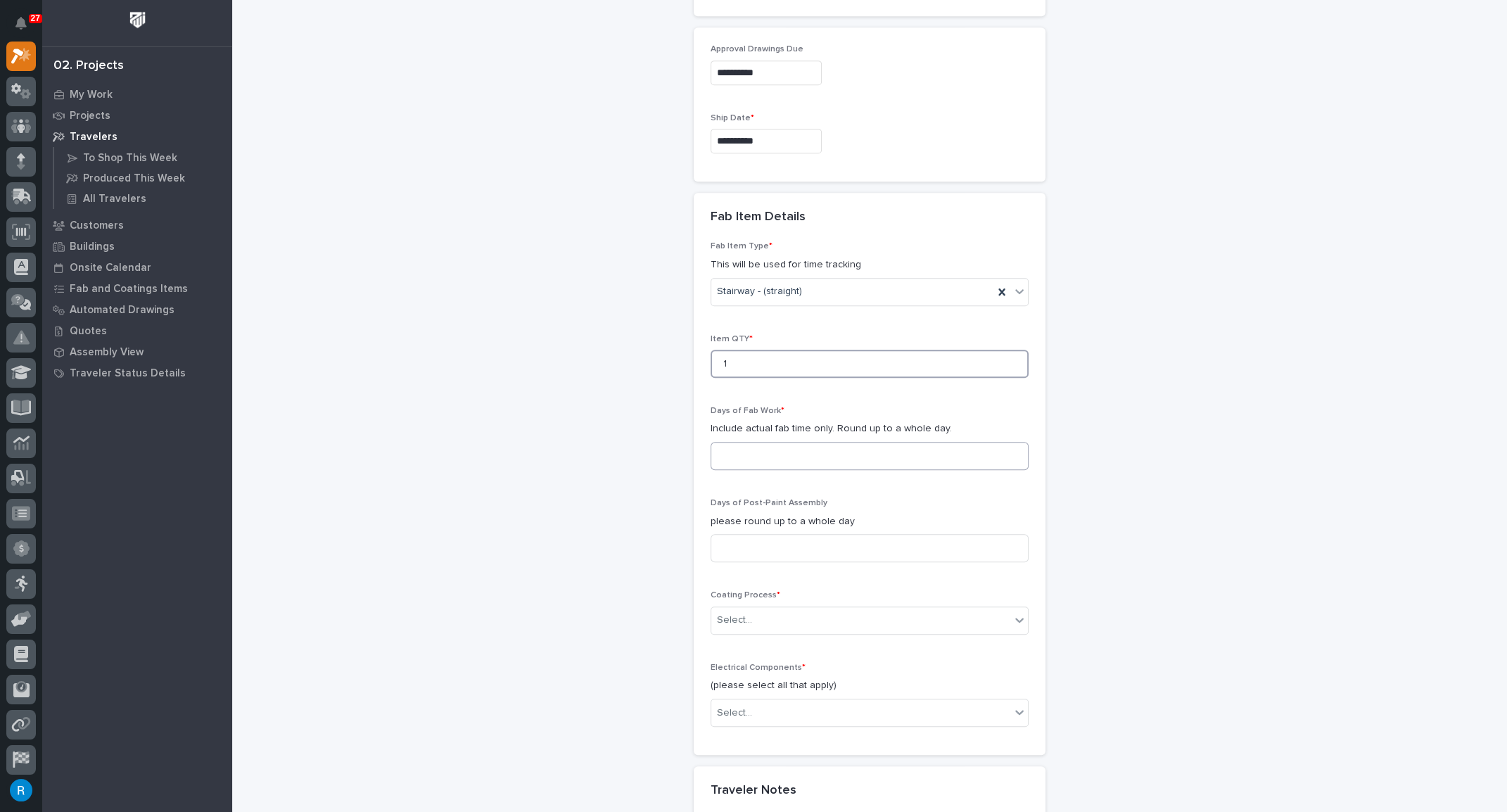
type input "1"
click at [723, 442] on input at bounding box center [869, 456] width 318 height 28
click at [729, 534] on input at bounding box center [869, 548] width 318 height 28
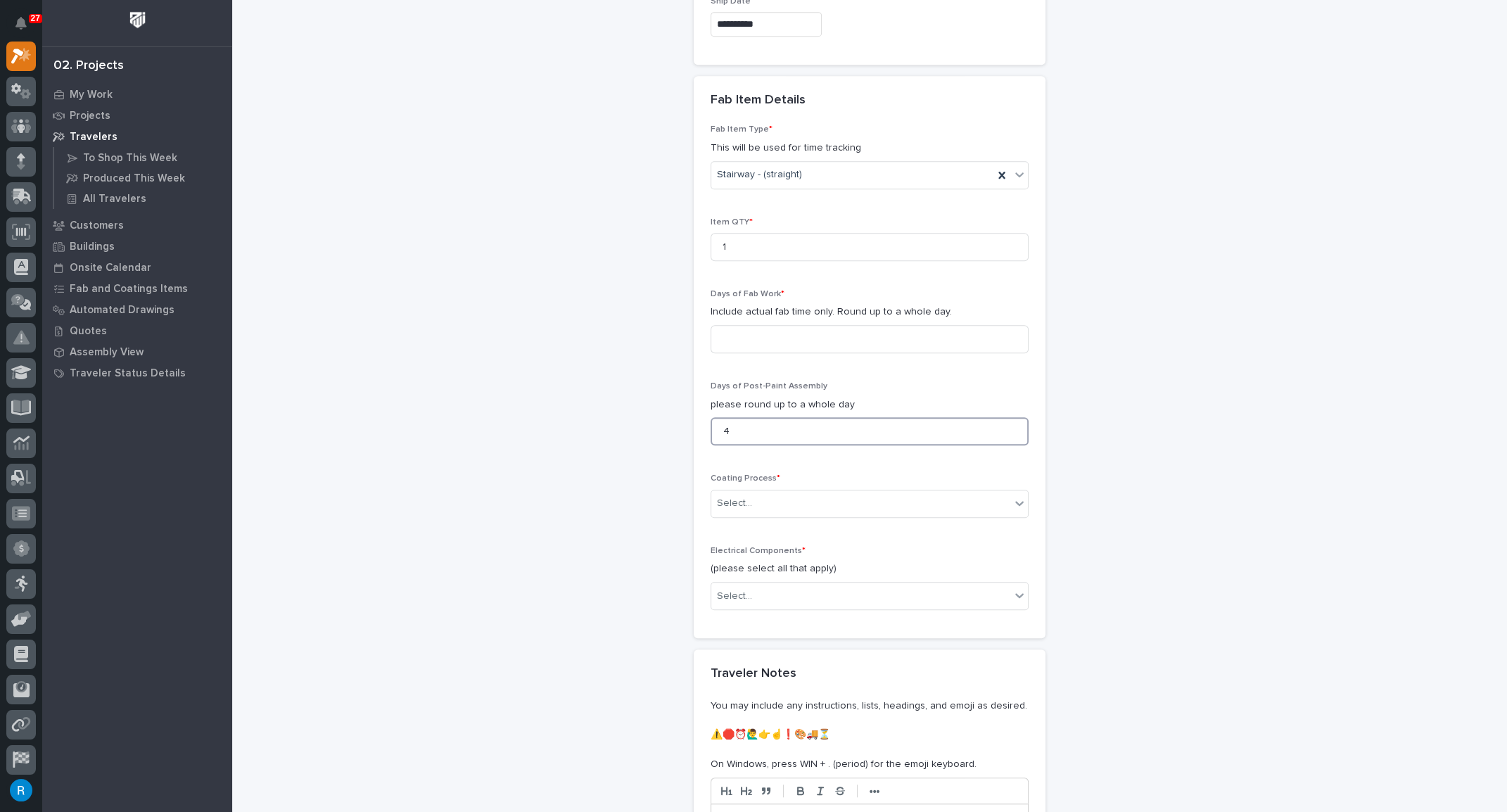
scroll to position [1285, 0]
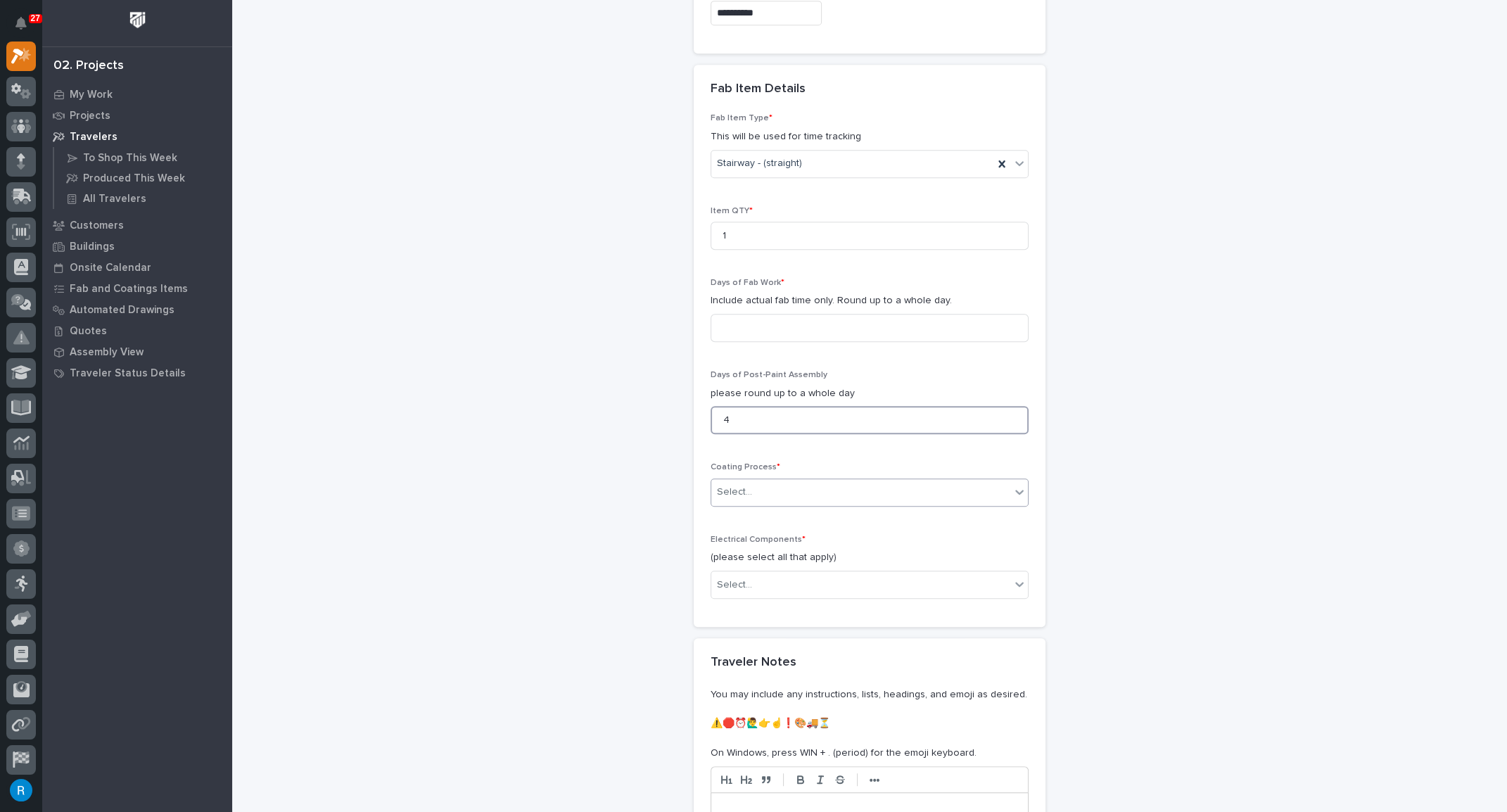
type input "4"
click at [788, 480] on div "Select..." at bounding box center [860, 492] width 299 height 24
click at [755, 510] on div "In-House Paint/Powder" at bounding box center [865, 510] width 317 height 25
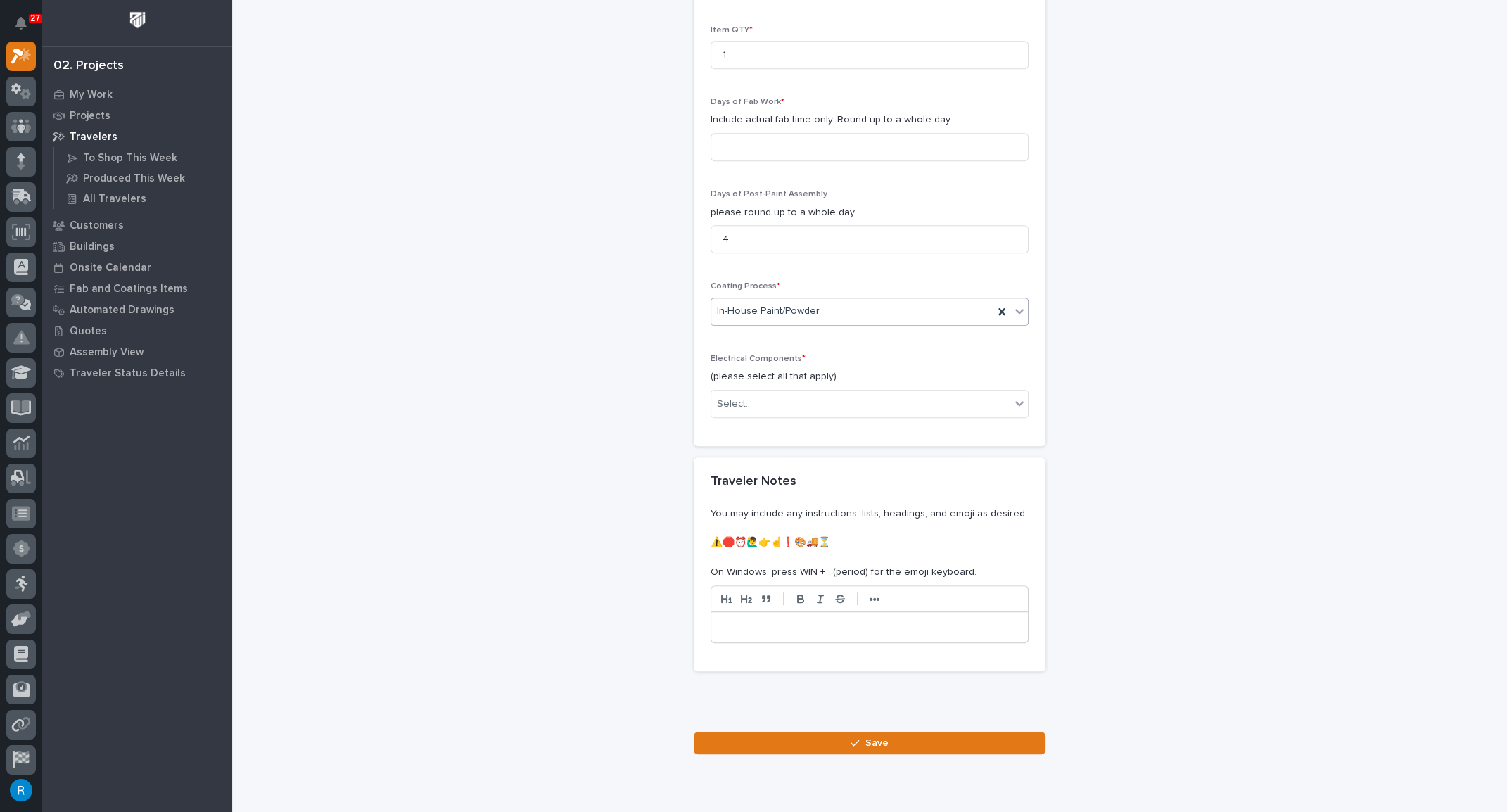
scroll to position [1477, 0]
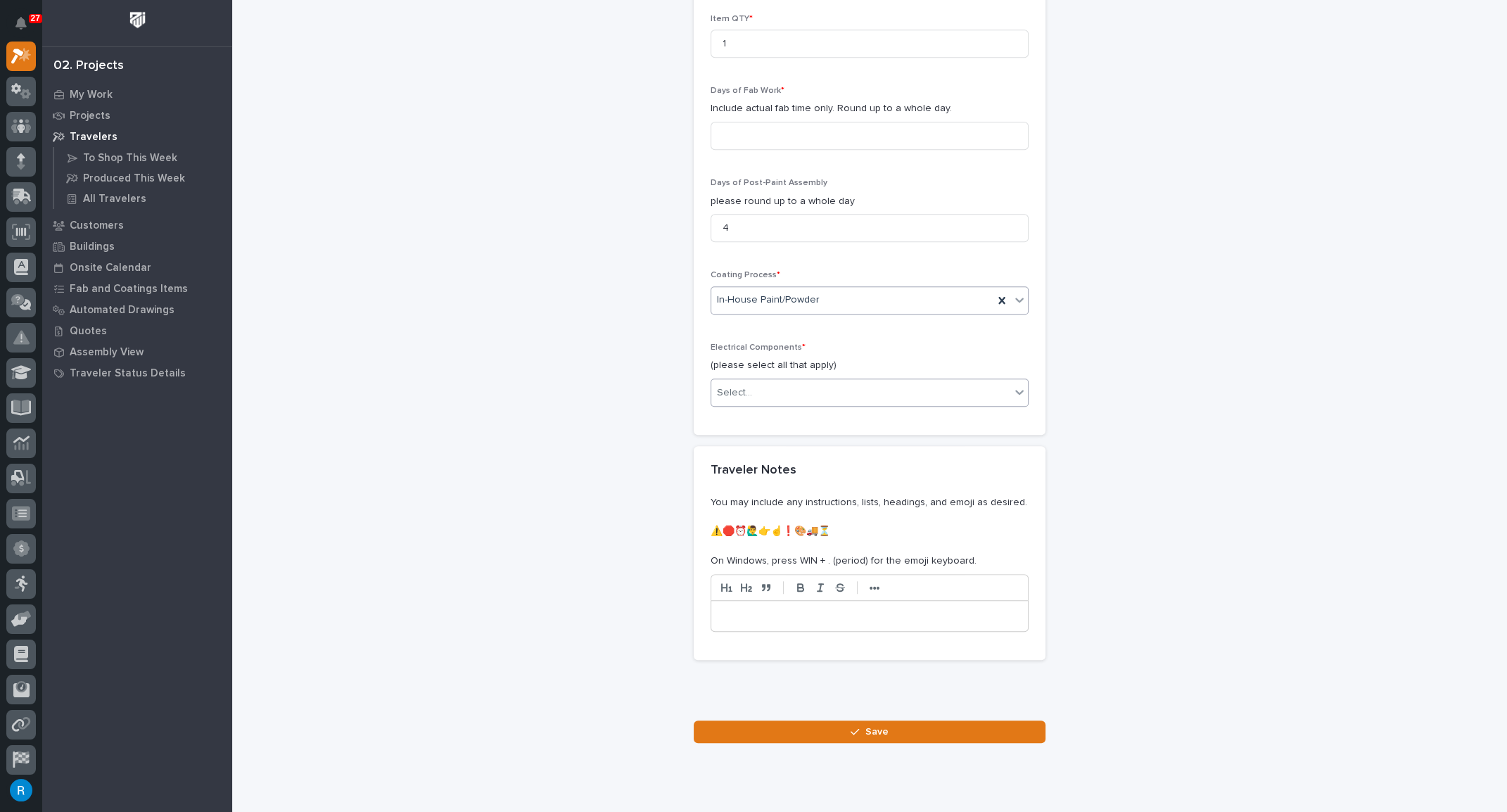
click at [749, 381] on div "Select..." at bounding box center [860, 393] width 299 height 24
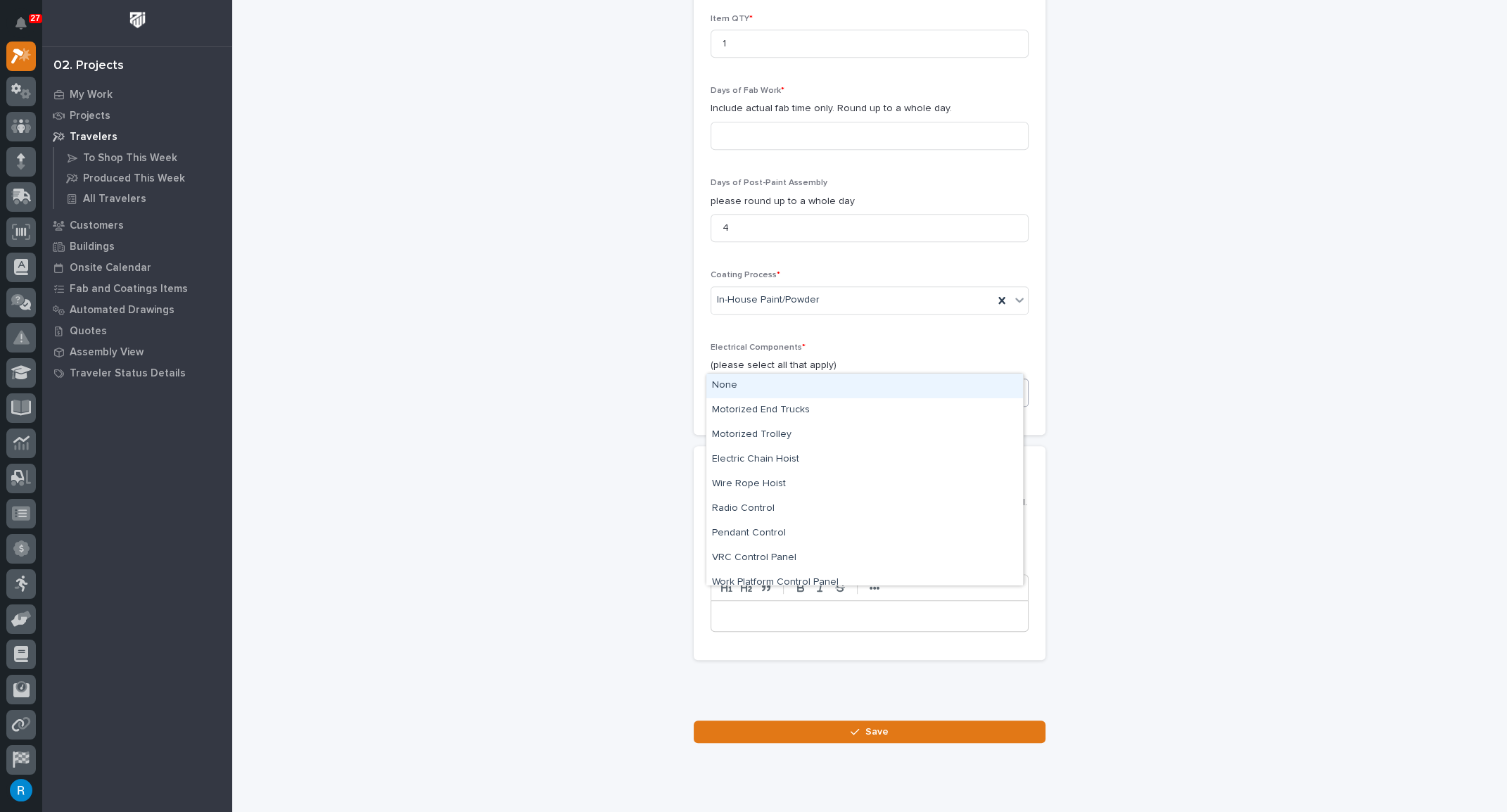
click at [724, 385] on div "None" at bounding box center [865, 385] width 317 height 25
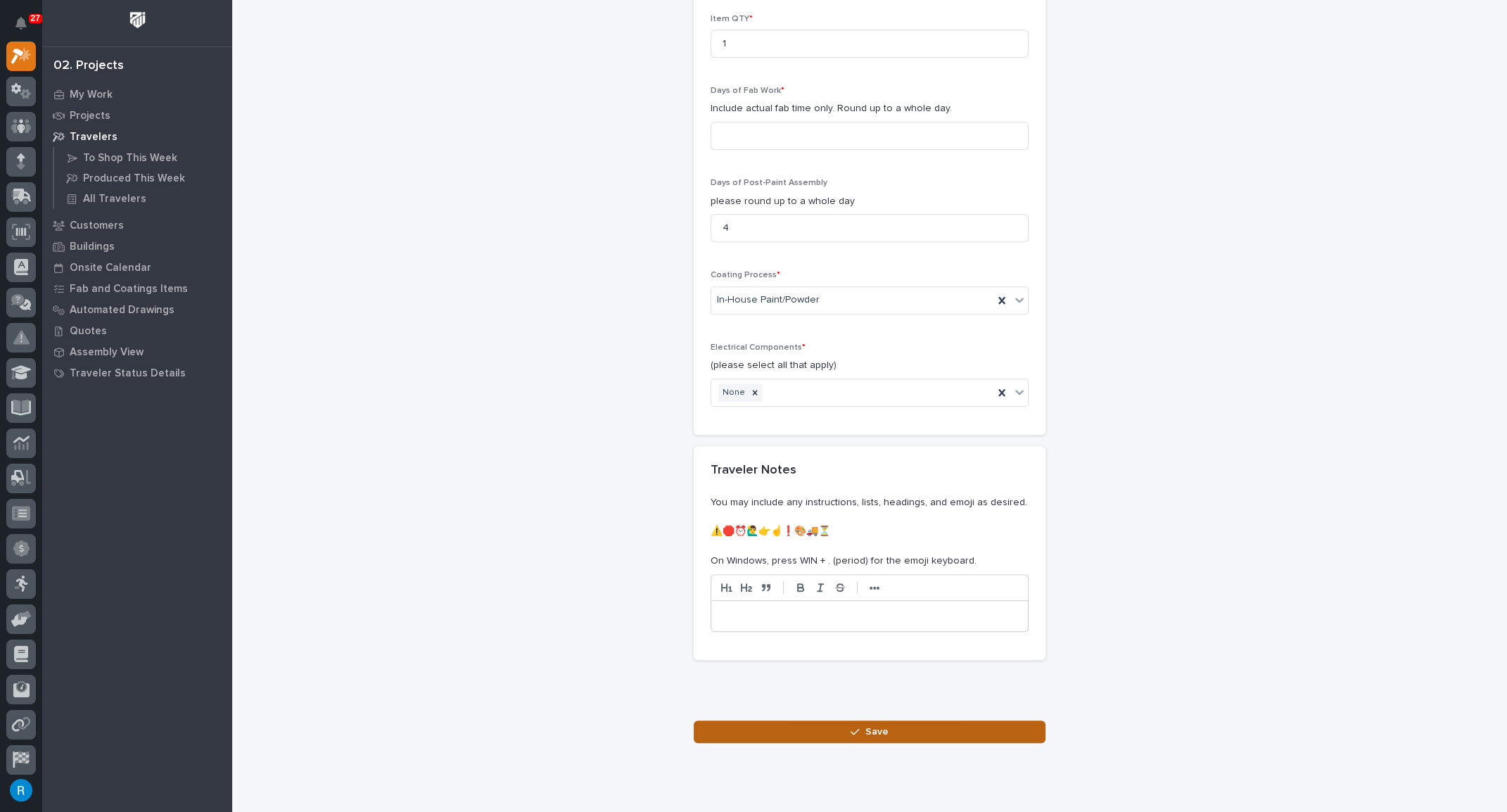
click at [867, 726] on span "Save" at bounding box center [877, 732] width 24 height 13
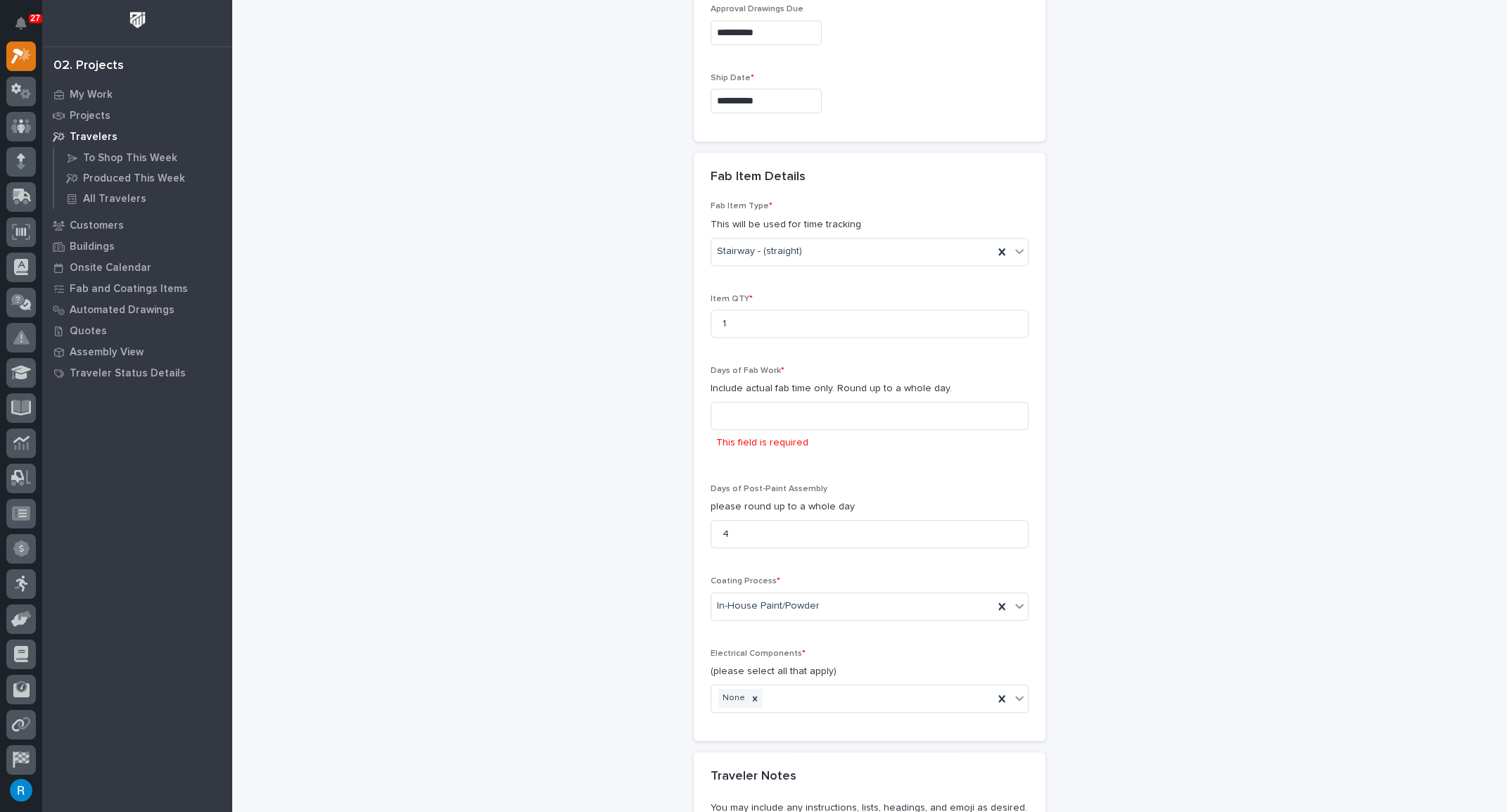
scroll to position [1189, 0]
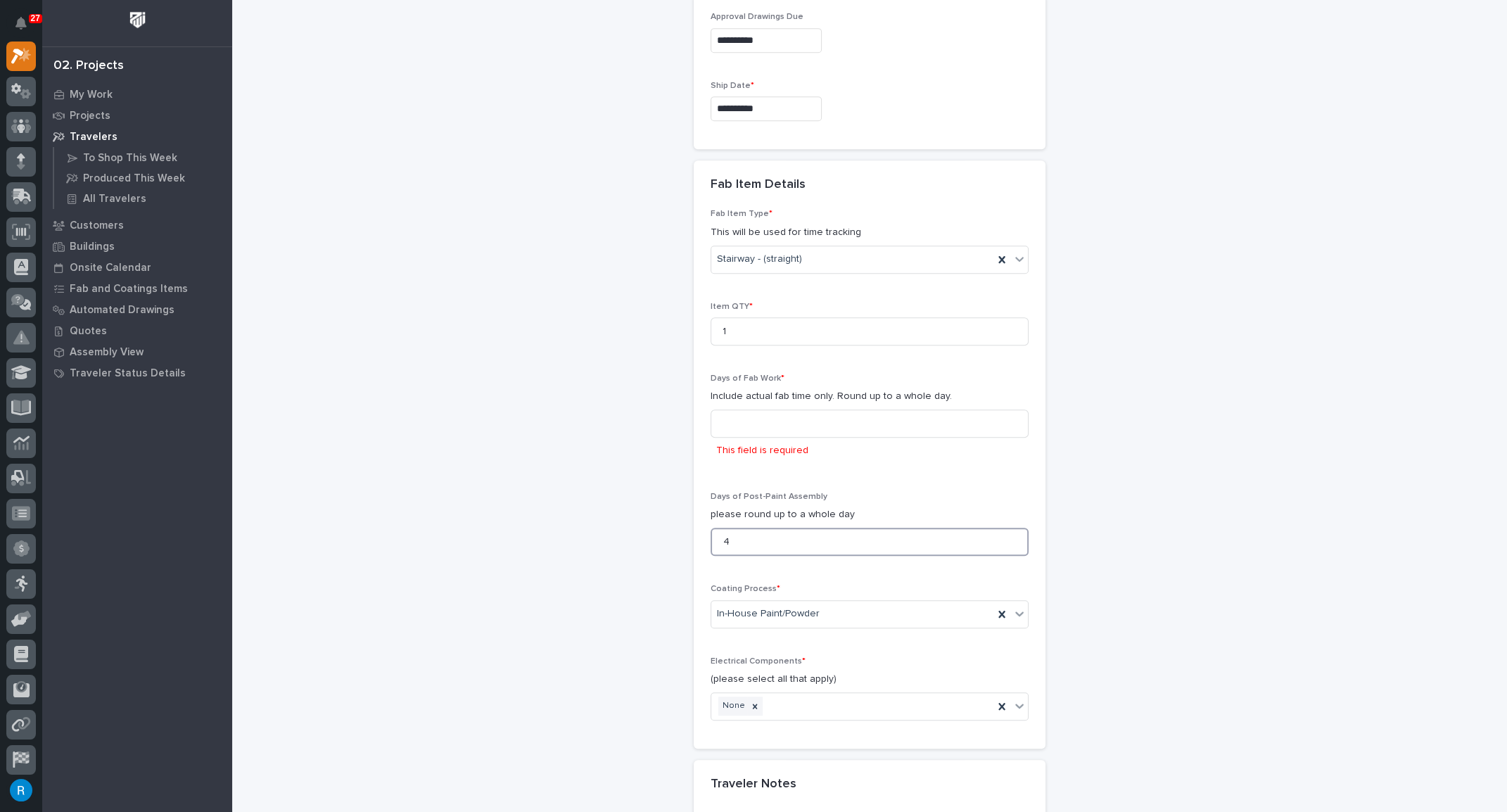
drag, startPoint x: 730, startPoint y: 510, endPoint x: 693, endPoint y: 509, distance: 37.0
click at [696, 510] on div "Fab Item Type * This will be used for time tracking Stairway - (straight) Item …" at bounding box center [869, 478] width 352 height 539
click at [720, 410] on input at bounding box center [869, 423] width 318 height 28
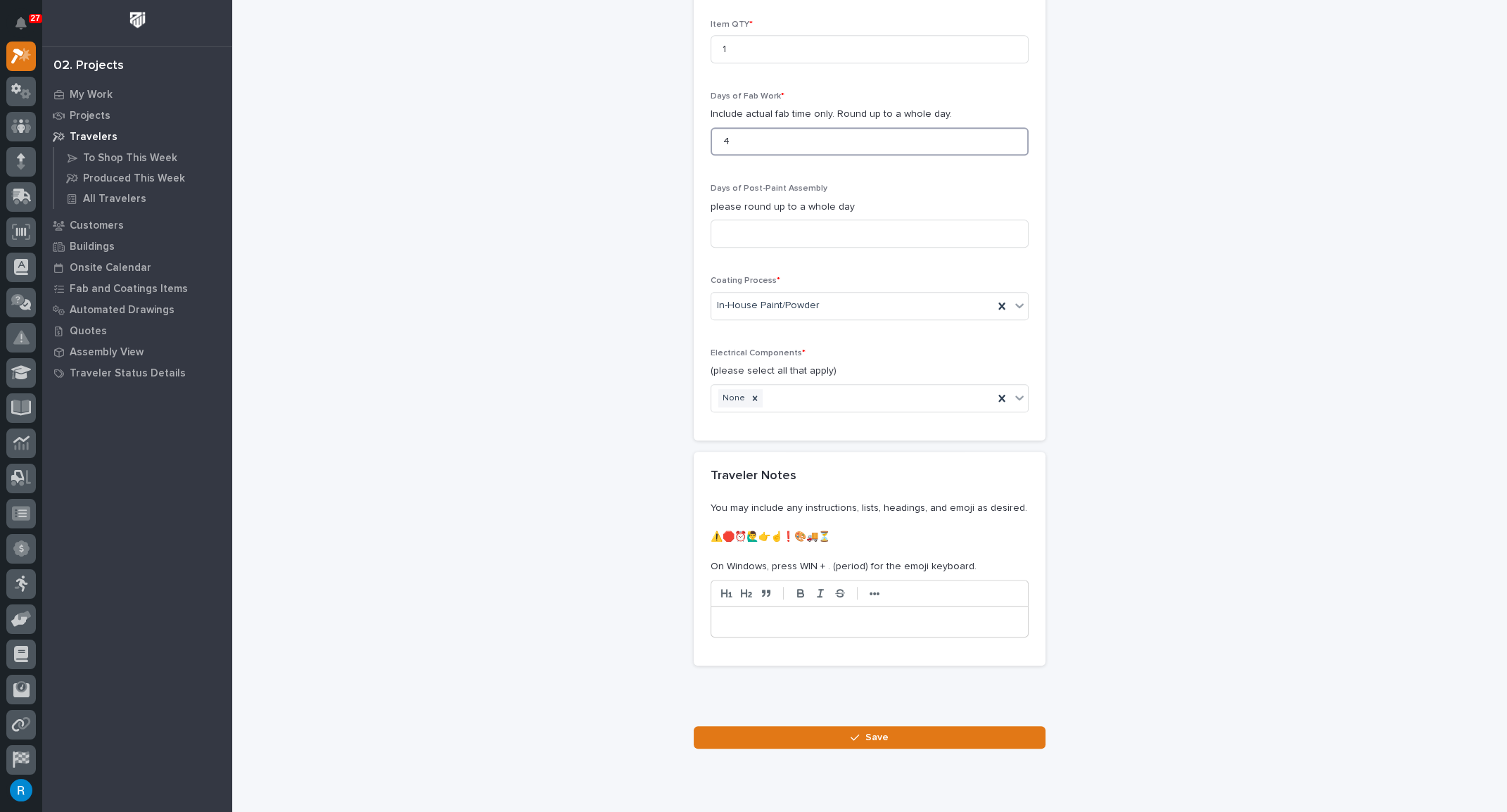
scroll to position [1484, 0]
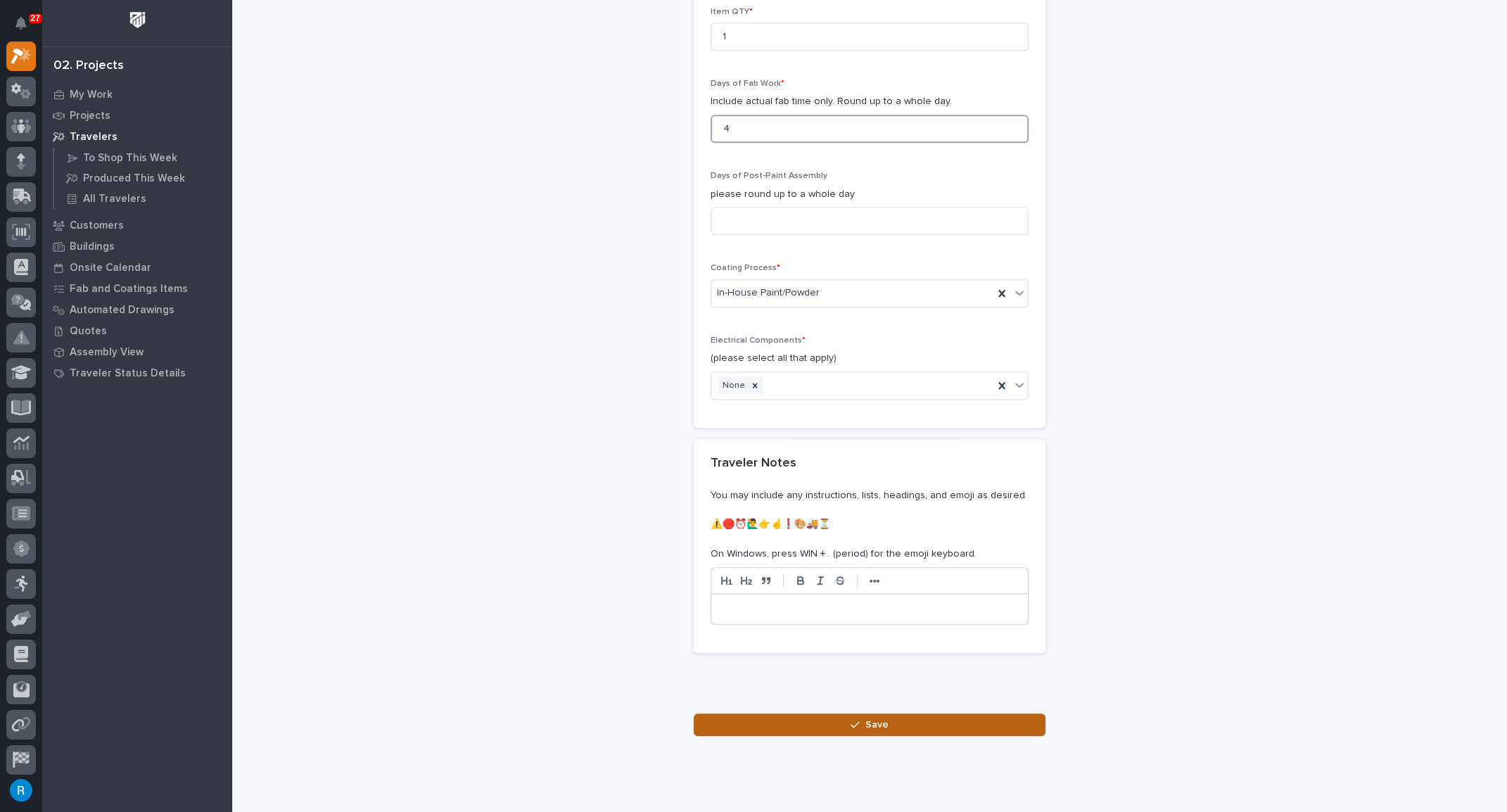
type input "4"
click at [866, 718] on span "Save" at bounding box center [877, 725] width 24 height 13
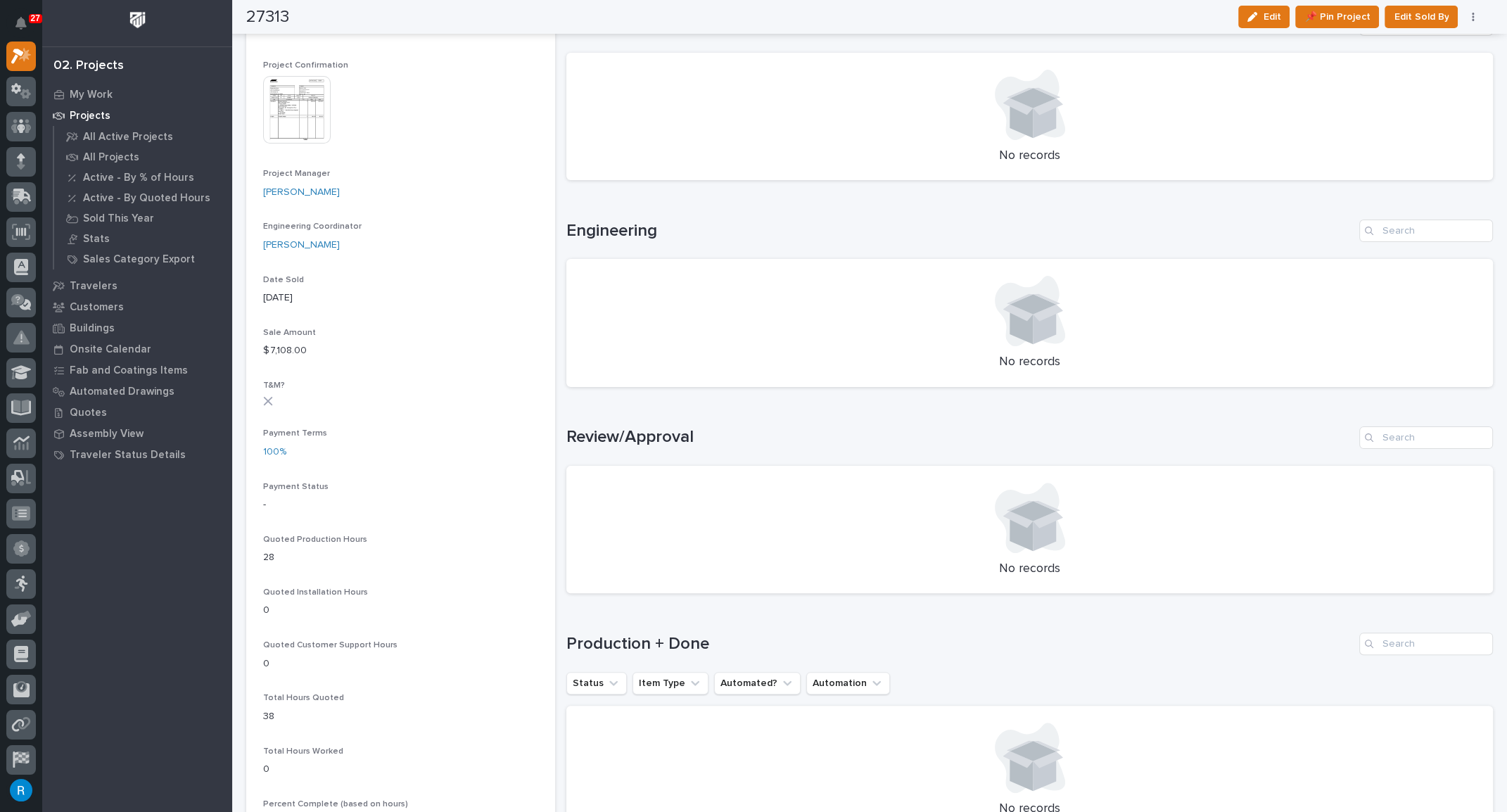
scroll to position [555, 0]
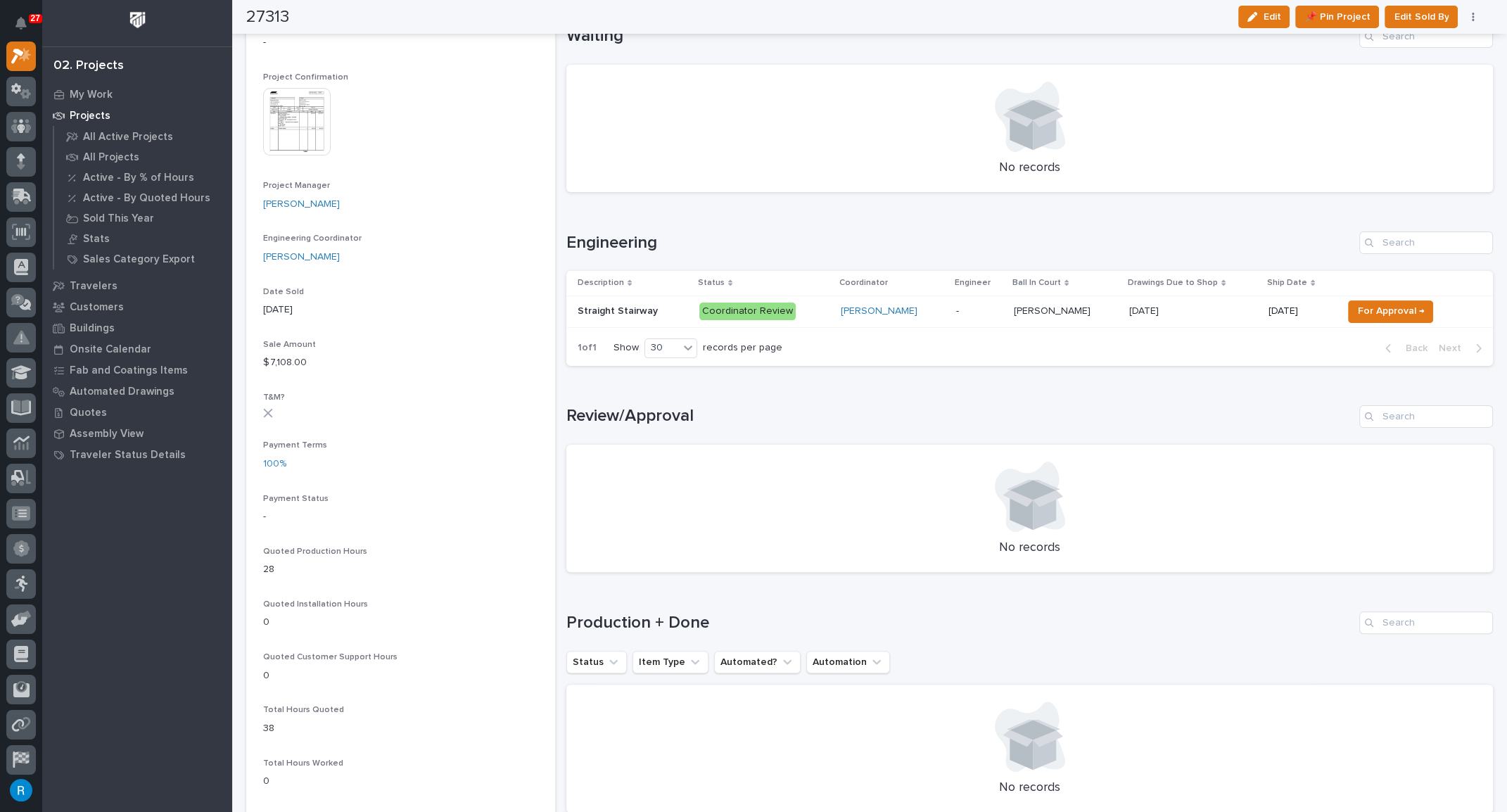
click at [939, 305] on td "[PERSON_NAME]" at bounding box center [893, 311] width 115 height 32
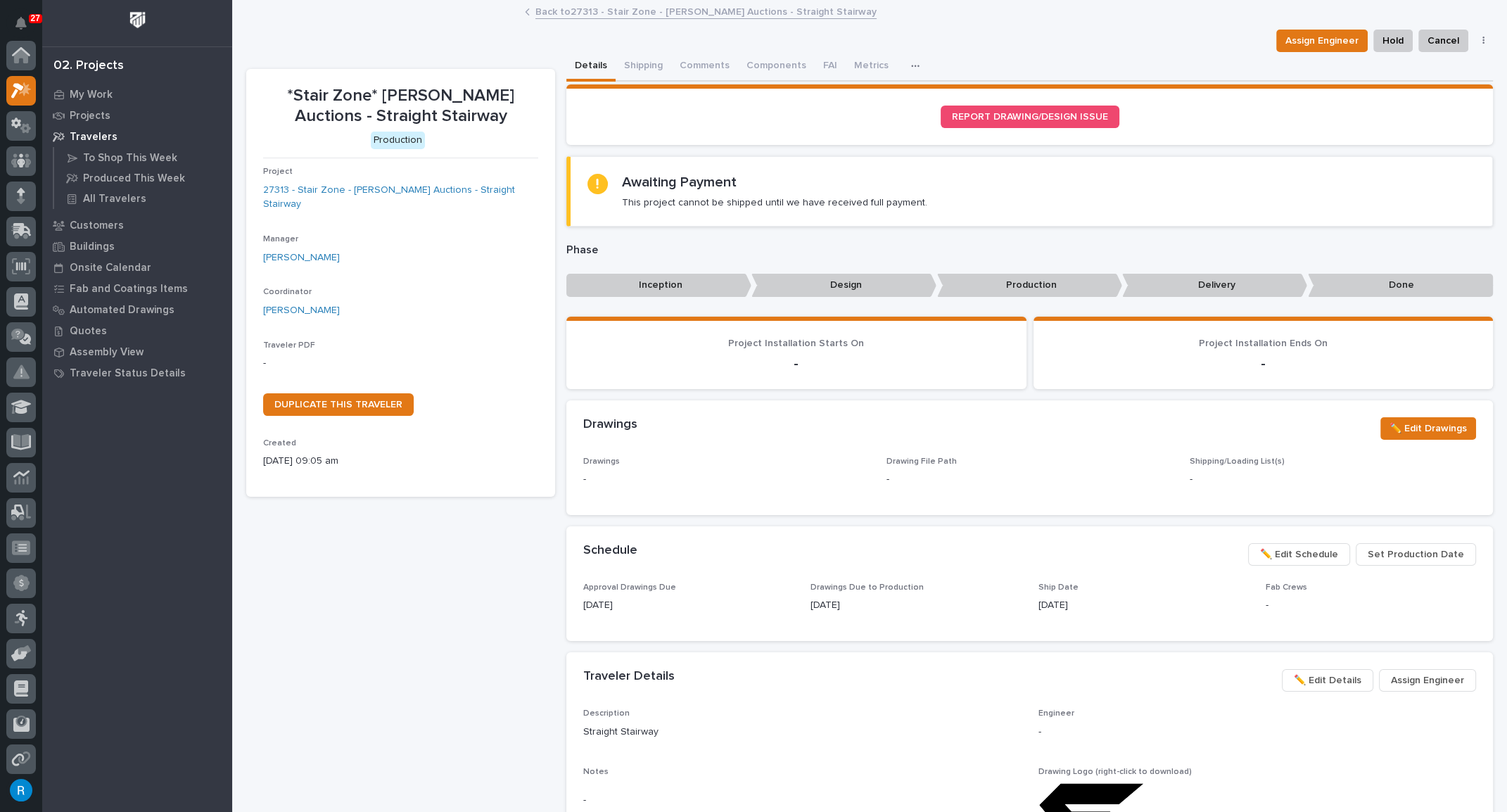
scroll to position [35, 0]
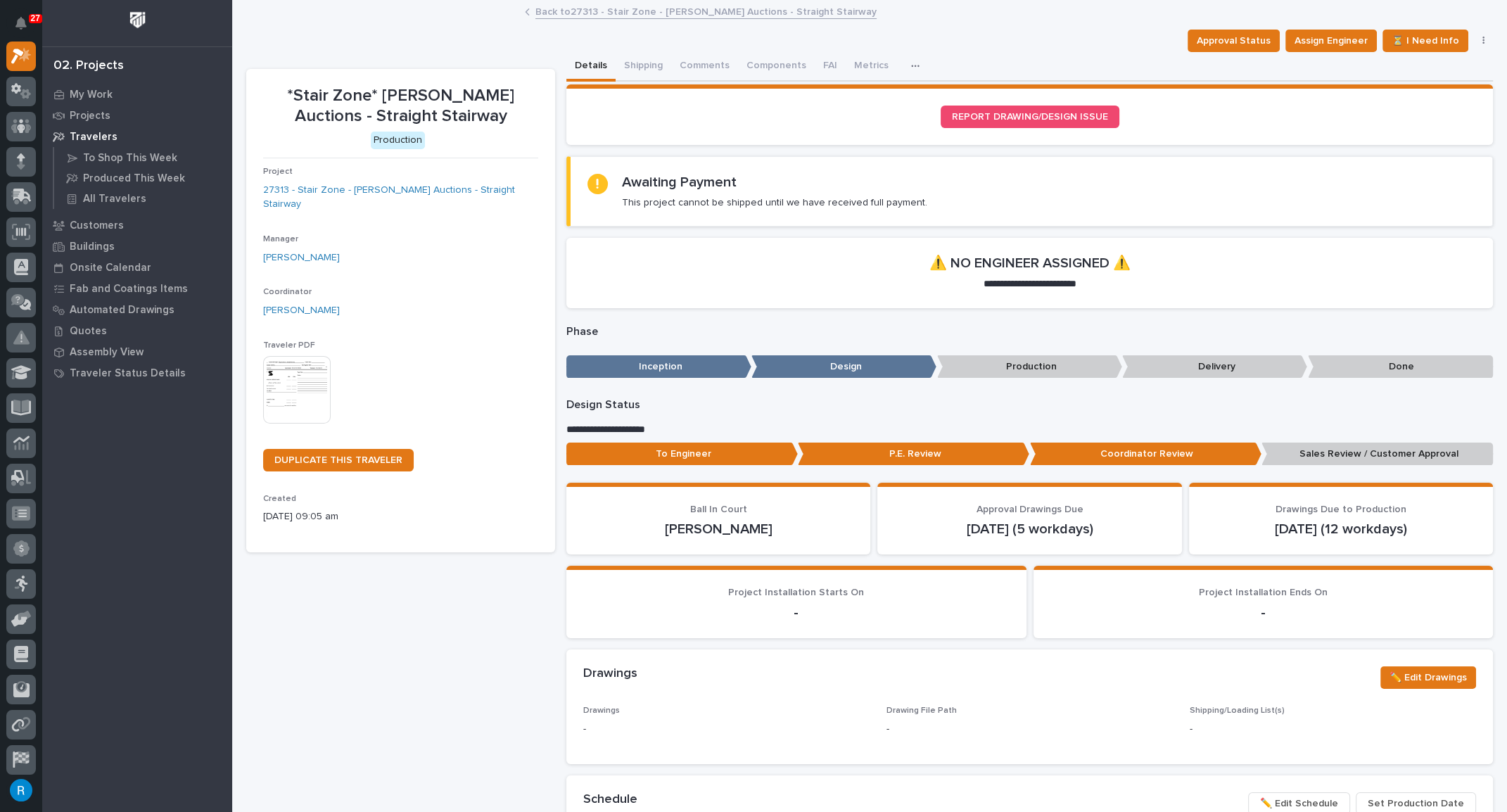
click at [291, 380] on img at bounding box center [297, 390] width 67 height 67
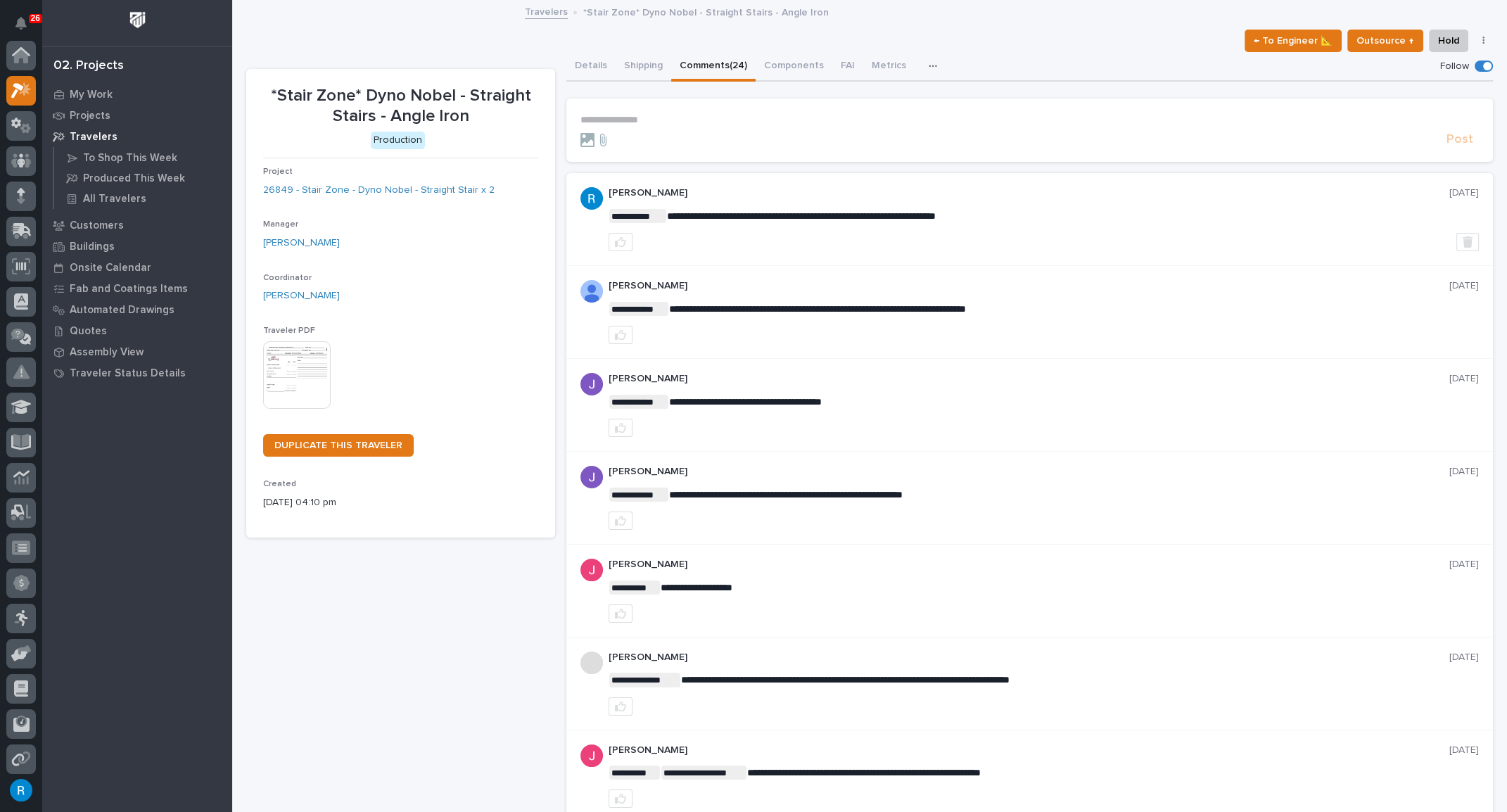
scroll to position [35, 0]
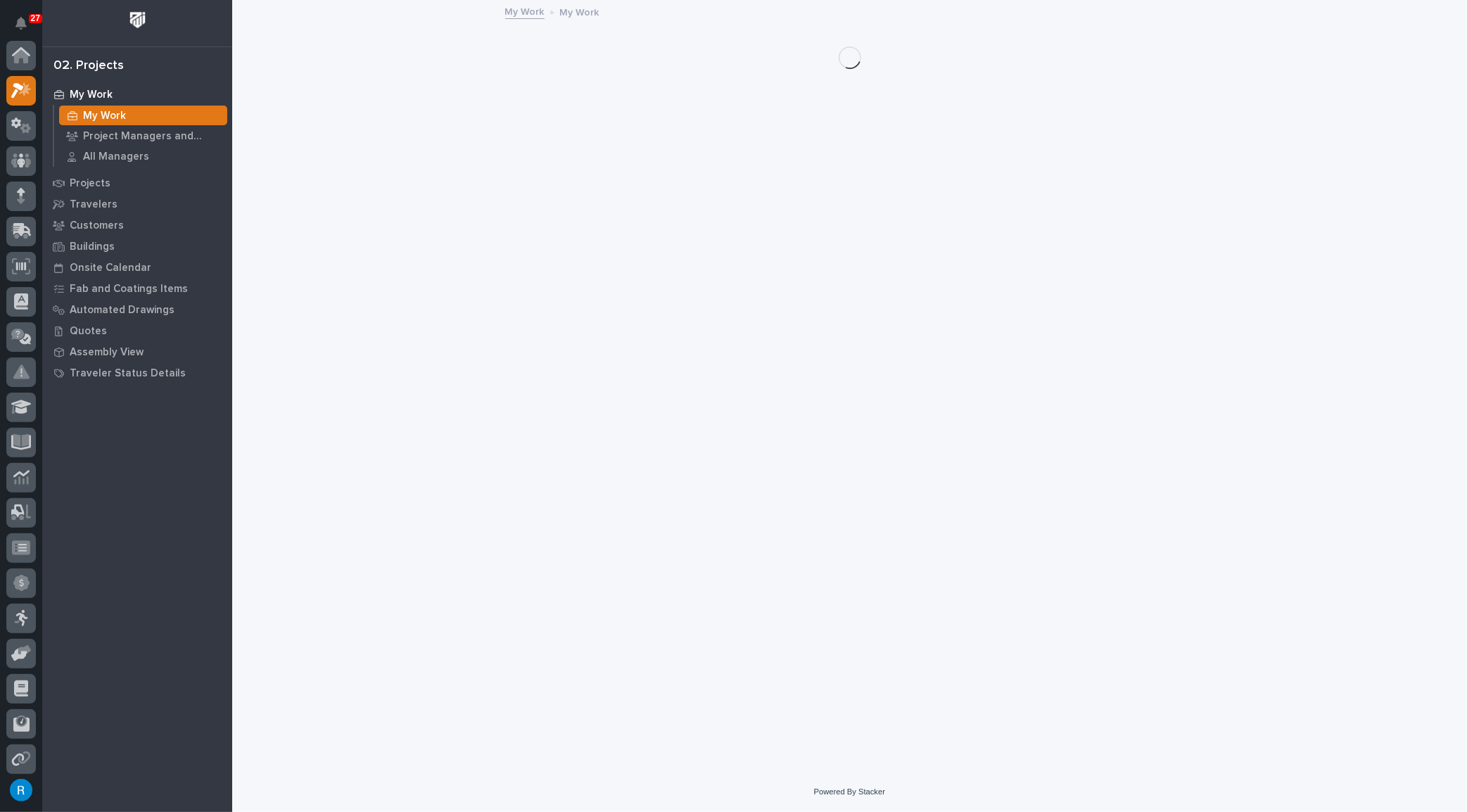
scroll to position [35, 0]
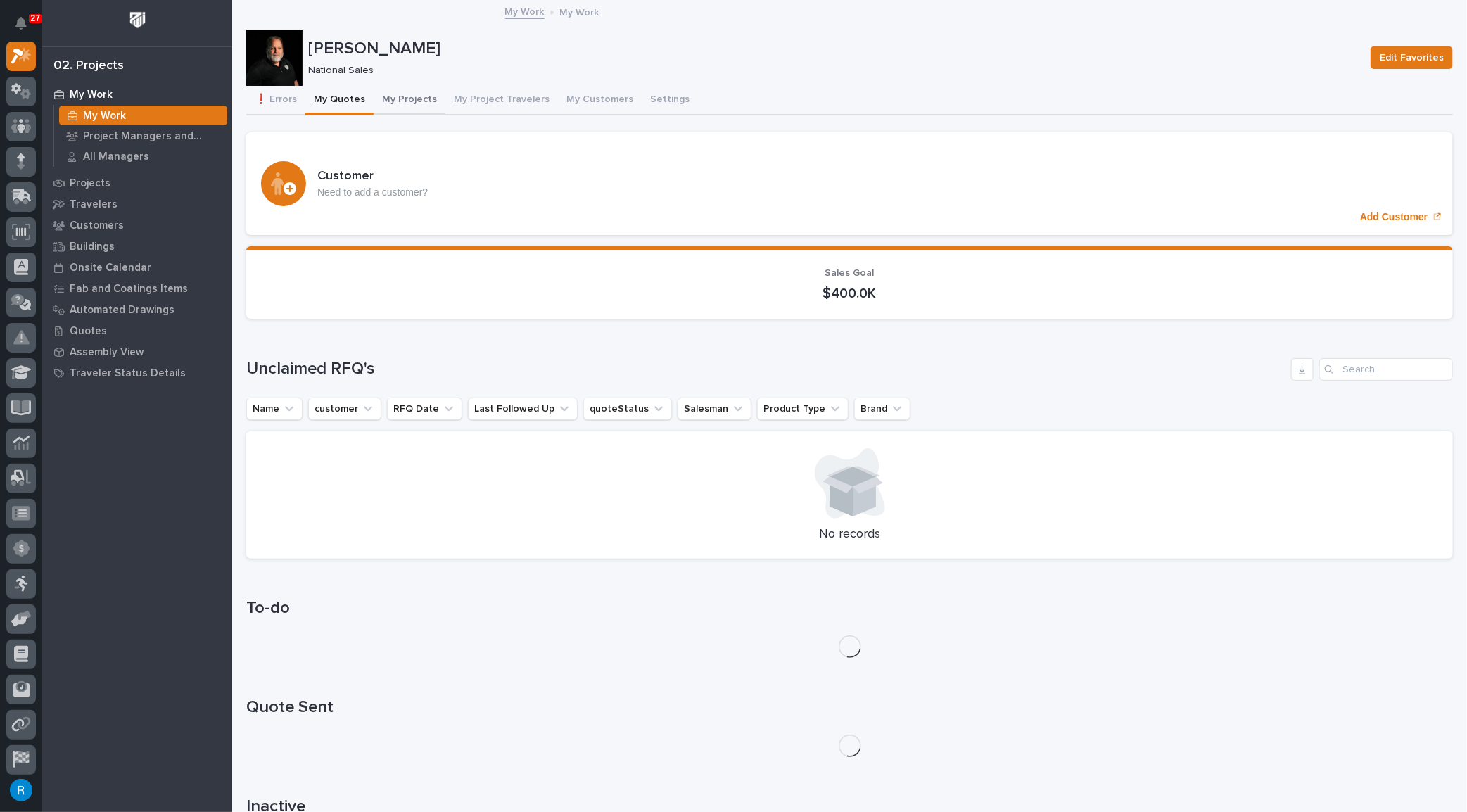
click at [407, 98] on button "My Projects" at bounding box center [409, 101] width 72 height 30
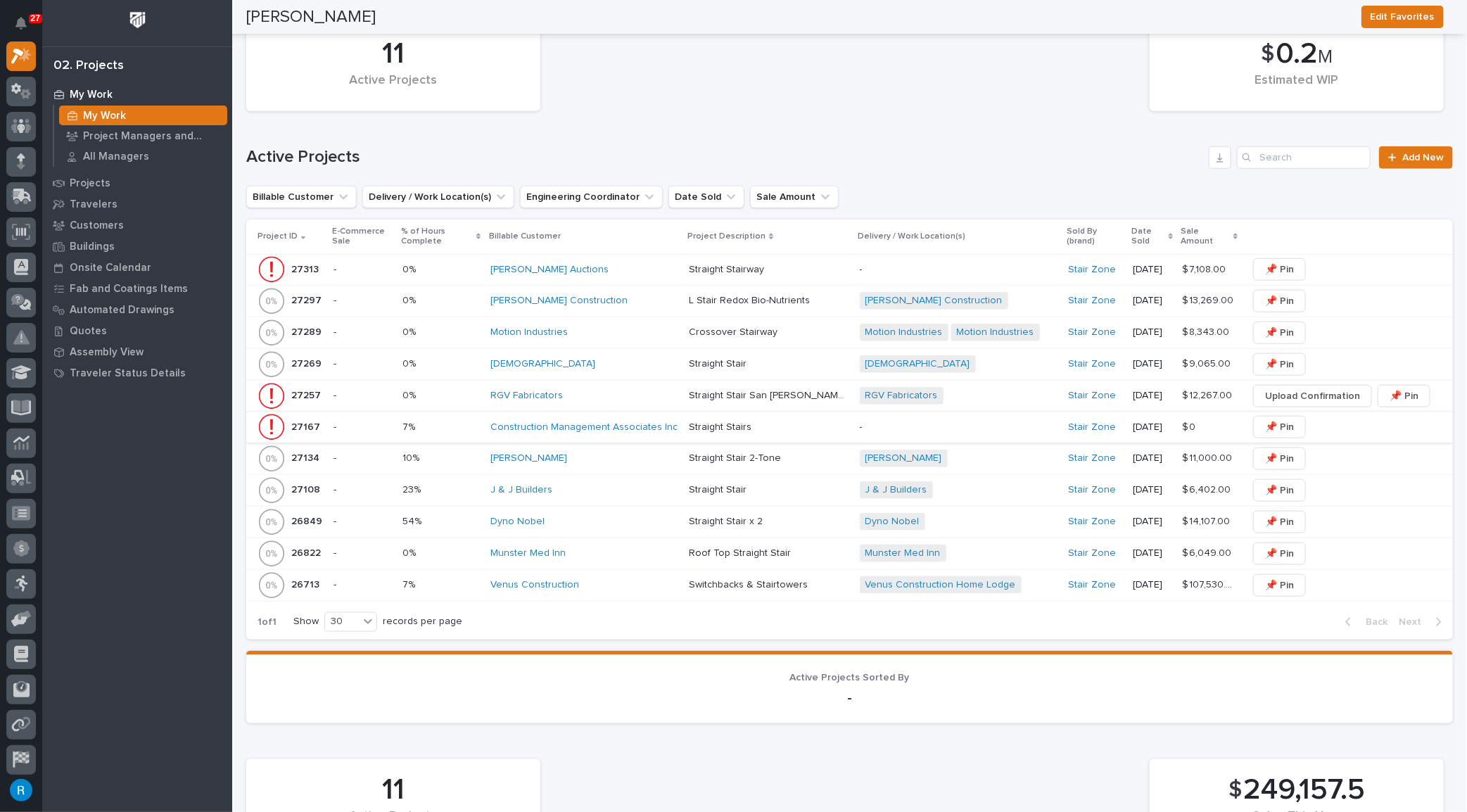
scroll to position [703, 0]
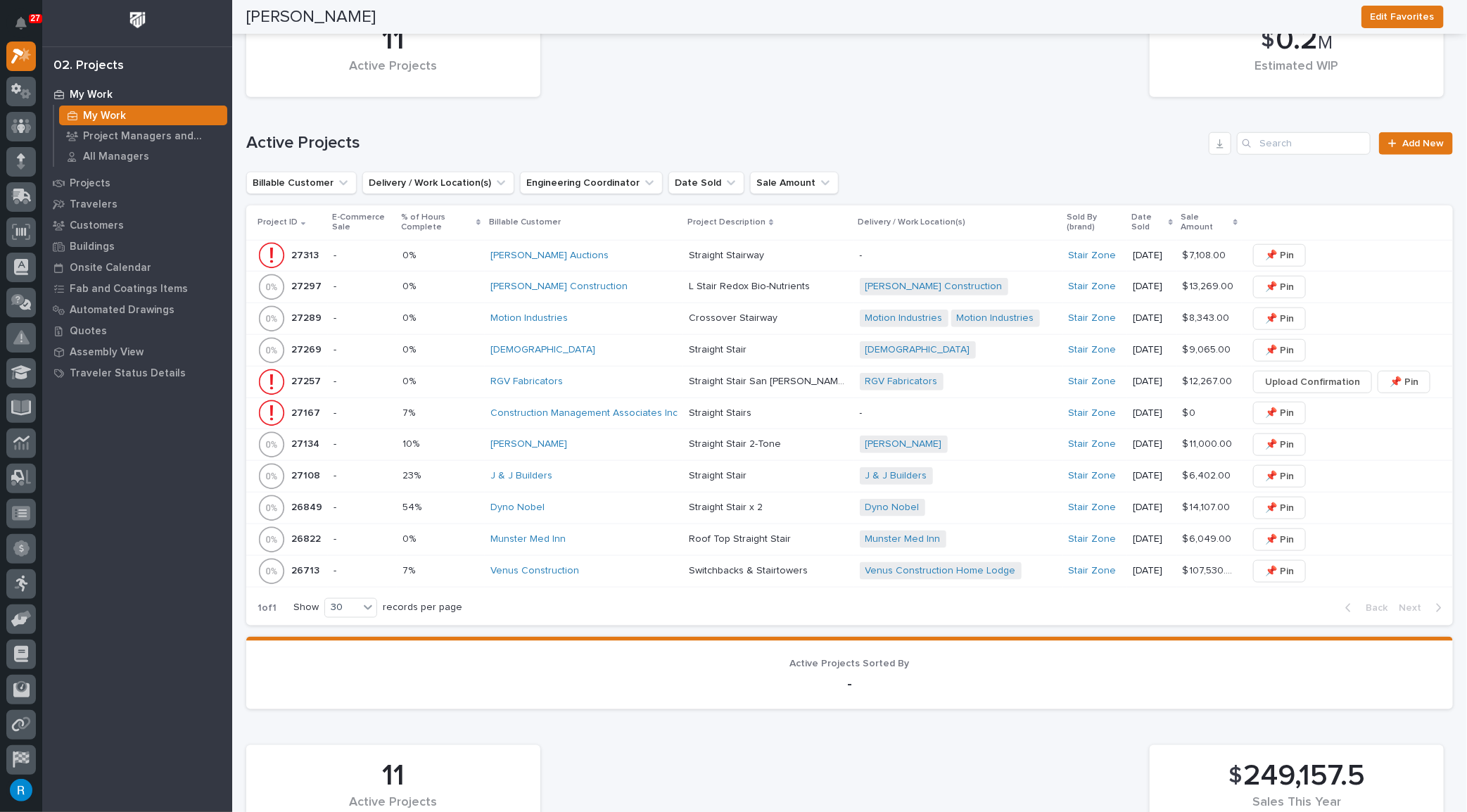
click at [623, 473] on div "J & J Builders" at bounding box center [584, 476] width 187 height 12
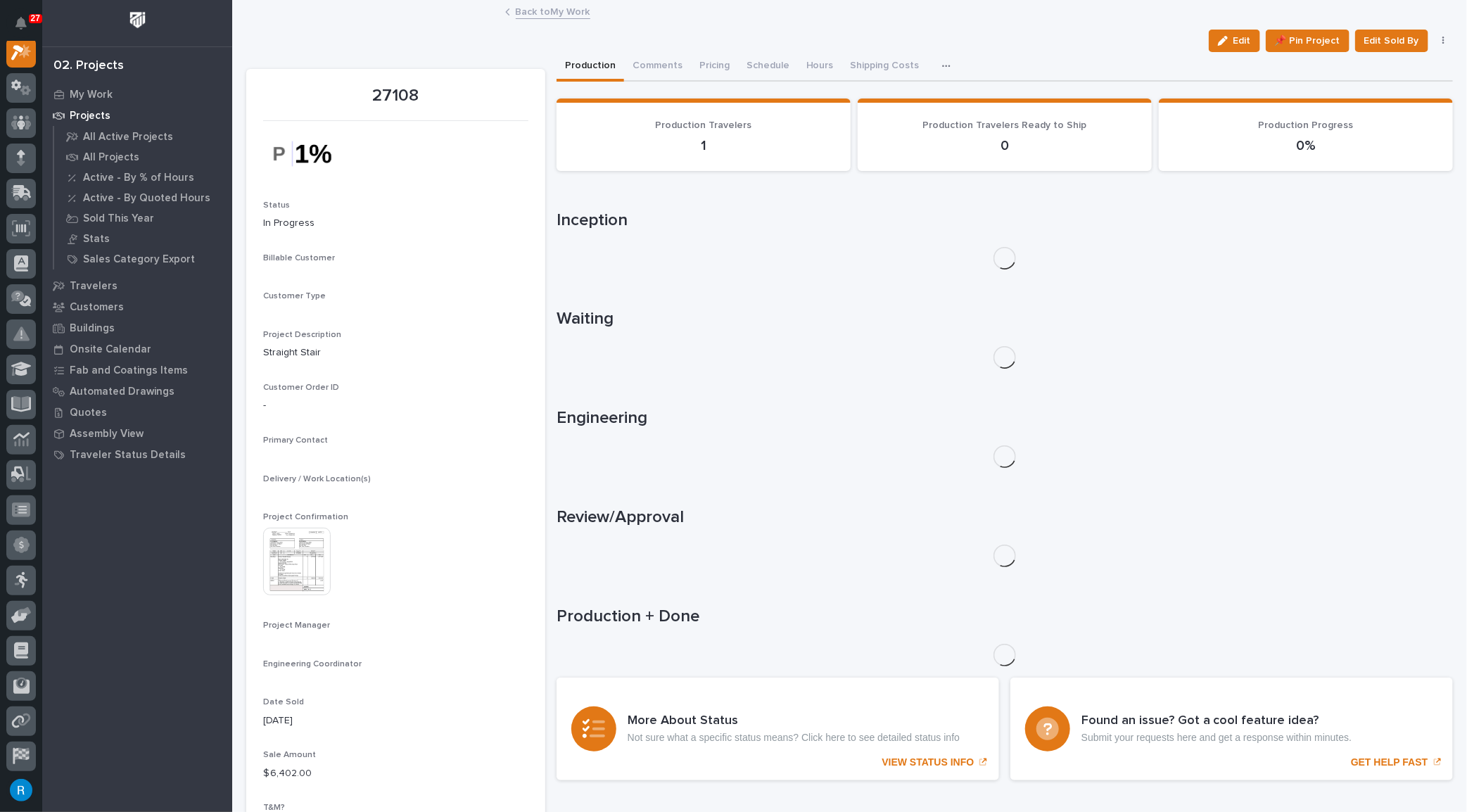
scroll to position [35, 0]
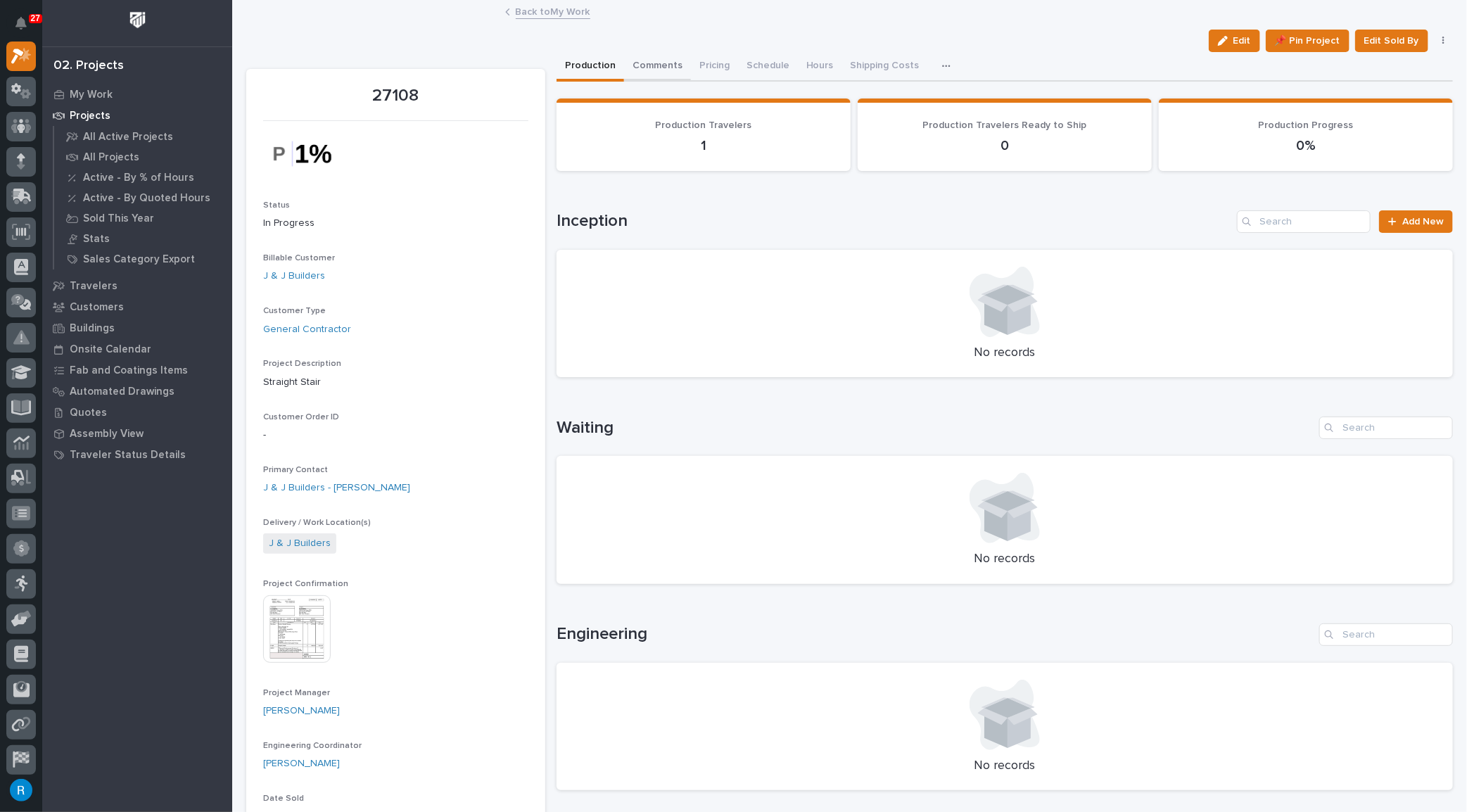
click at [659, 63] on button "Comments" at bounding box center [658, 66] width 67 height 30
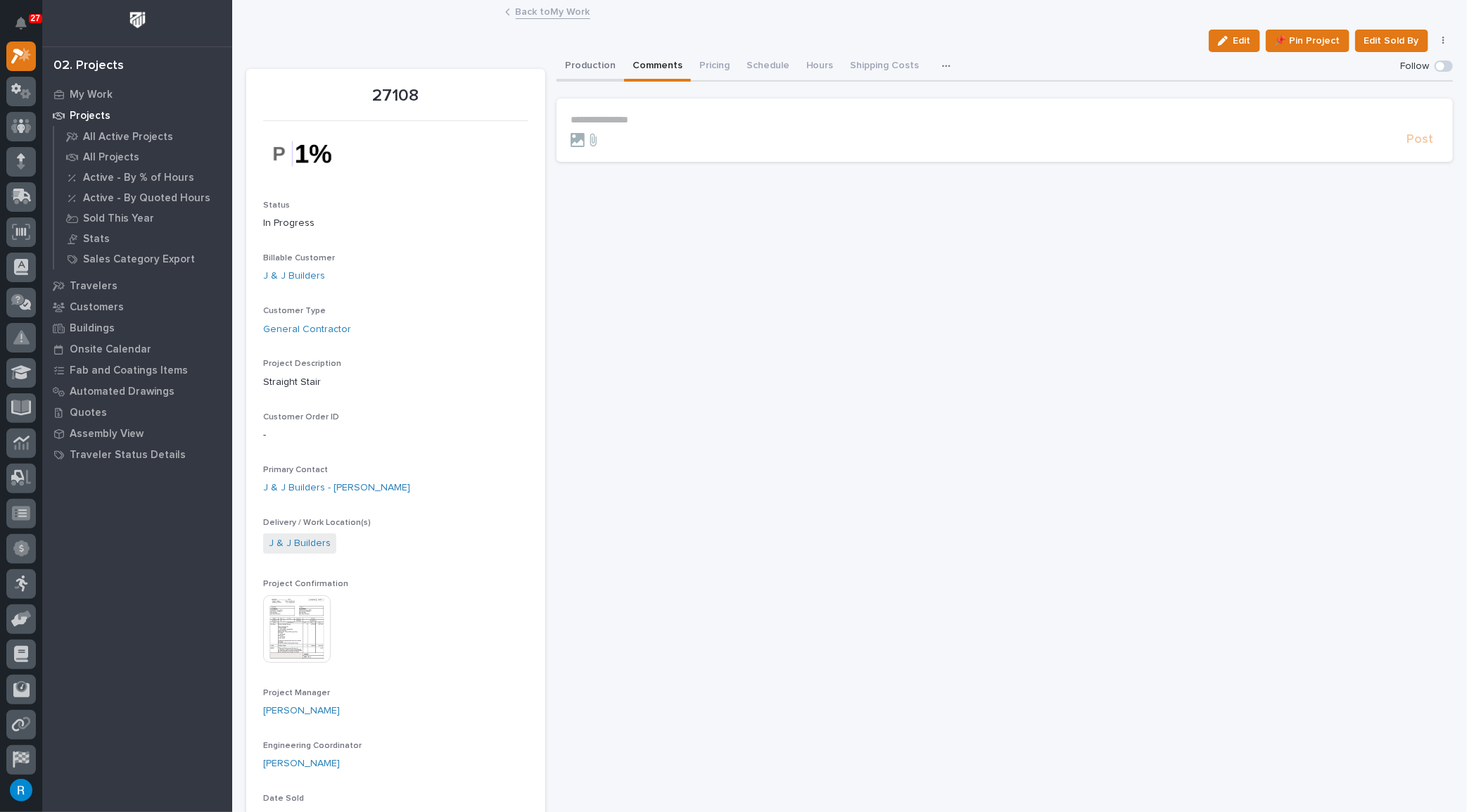
click at [589, 61] on button "Production" at bounding box center [590, 66] width 67 height 30
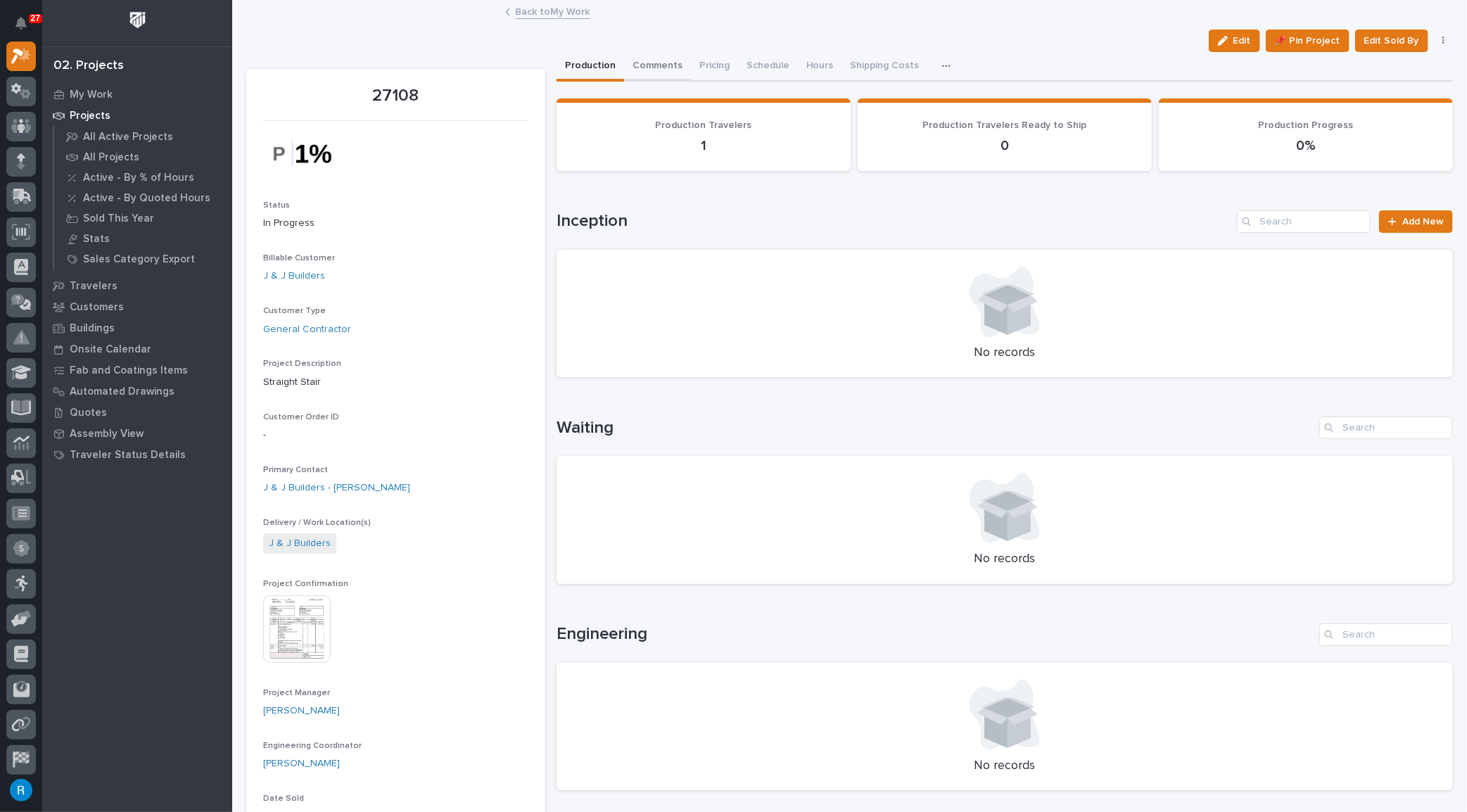
click at [660, 64] on button "Comments" at bounding box center [658, 66] width 67 height 30
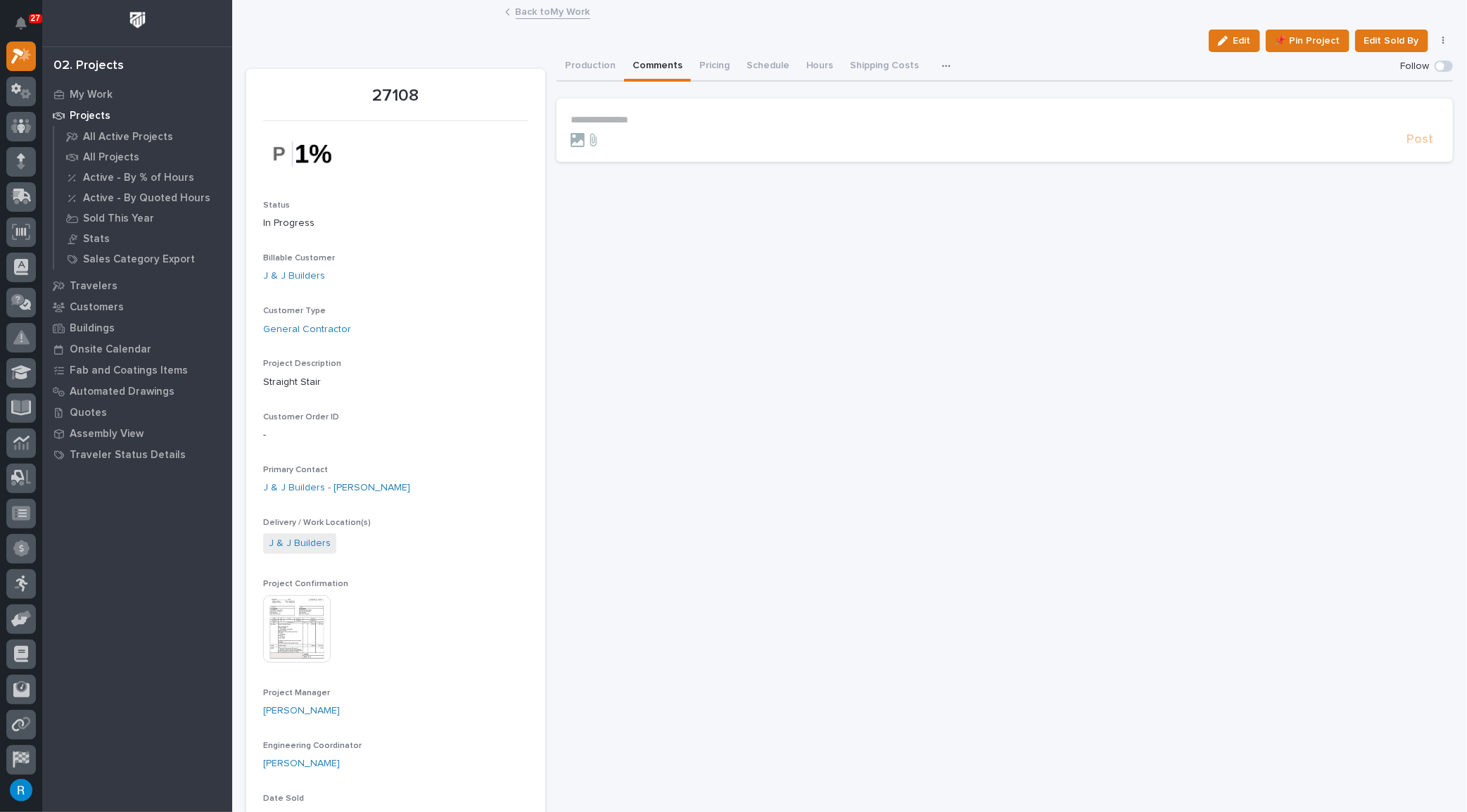
click at [591, 122] on p "**********" at bounding box center [1005, 120] width 868 height 12
click at [640, 138] on span "[PERSON_NAME]" at bounding box center [611, 140] width 79 height 10
click at [695, 124] on p "**********" at bounding box center [1005, 121] width 868 height 14
click at [686, 172] on span "[PERSON_NAME]" at bounding box center [699, 169] width 79 height 10
click at [742, 120] on p "**********" at bounding box center [1005, 121] width 868 height 14
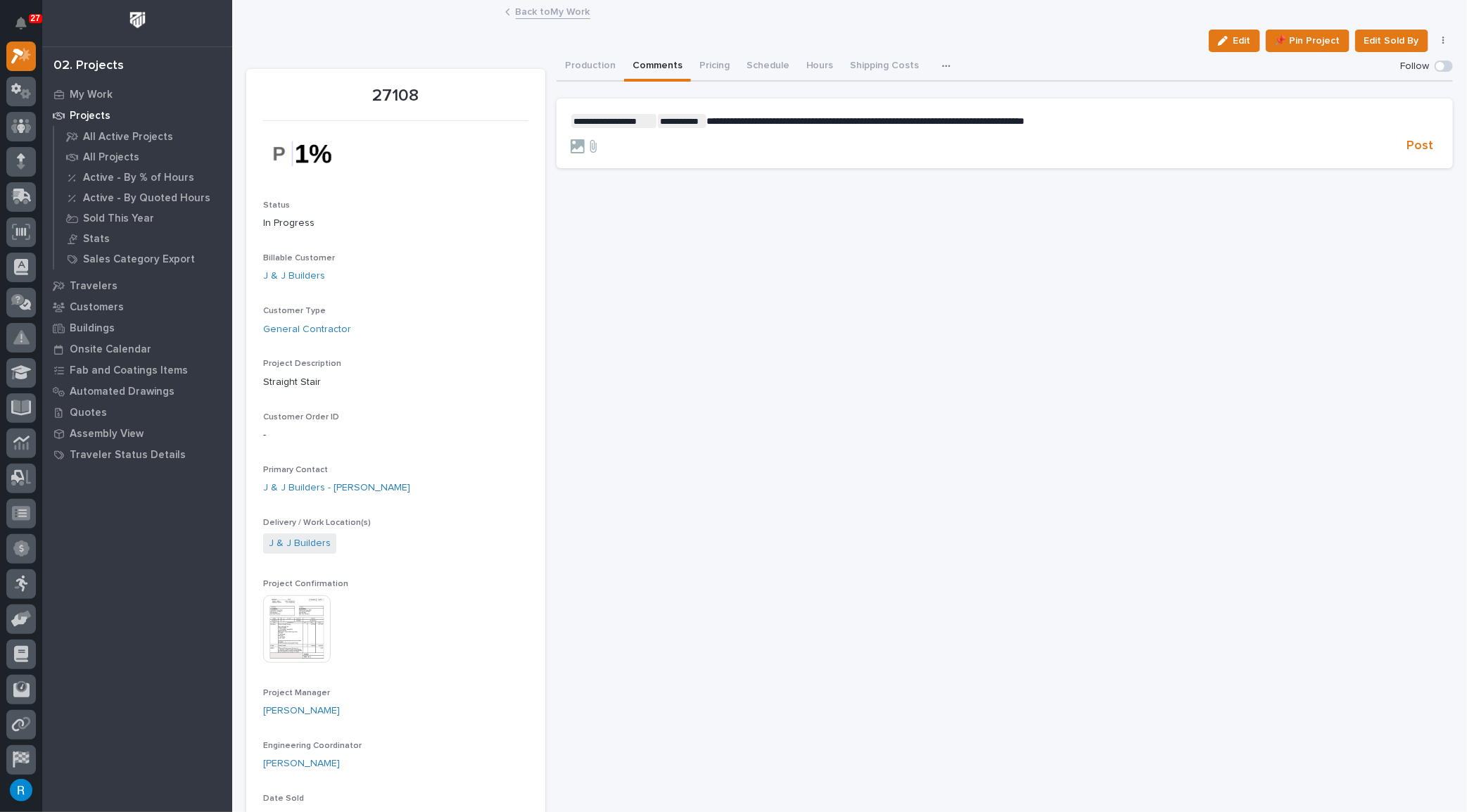
click at [1089, 121] on p "**********" at bounding box center [1005, 121] width 868 height 14
click at [1411, 154] on span "Post" at bounding box center [1420, 146] width 26 height 16
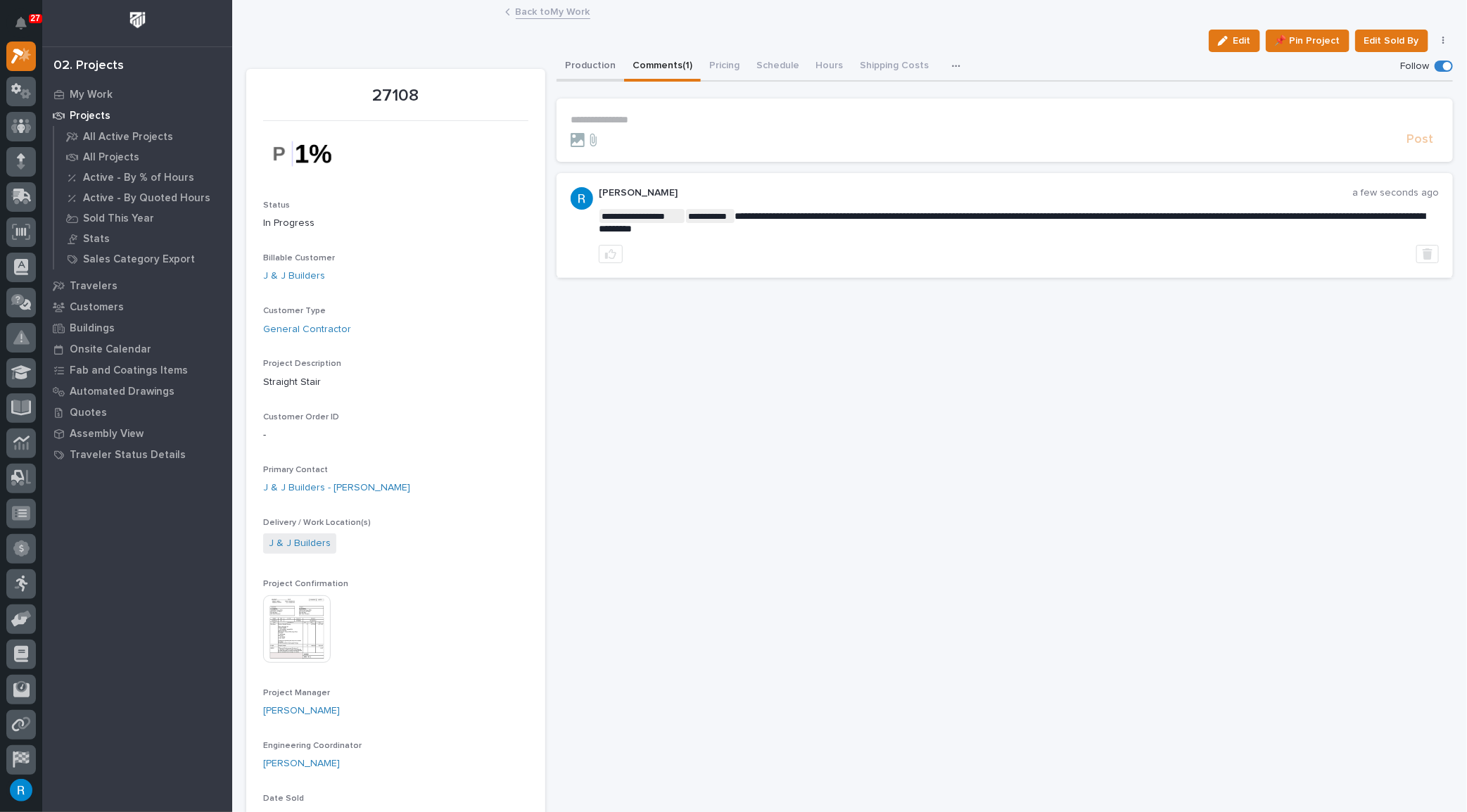
click at [581, 64] on button "Production" at bounding box center [590, 66] width 67 height 30
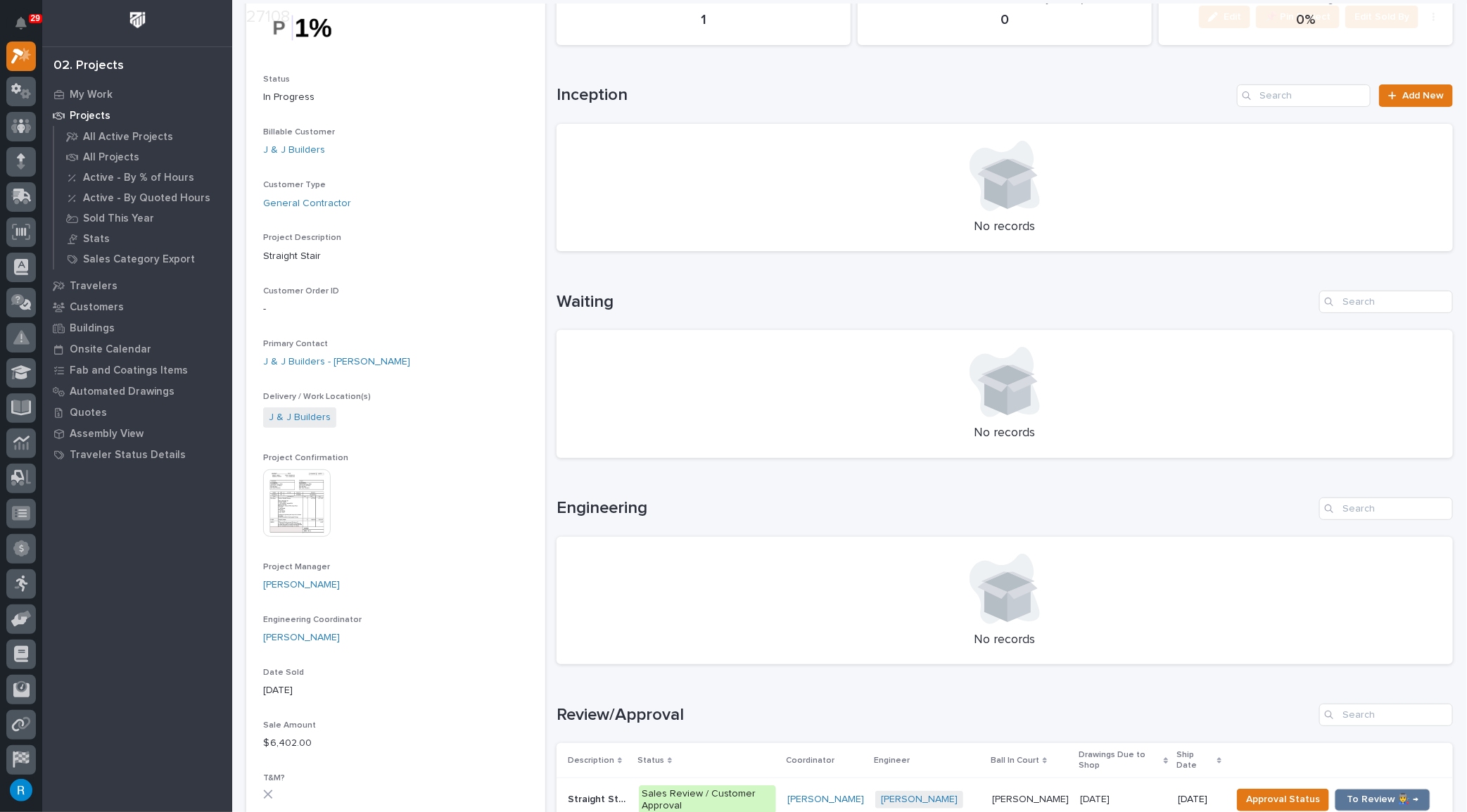
scroll to position [448, 0]
